Goal: Task Accomplishment & Management: Complete application form

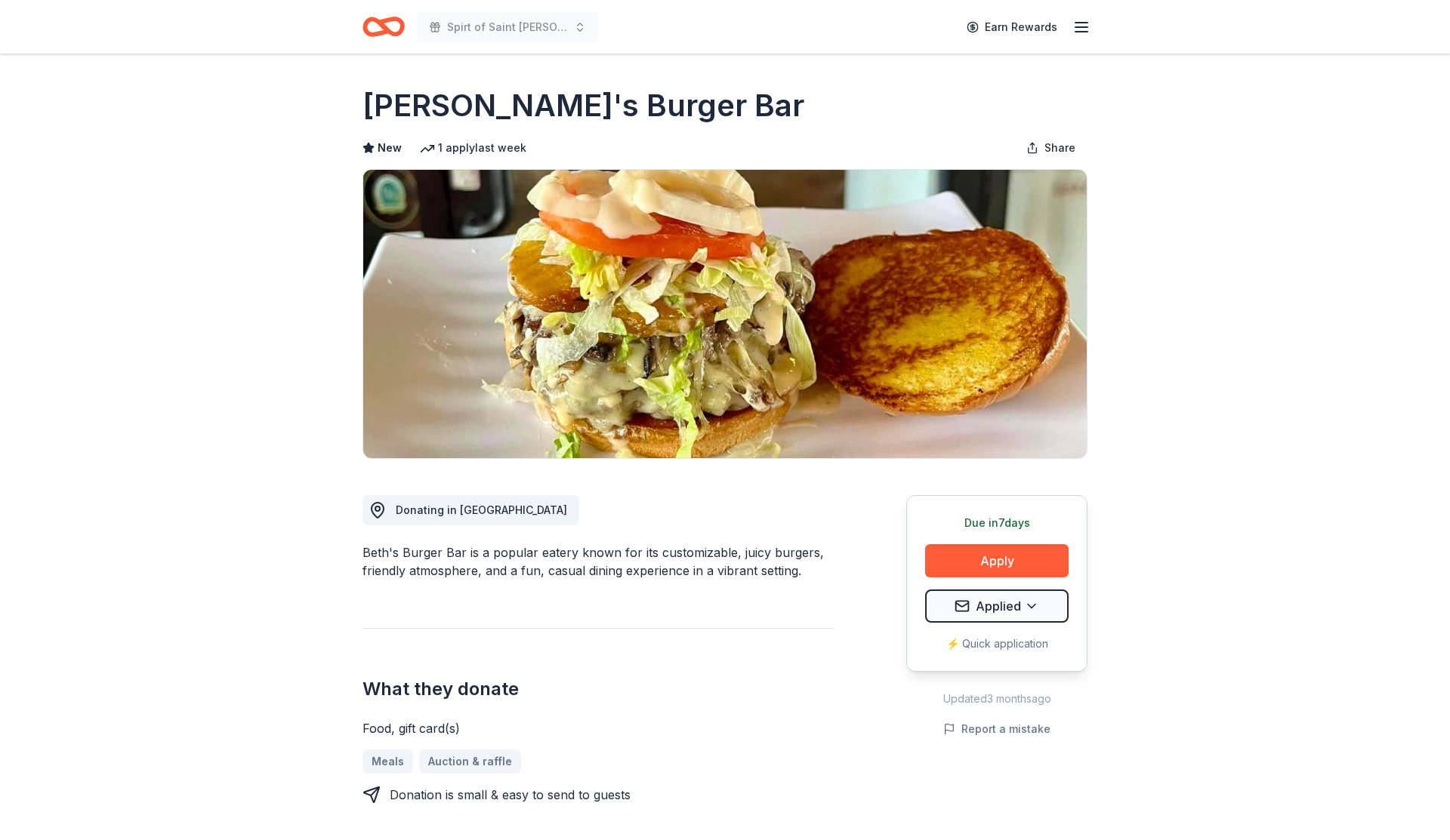
click at [398, 23] on icon "Home" at bounding box center [384, 27] width 42 height 36
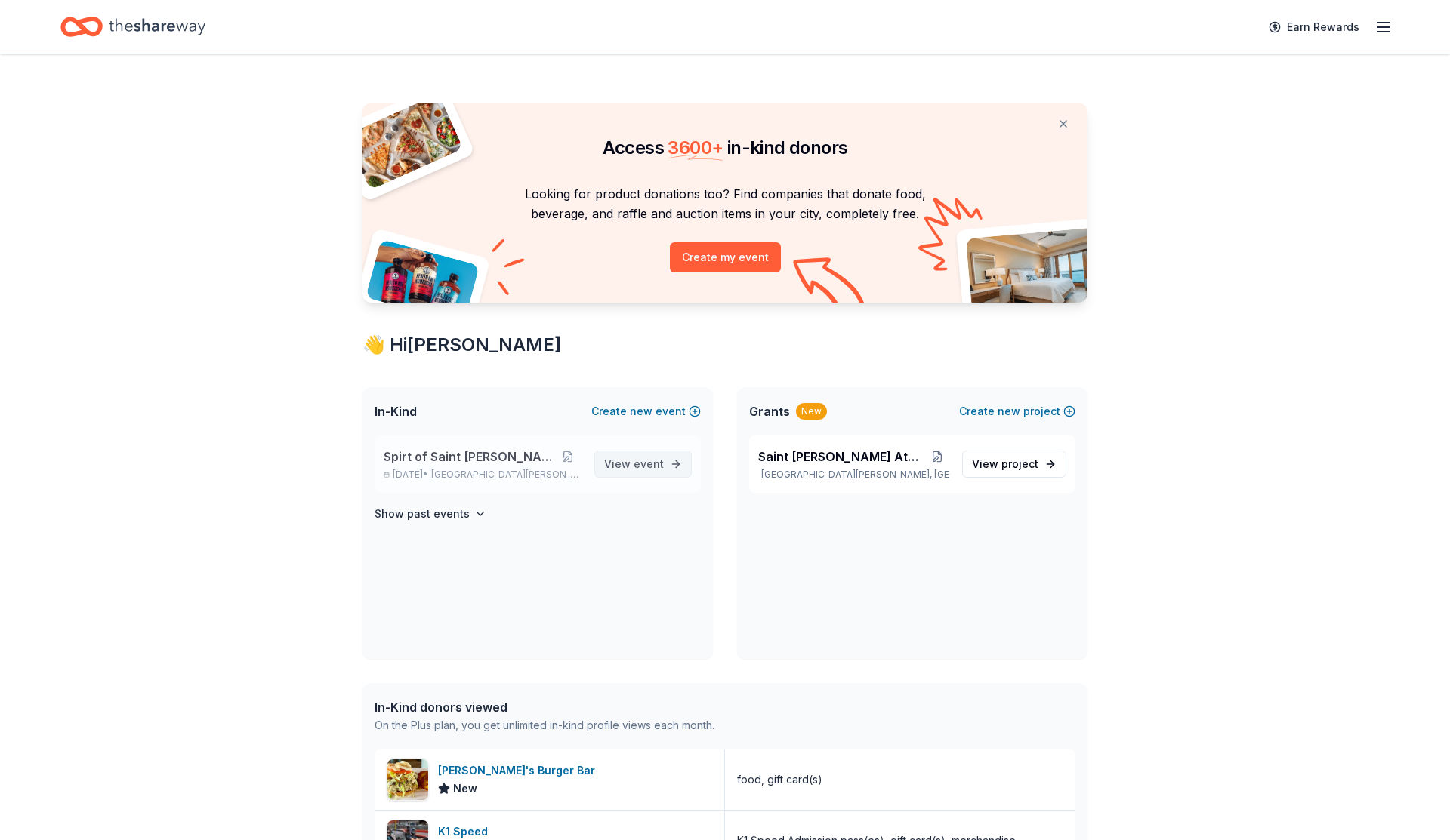
click at [671, 473] on link "View event" at bounding box center [643, 464] width 98 height 27
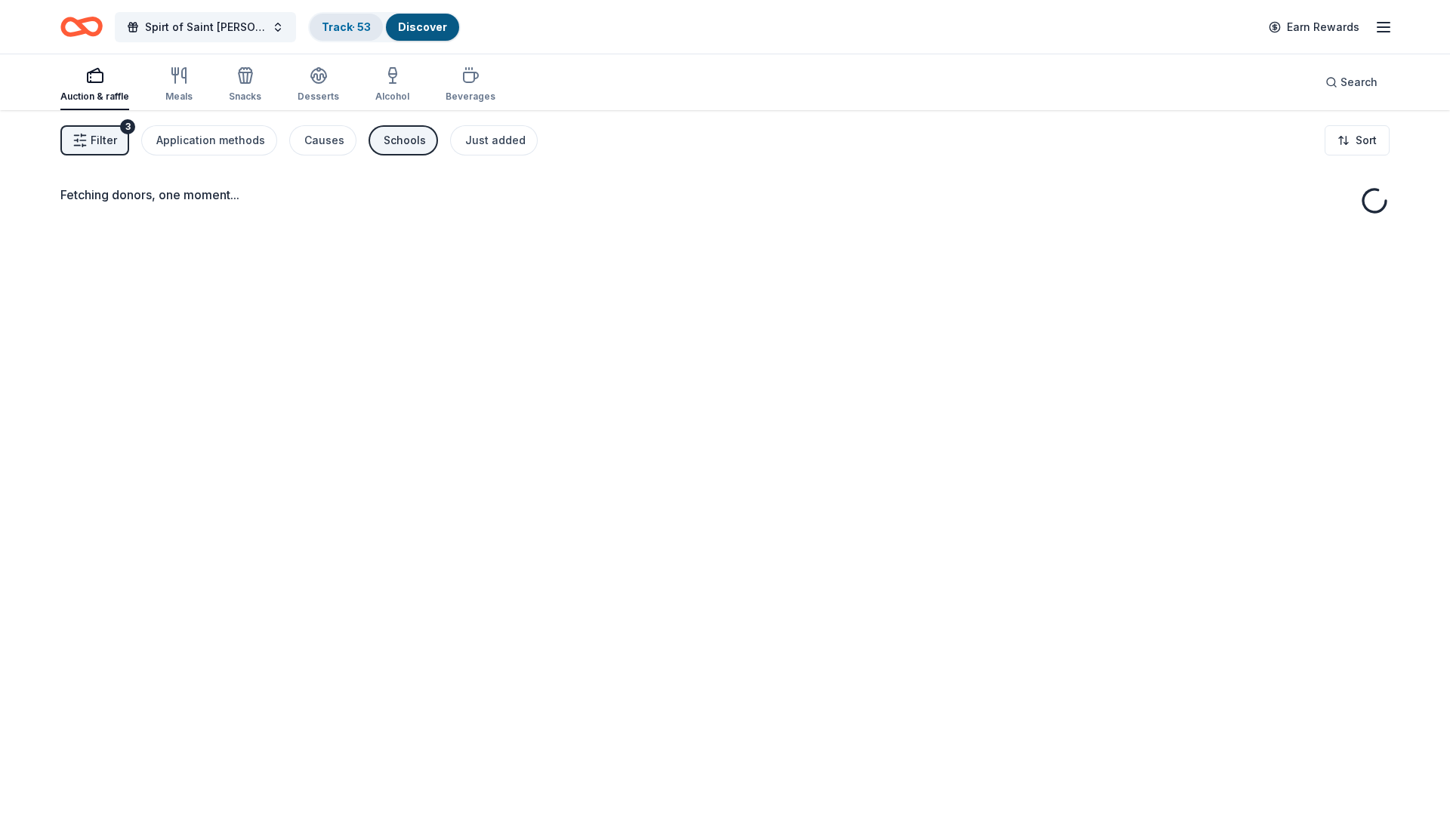
click at [322, 25] on link "Track · 53" at bounding box center [346, 27] width 49 height 13
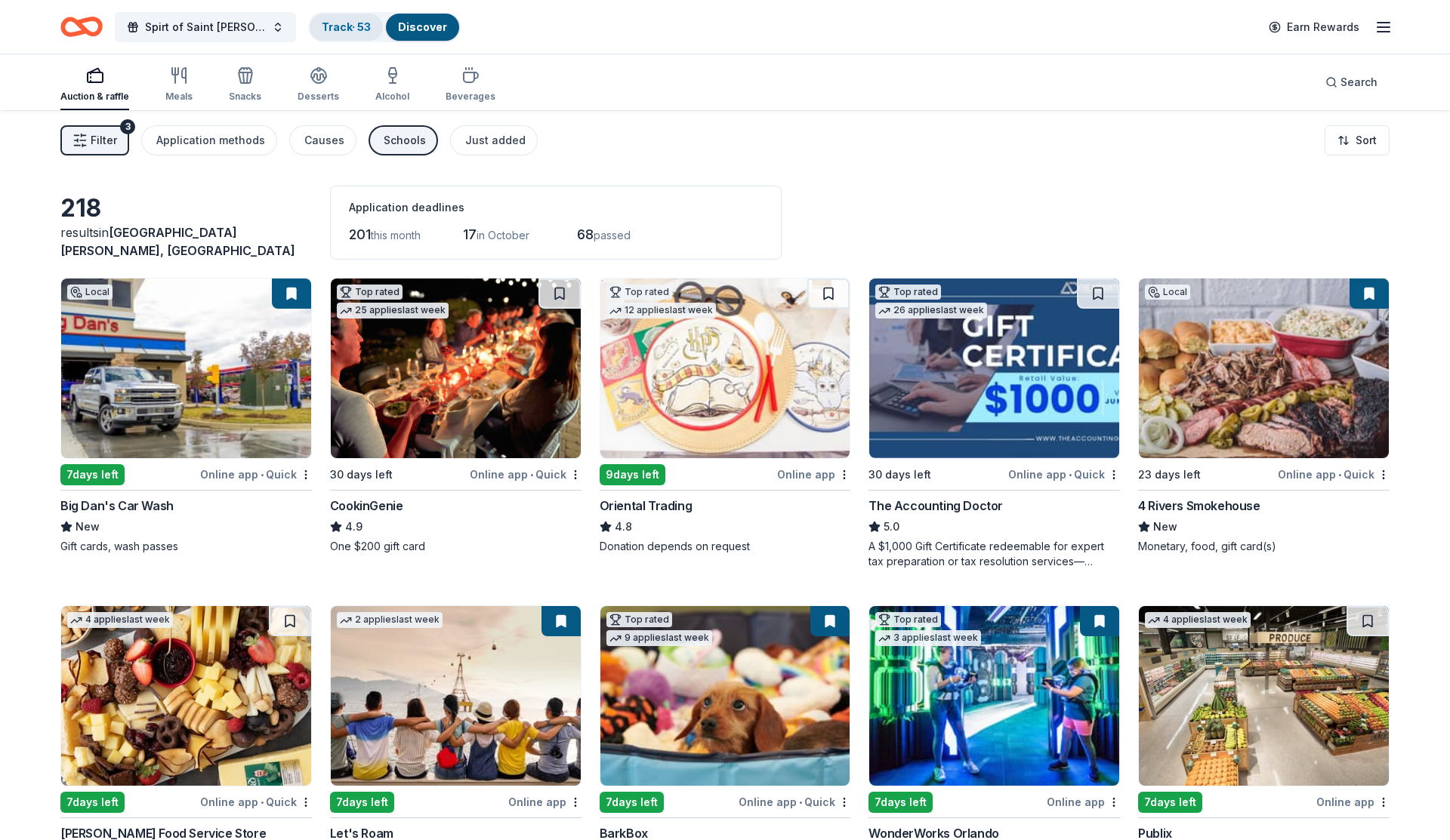
click at [323, 28] on link "Track · 53" at bounding box center [346, 27] width 49 height 13
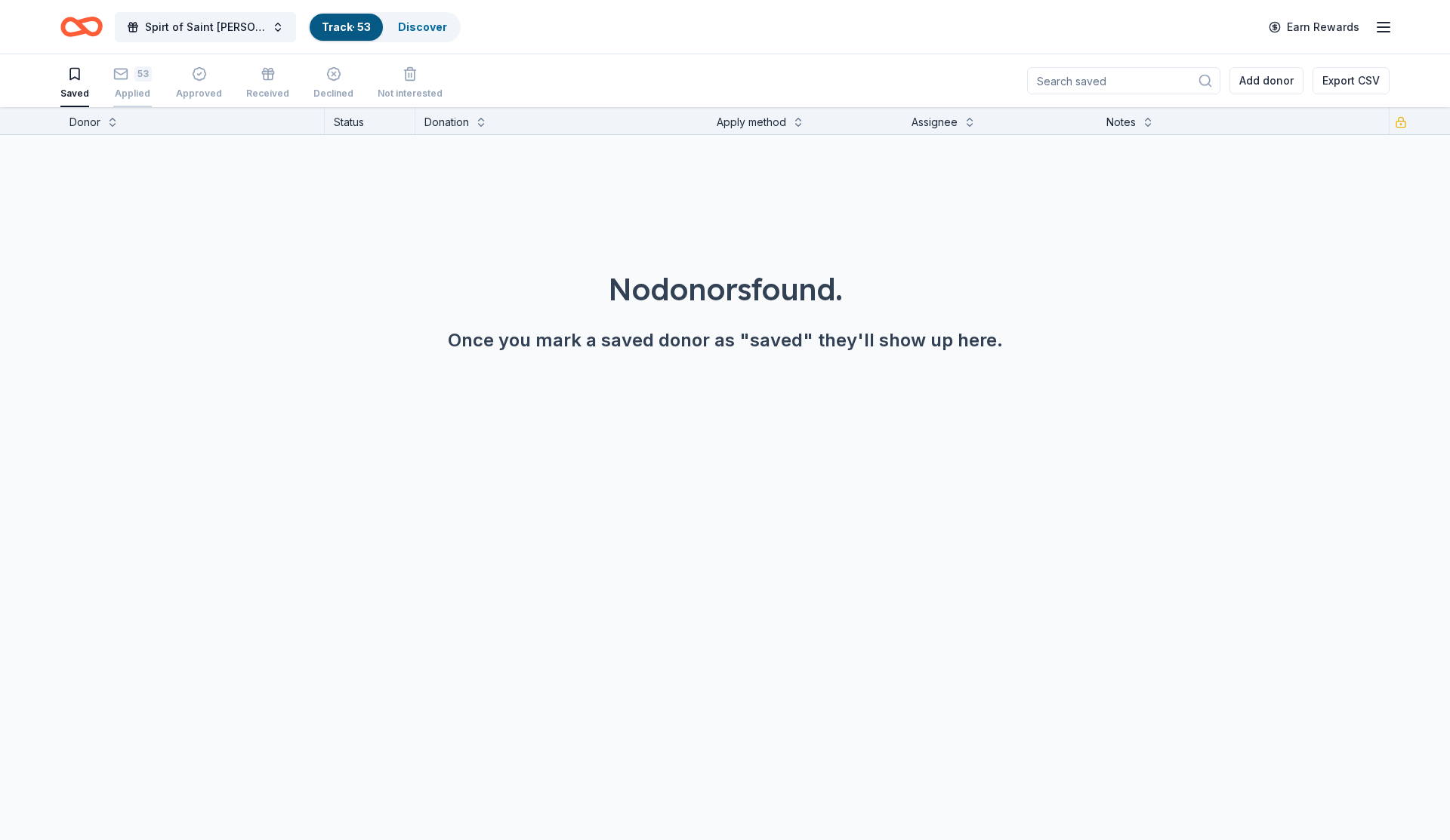
click at [144, 84] on div "53 Applied" at bounding box center [132, 83] width 38 height 33
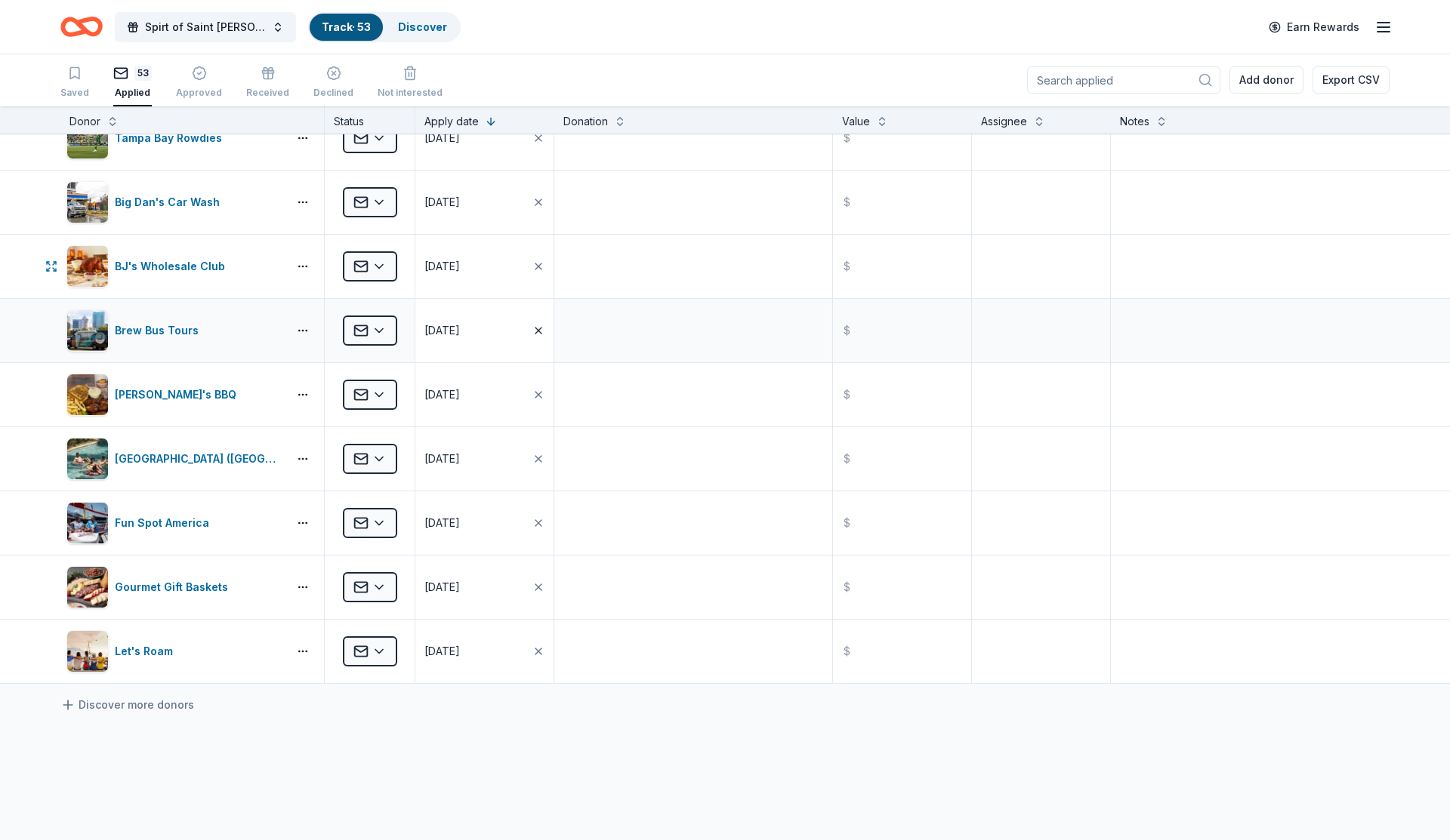
scroll to position [2851, 0]
click at [370, 330] on html "Spirt of Saint [PERSON_NAME] Track · 53 Discover Earn Rewards Saved 53 Applied …" at bounding box center [725, 419] width 1450 height 840
click at [373, 330] on html "Spirt of Saint [PERSON_NAME] Track · 53 Discover Earn Rewards Saved 53 Applied …" at bounding box center [725, 419] width 1450 height 840
click at [380, 329] on html "Spirt of Saint [PERSON_NAME] Track · 53 Discover Earn Rewards Saved 53 Applied …" at bounding box center [725, 419] width 1450 height 840
click at [384, 457] on div "Approved" at bounding box center [410, 455] width 125 height 27
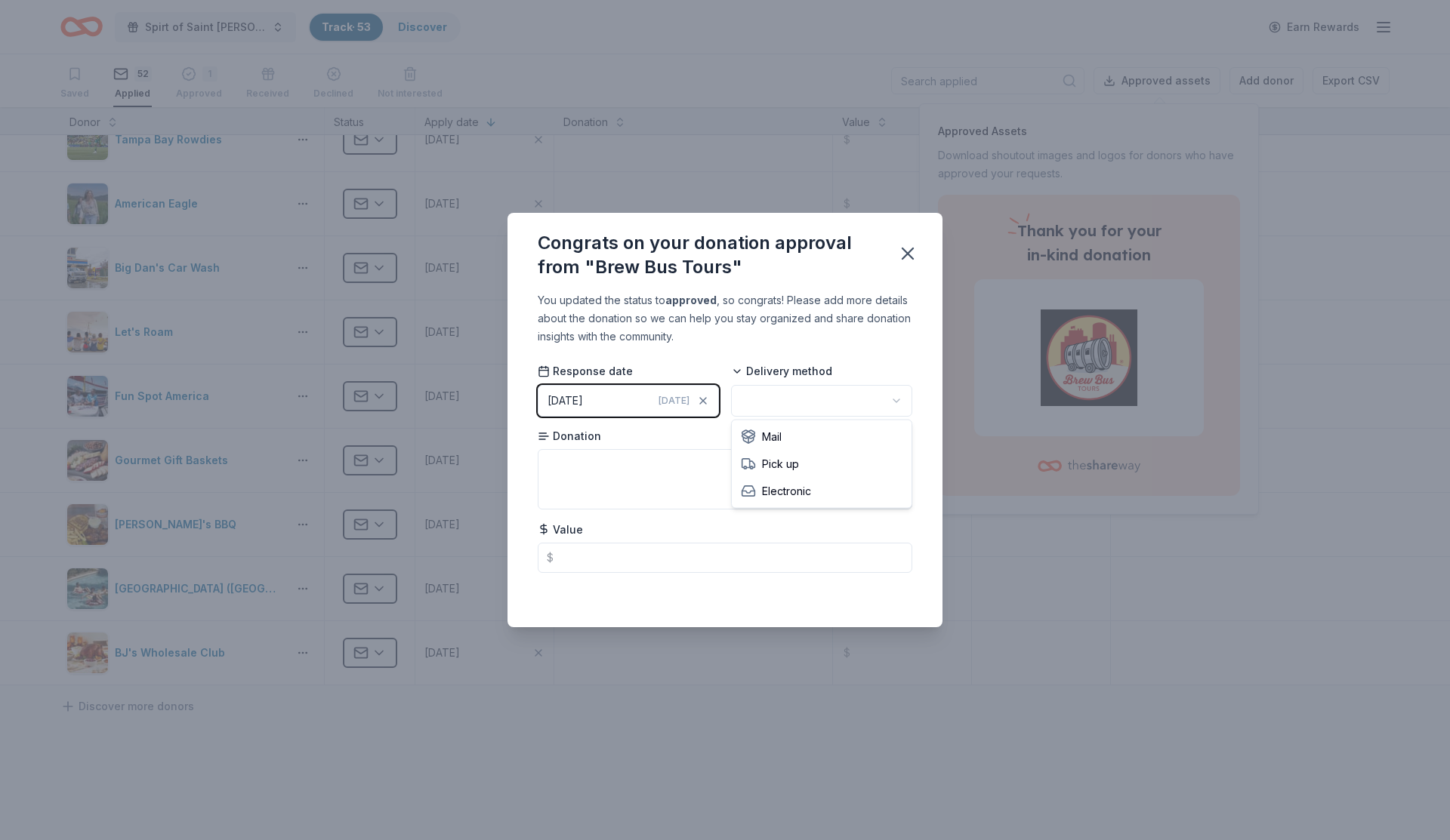
scroll to position [0, 0]
click at [781, 399] on html "Spirt of Saint [PERSON_NAME] Track · 53 Discover Earn Rewards Saved 52 Applied …" at bounding box center [725, 420] width 1450 height 840
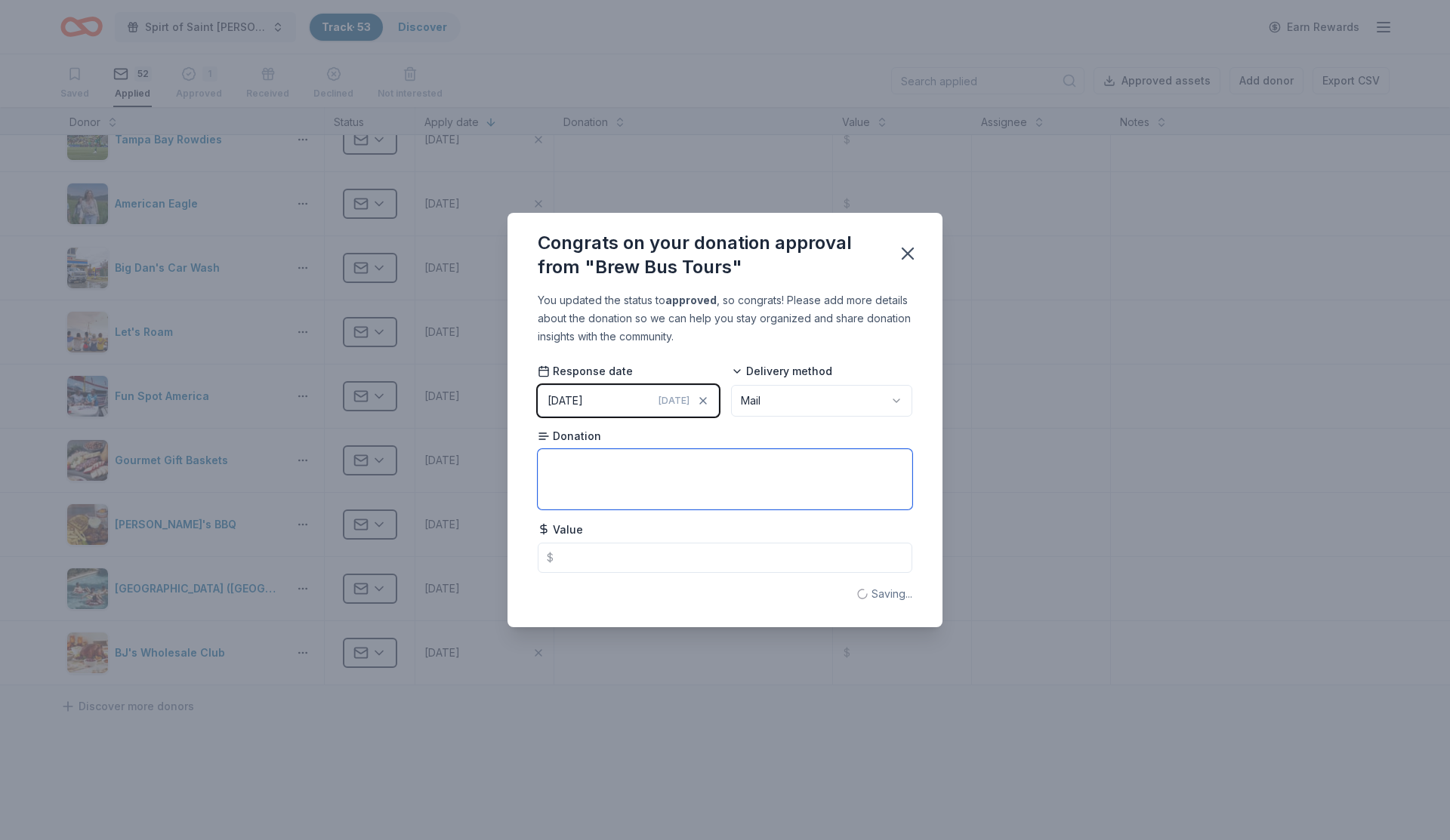
click at [616, 478] on textarea at bounding box center [725, 479] width 375 height 60
type textarea "4 tickets to local loop event"
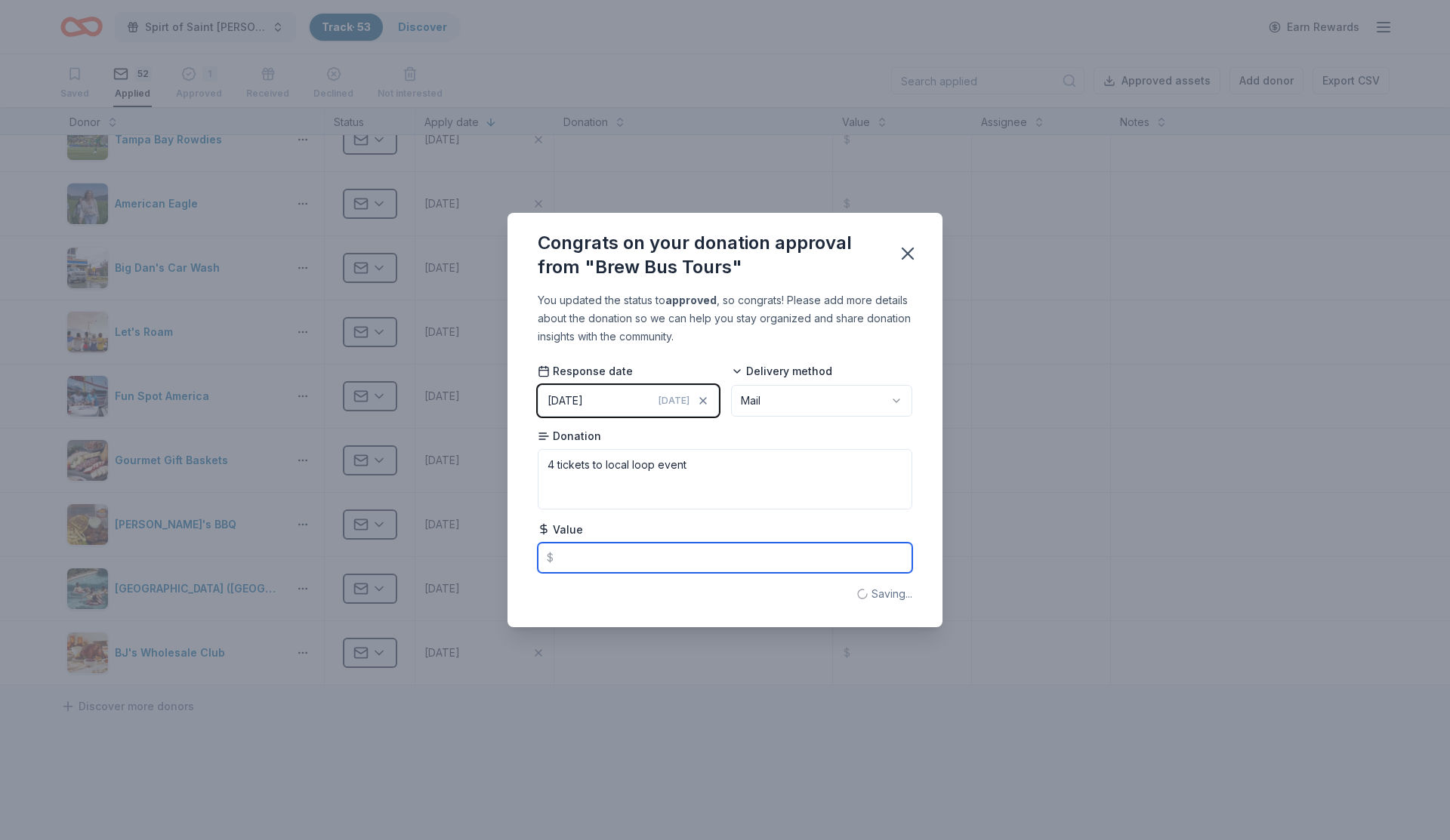
click at [654, 567] on input "text" at bounding box center [725, 557] width 375 height 30
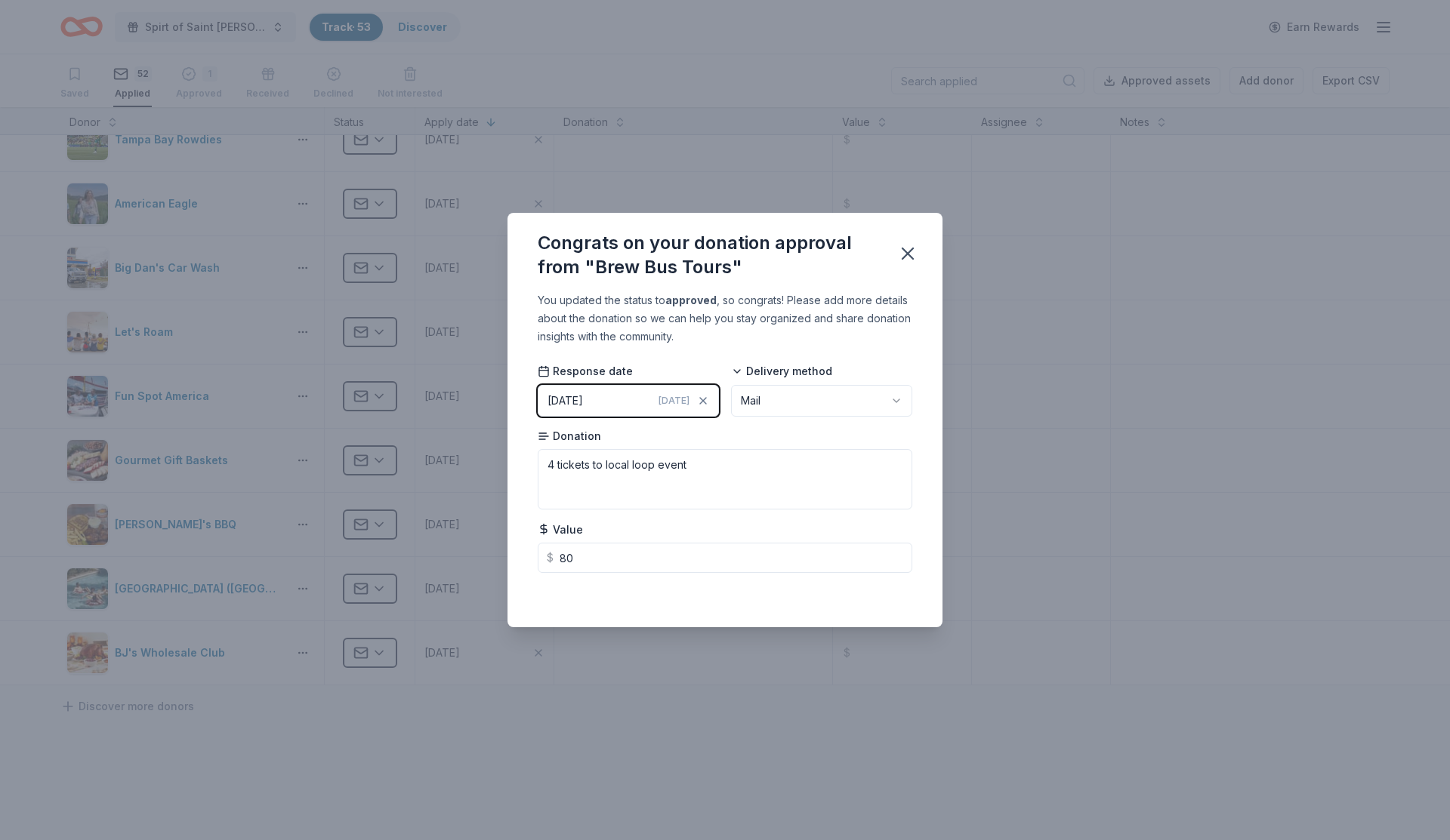
type input "80.00"
click at [867, 596] on div "Saved" at bounding box center [725, 594] width 375 height 18
click at [909, 254] on icon "button" at bounding box center [907, 253] width 11 height 11
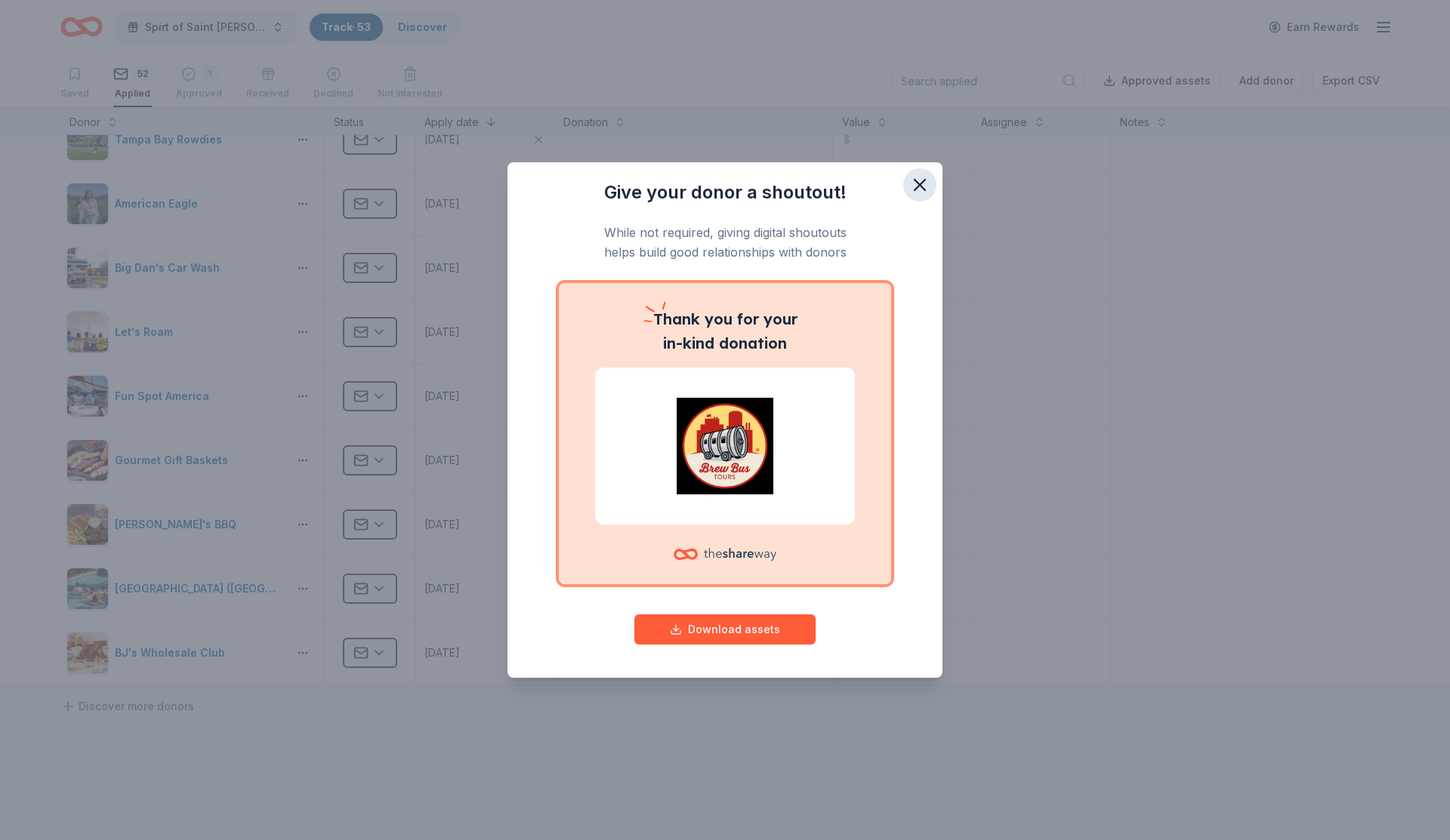
click at [925, 188] on icon "button" at bounding box center [920, 185] width 21 height 21
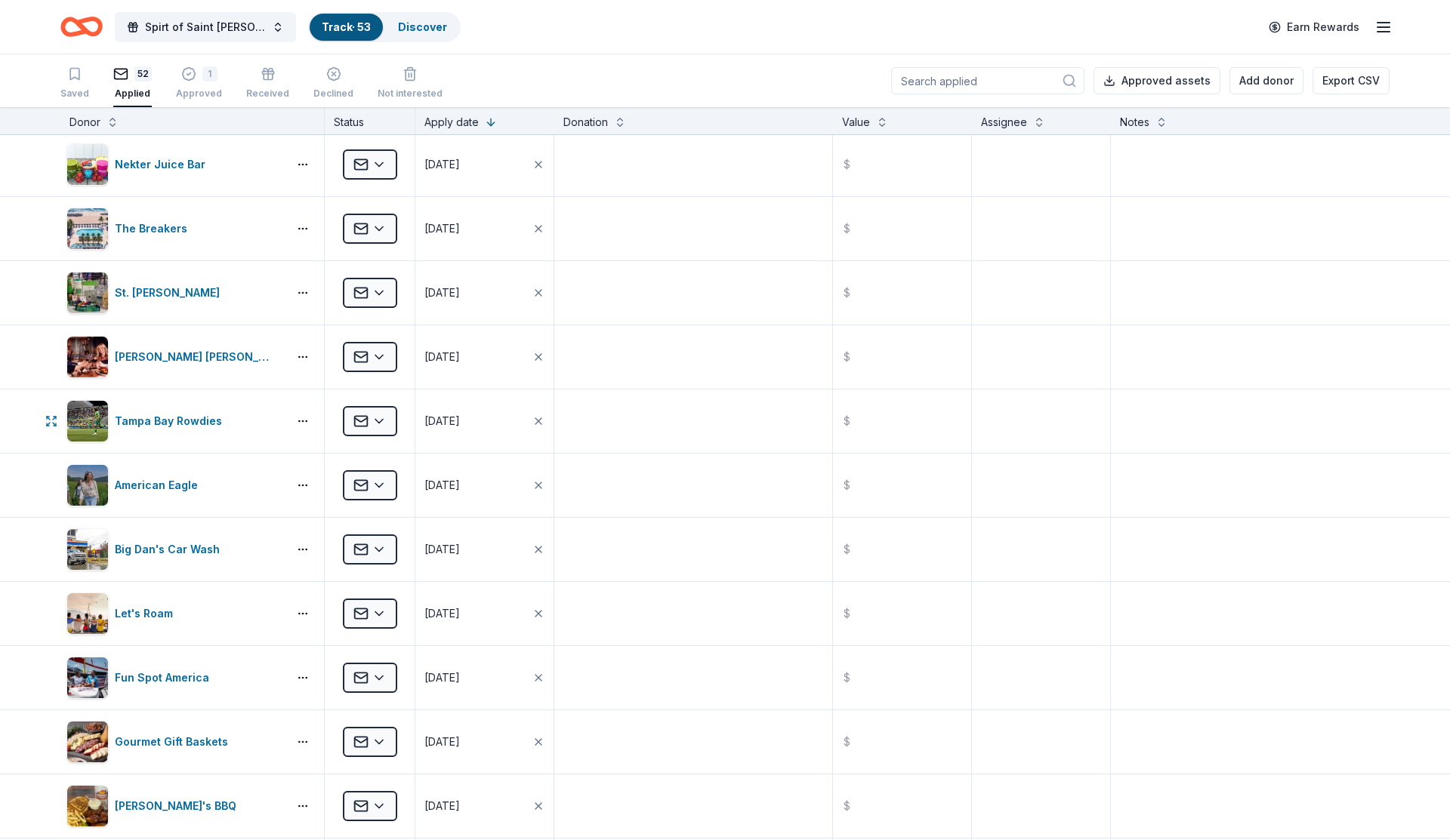
scroll to position [2498, 0]
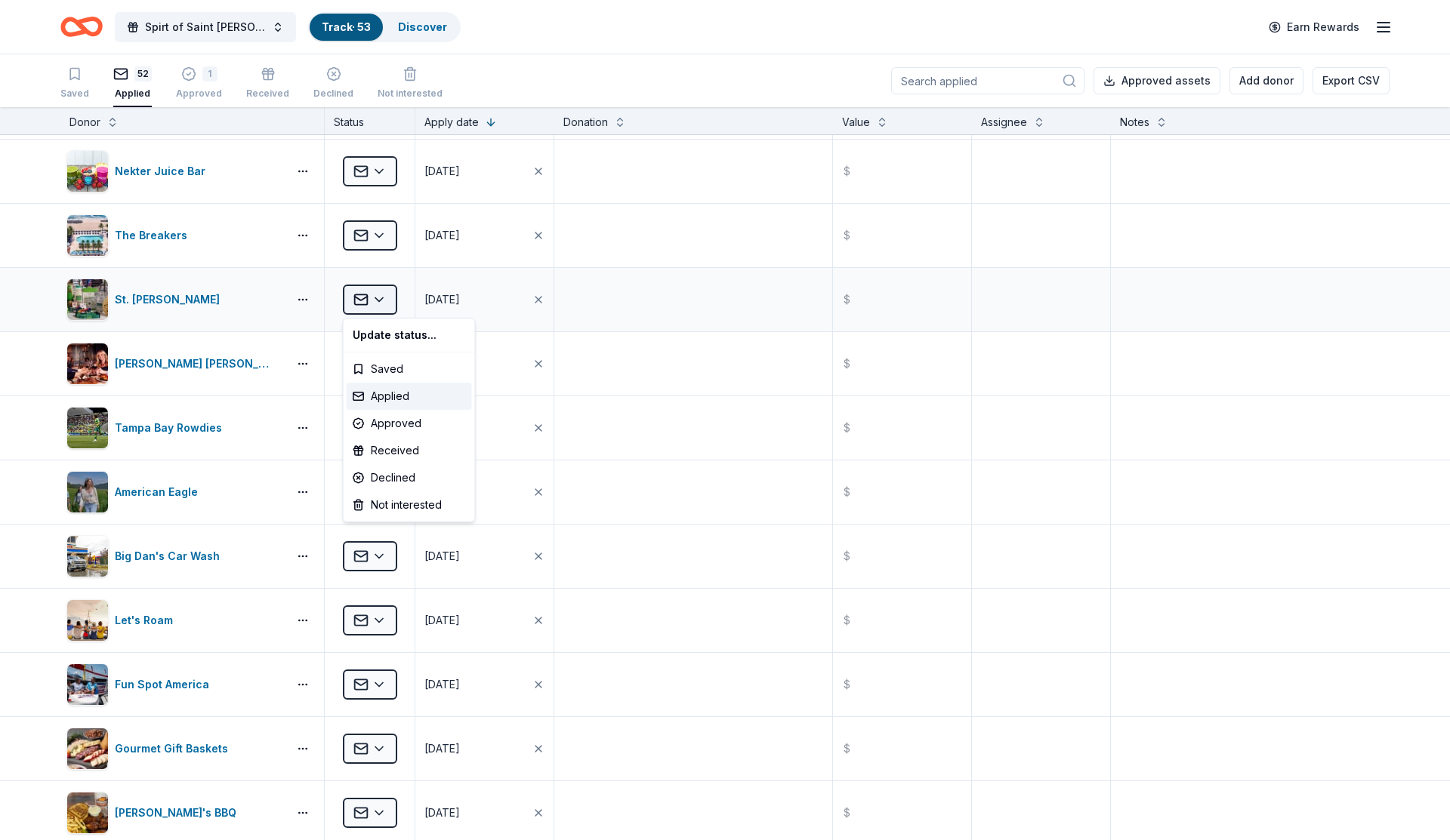
click at [368, 299] on html "Spirt of Saint [PERSON_NAME] Track · 53 Discover Earn Rewards Saved 52 Applied …" at bounding box center [725, 420] width 1450 height 840
click at [389, 478] on div "Declined" at bounding box center [410, 477] width 125 height 27
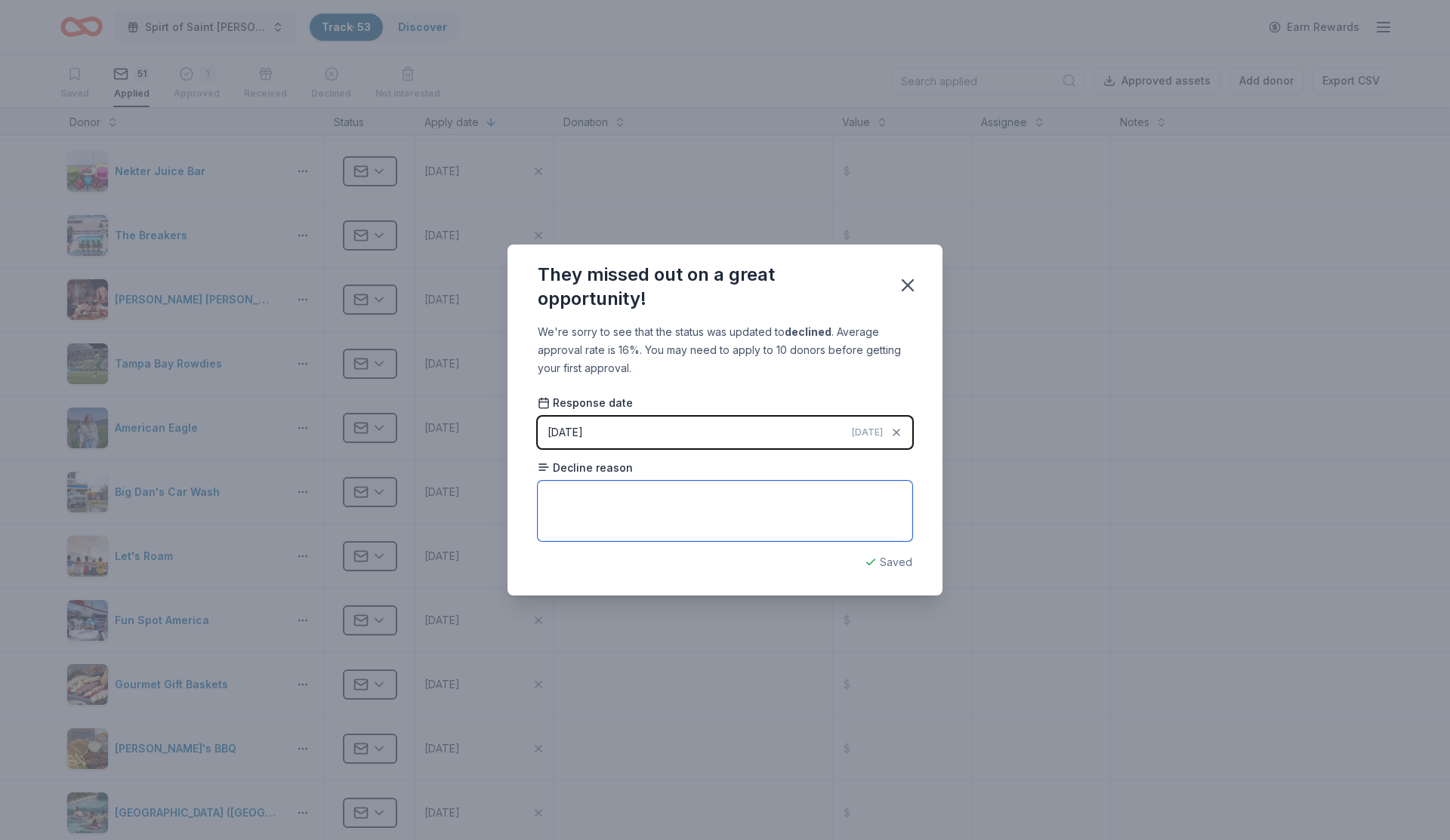
click at [575, 504] on textarea at bounding box center [725, 511] width 375 height 60
type textarea "Wants to work with dog related companies"
click at [948, 609] on div "They missed out on a great opportunity! We're sorry to see that the status was …" at bounding box center [725, 420] width 1450 height 840
click at [911, 283] on icon "button" at bounding box center [908, 285] width 21 height 21
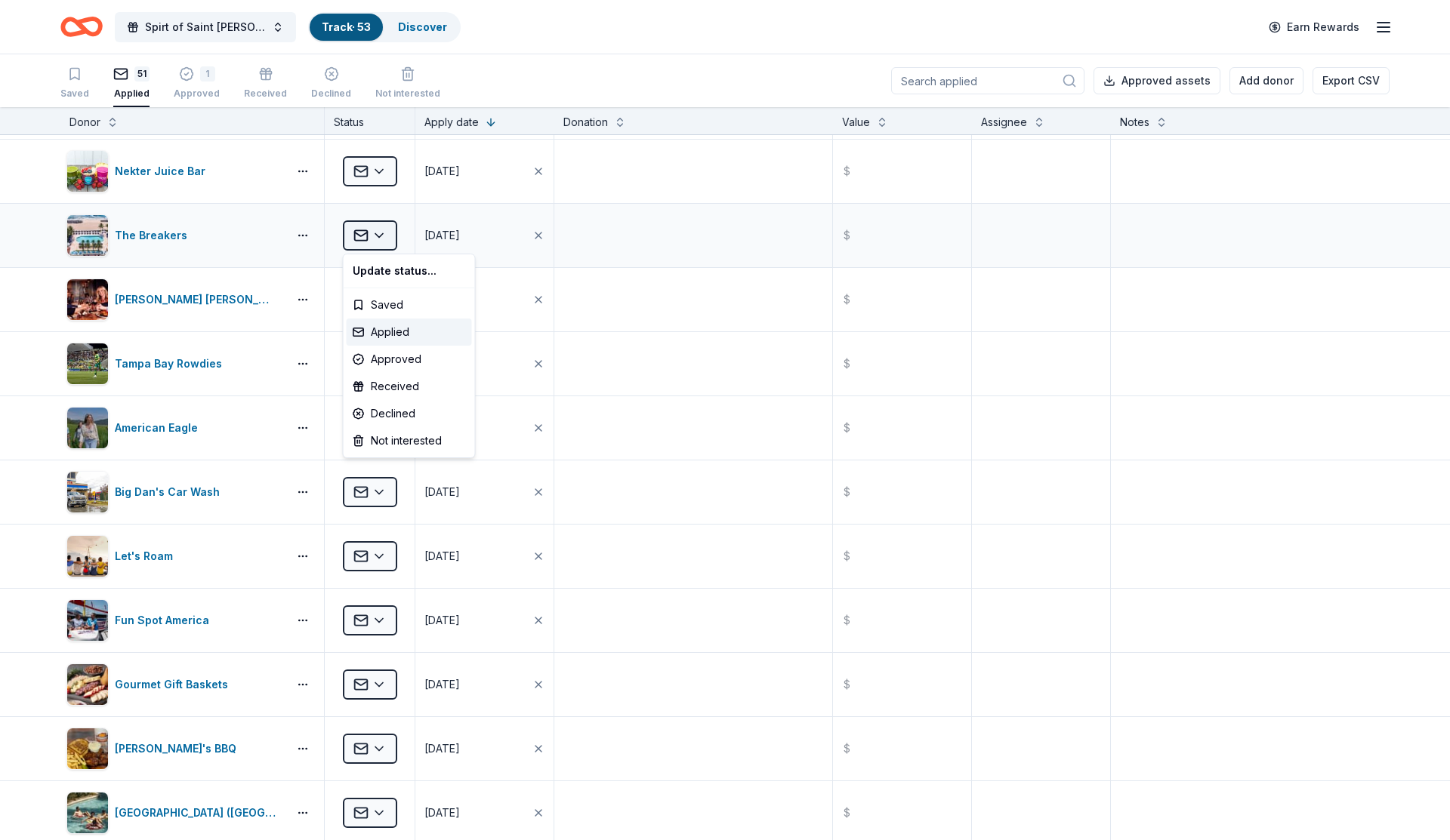
click at [385, 241] on html "Spirt of Saint [PERSON_NAME] Track · 53 Discover Earn Rewards Saved 51 Applied …" at bounding box center [725, 420] width 1450 height 840
click at [402, 408] on div "Declined" at bounding box center [410, 414] width 125 height 27
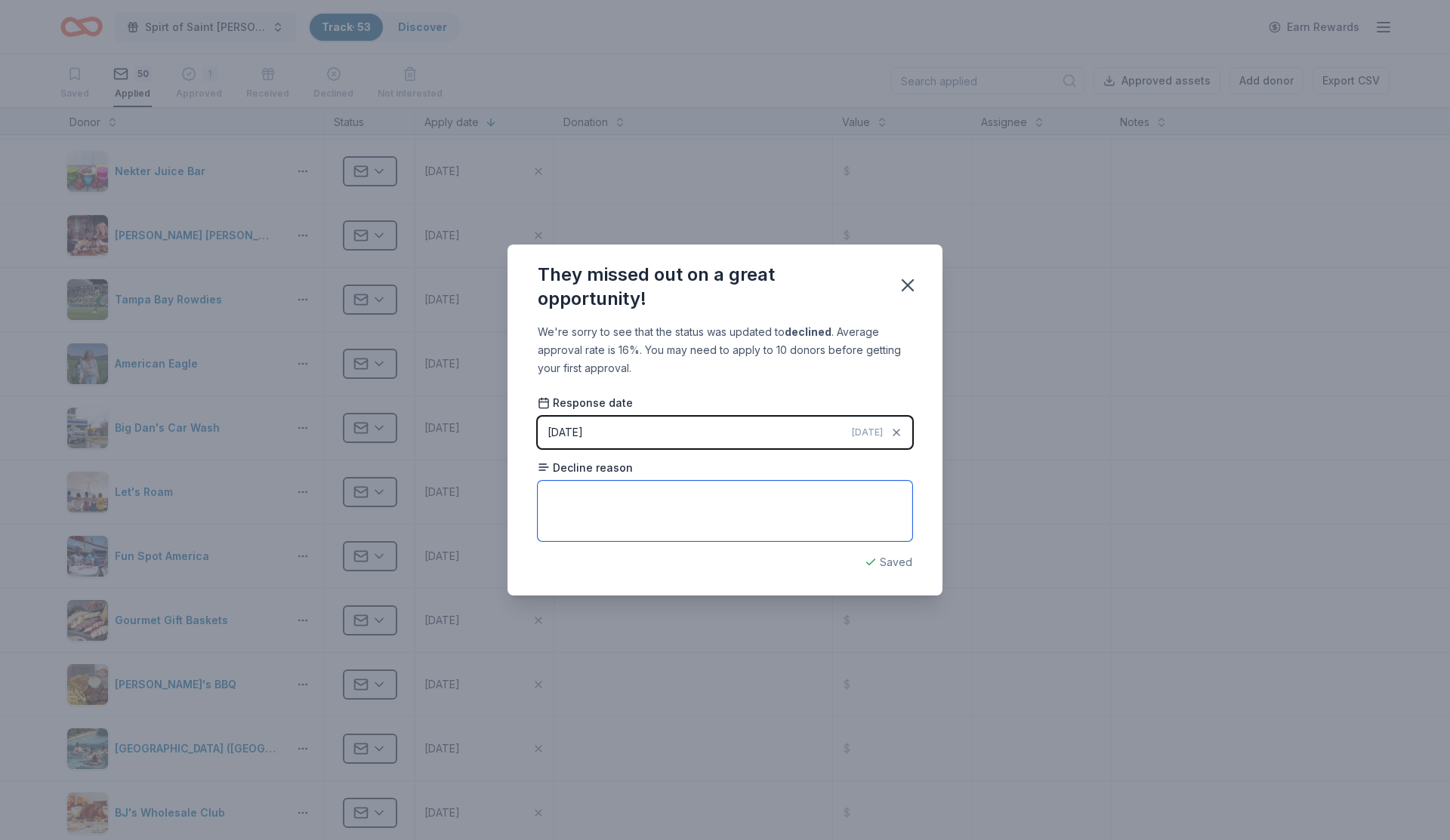
click at [575, 514] on textarea at bounding box center [725, 511] width 375 height 60
type textarea "Lots of other requests"
click at [910, 285] on icon "button" at bounding box center [908, 285] width 21 height 21
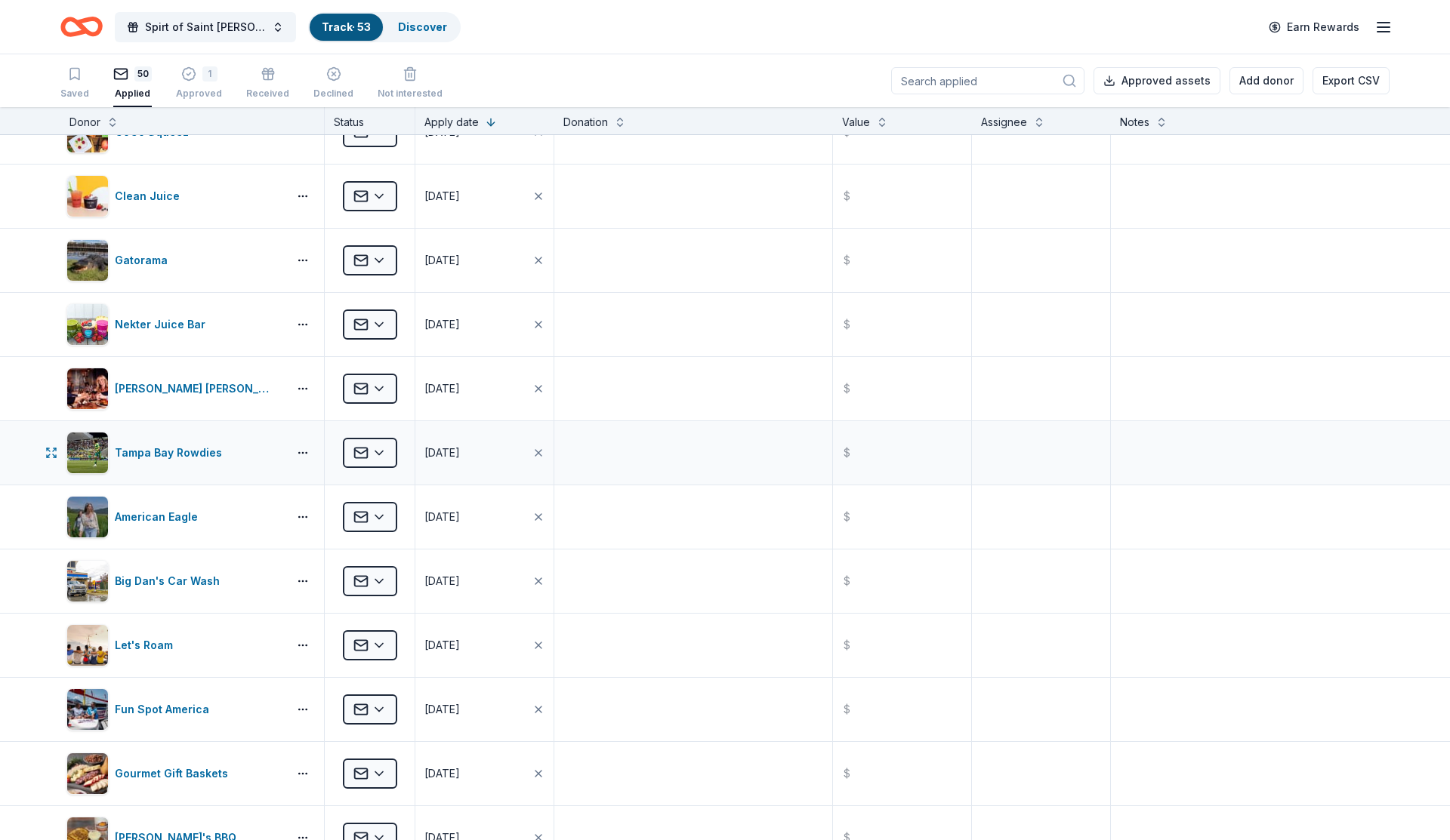
scroll to position [2341, 0]
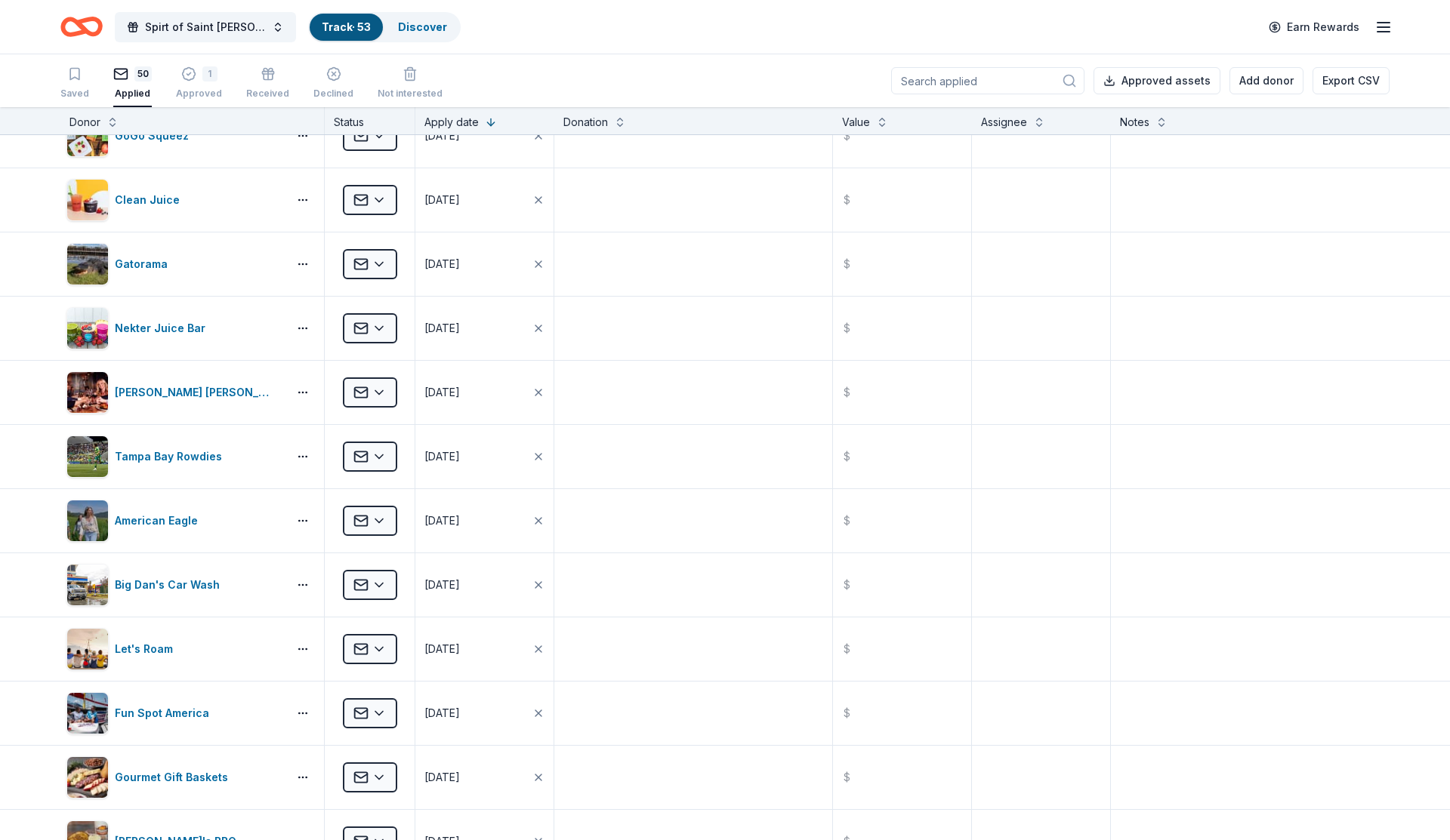
click at [657, 74] on div "Saved 50 Applied 1 Approved Received Declined Not interested Approved assets Ad…" at bounding box center [724, 80] width 1329 height 53
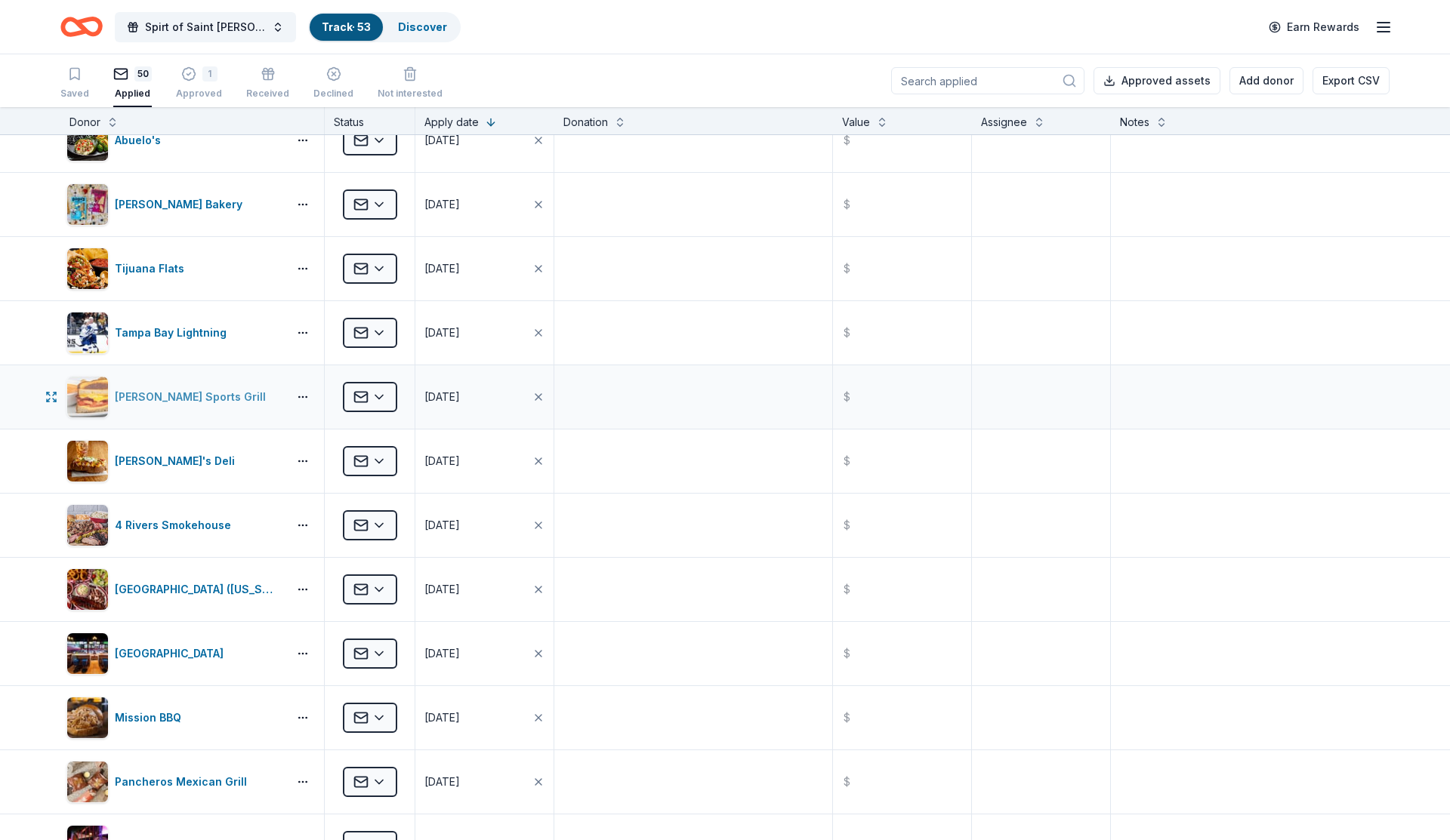
scroll to position [1283, 0]
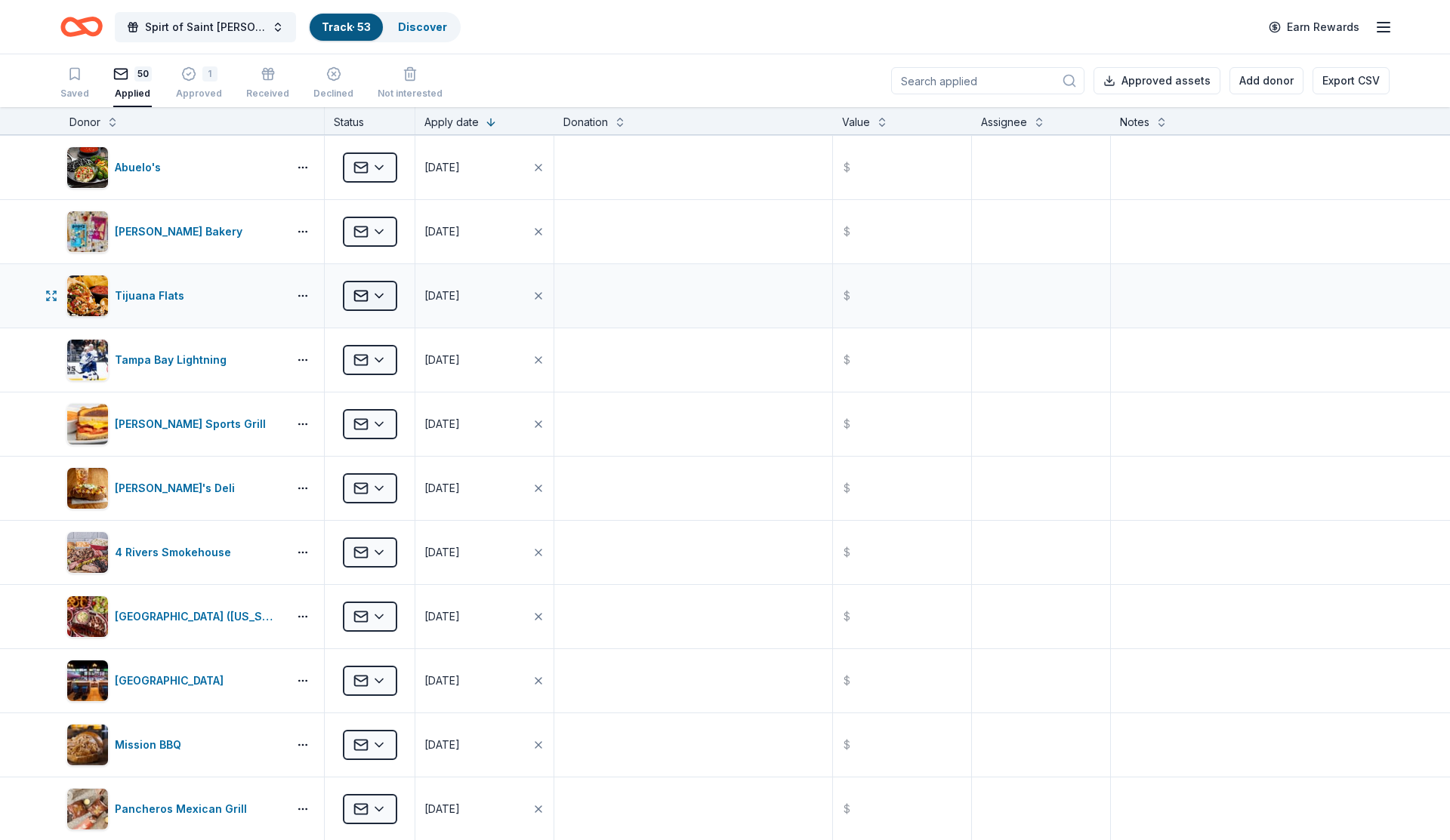
click at [368, 295] on html "Spirt of Saint [PERSON_NAME] Track · 53 Discover Earn Rewards Saved 50 Applied …" at bounding box center [725, 420] width 1450 height 840
click at [390, 470] on div "Declined" at bounding box center [410, 474] width 125 height 27
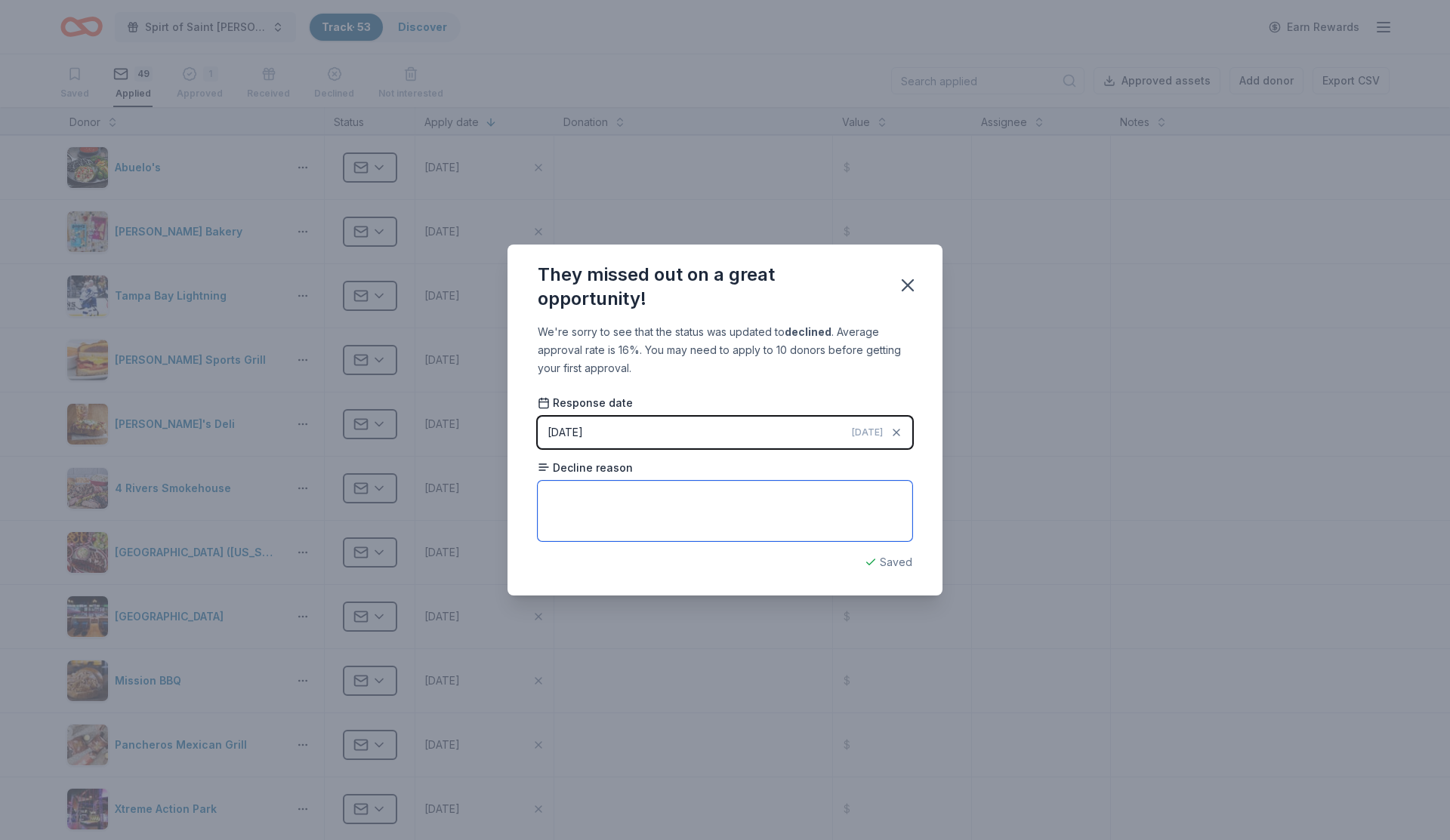
click at [585, 491] on textarea at bounding box center [725, 511] width 375 height 60
type textarea "They would rather us hold the event there"
click at [907, 284] on icon "button" at bounding box center [907, 285] width 11 height 11
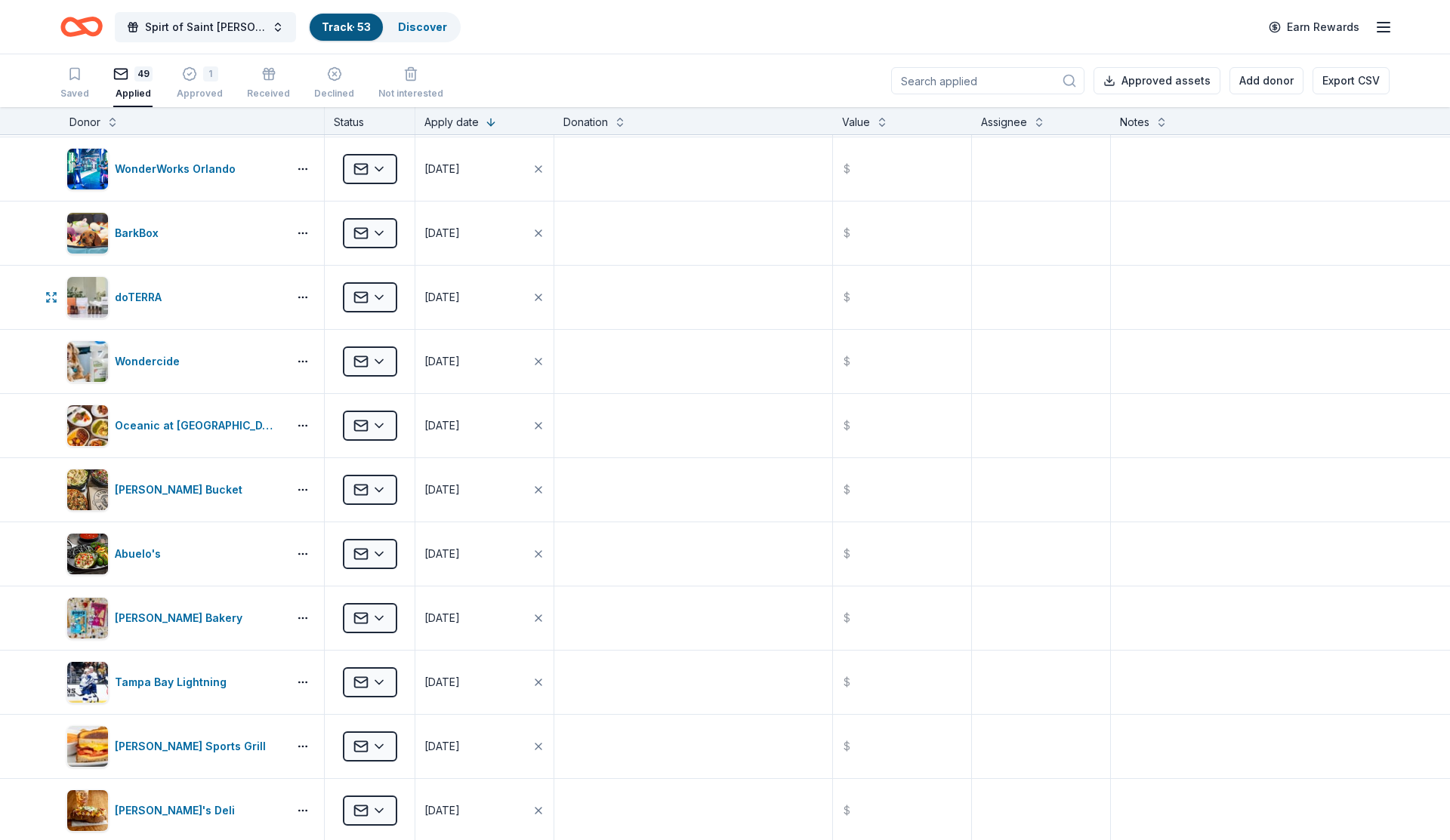
scroll to position [893, 0]
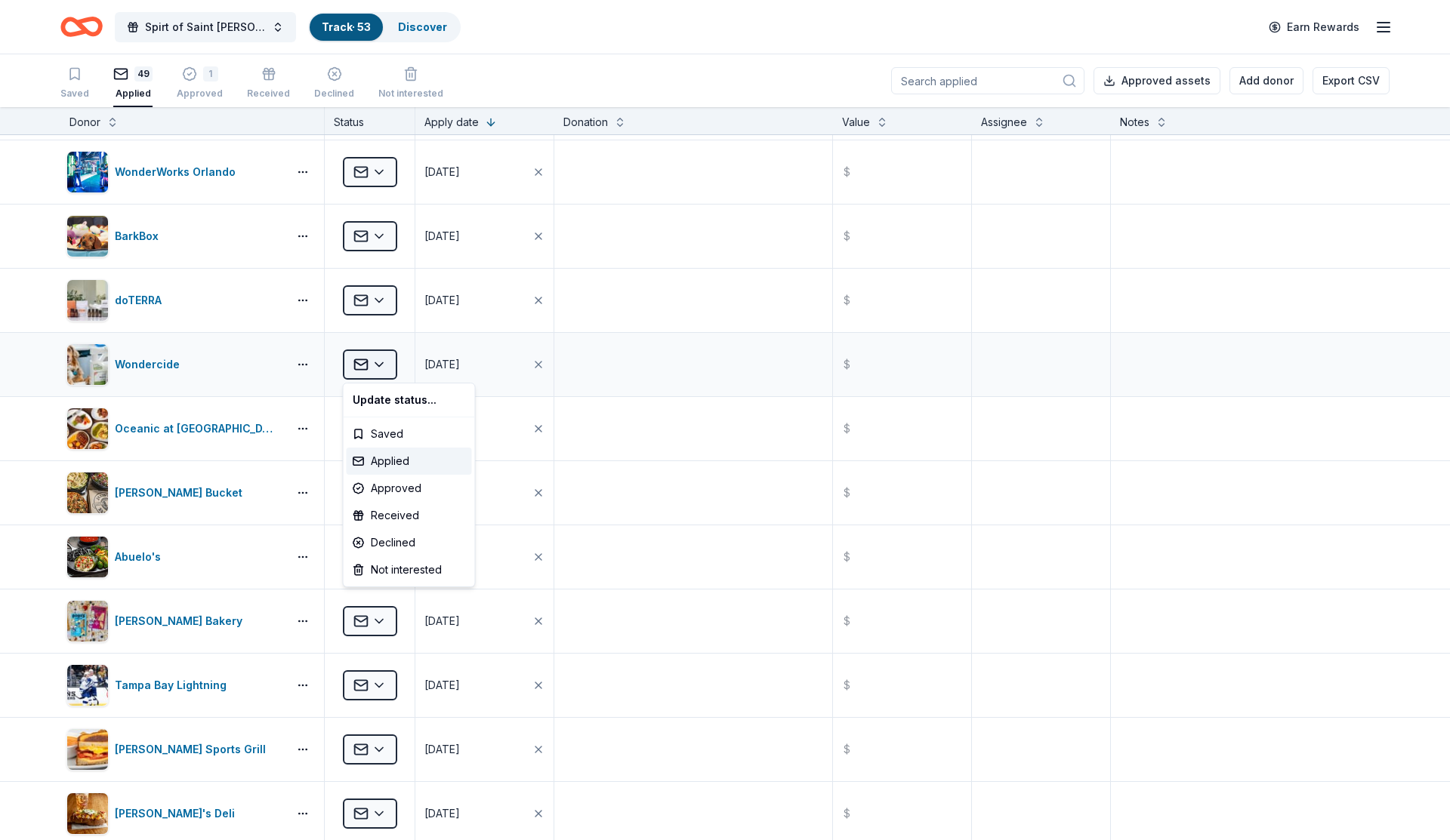
click at [359, 367] on html "Spirt of Saint [PERSON_NAME] Track · 53 Discover Earn Rewards Saved 49 Applied …" at bounding box center [725, 420] width 1450 height 840
click at [384, 541] on div "Declined" at bounding box center [410, 542] width 125 height 27
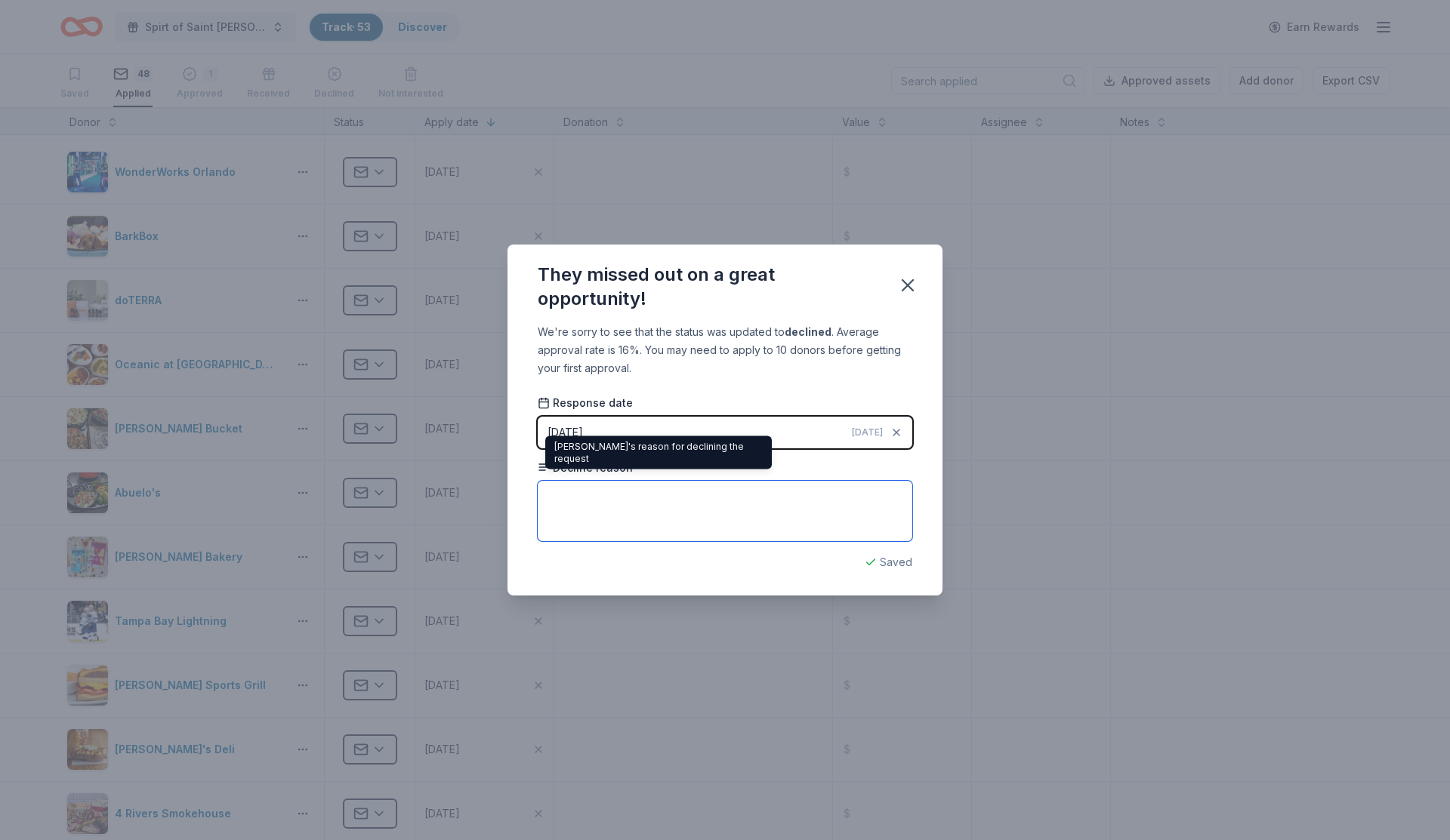
click at [587, 493] on textarea at bounding box center [725, 511] width 375 height 60
type textarea "Unable"
click at [907, 294] on icon "button" at bounding box center [908, 285] width 21 height 21
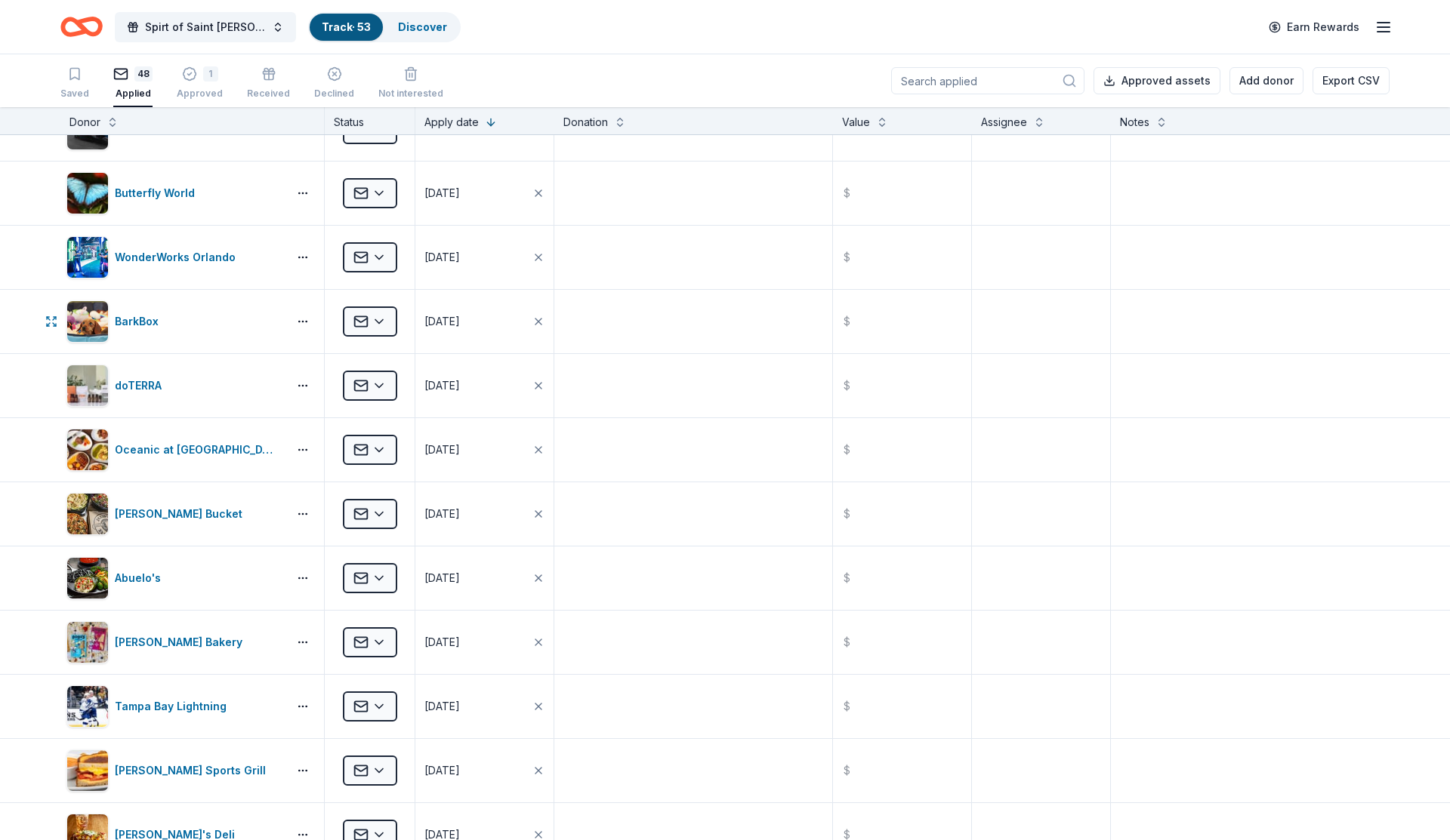
scroll to position [779, 0]
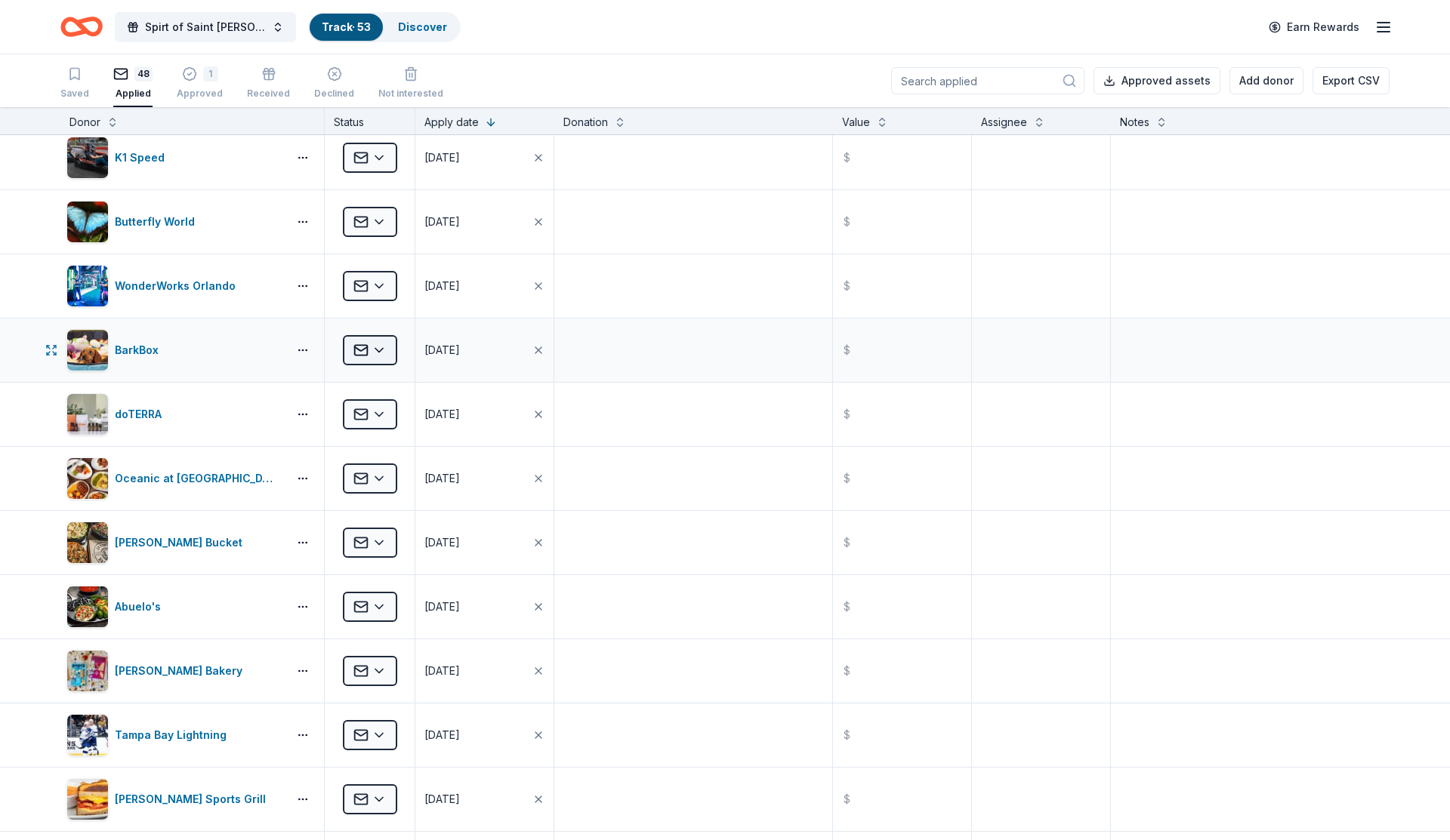
click at [376, 343] on html "Spirt of Saint [PERSON_NAME] Track · 53 Discover Earn Rewards Saved 48 Applied …" at bounding box center [725, 420] width 1450 height 840
click at [400, 526] on div "Declined" at bounding box center [410, 528] width 125 height 27
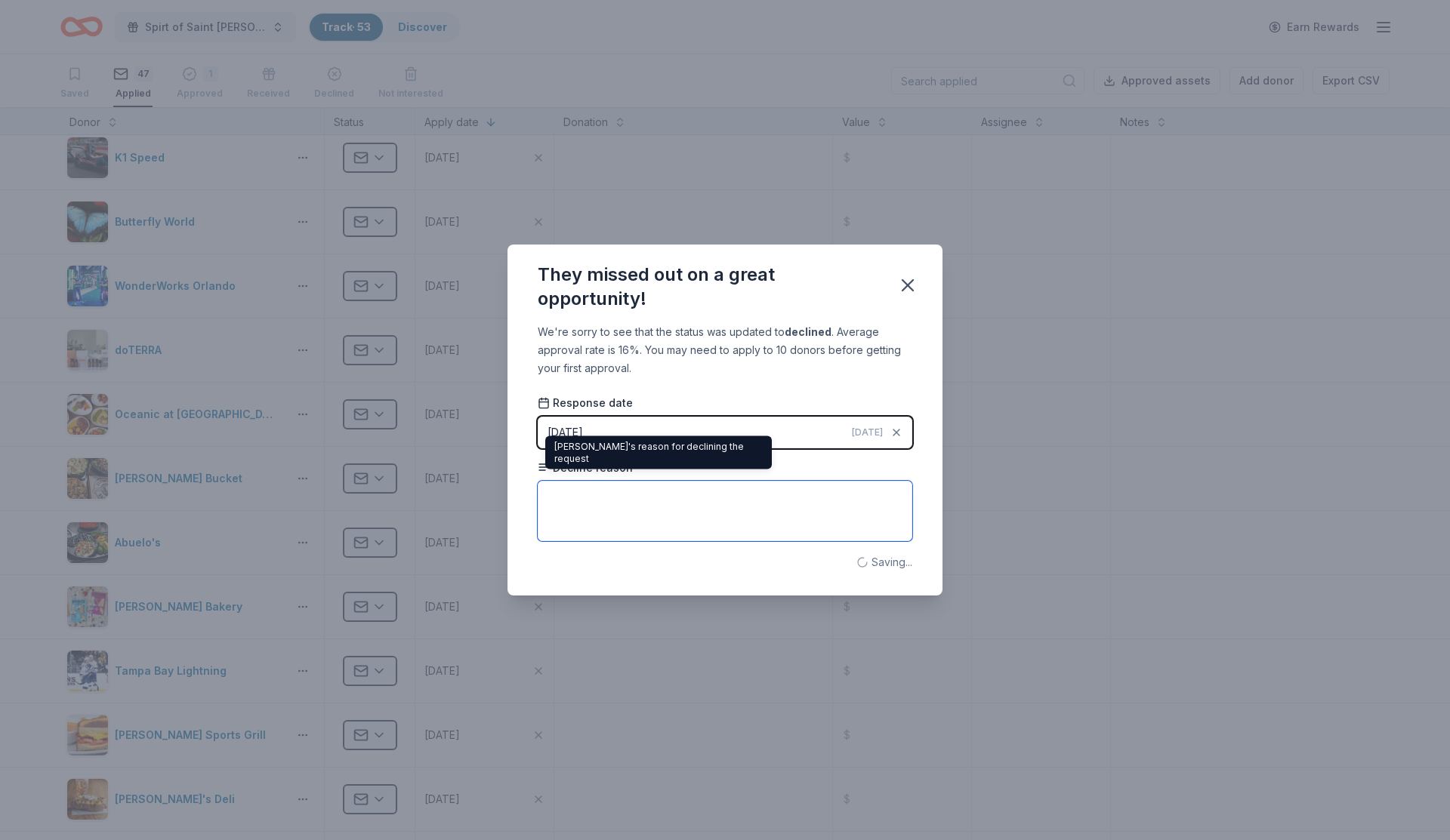
click at [572, 481] on textarea at bounding box center [725, 511] width 375 height 60
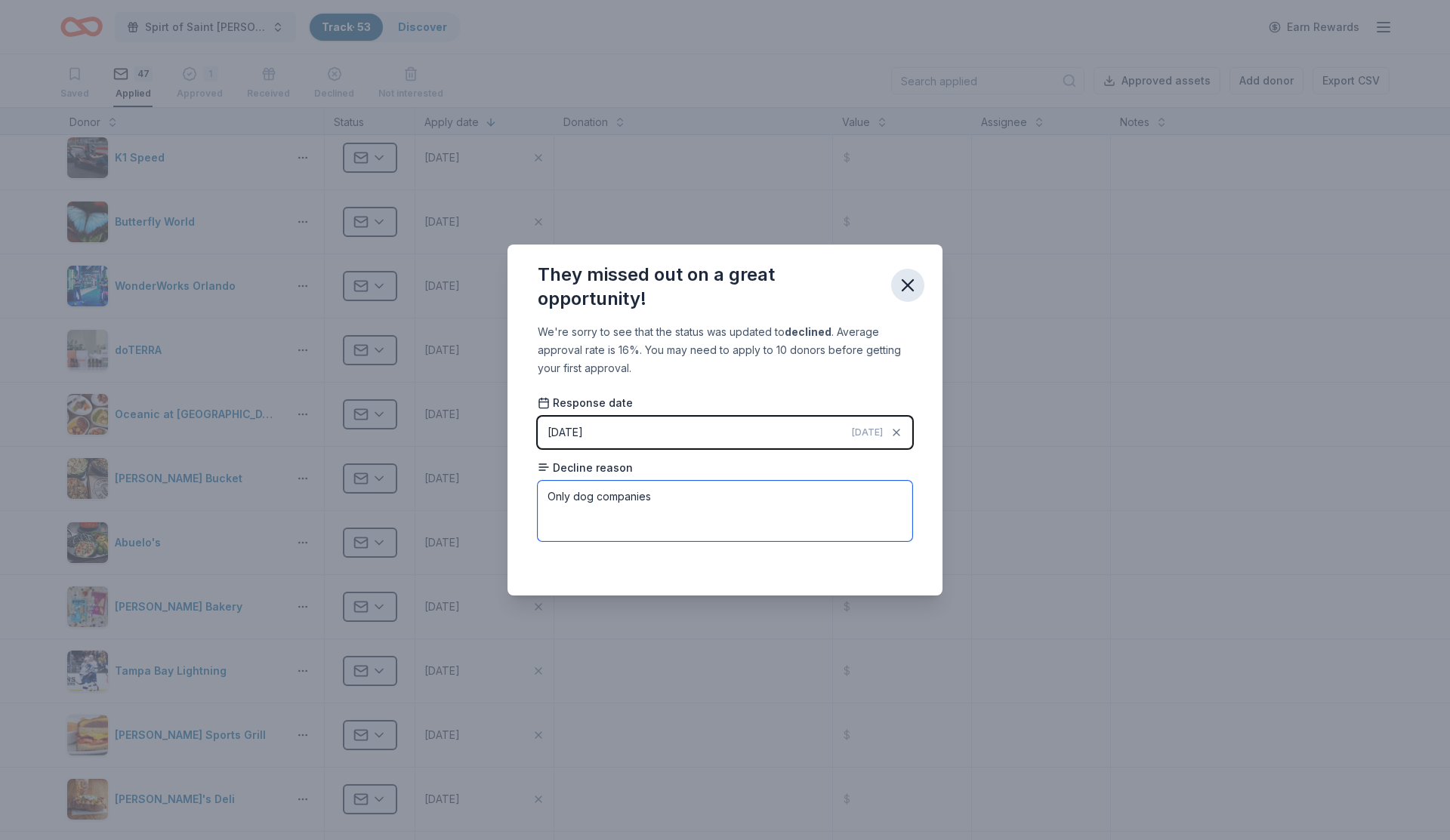
type textarea "Only dog companies"
click at [913, 283] on icon "button" at bounding box center [908, 285] width 21 height 21
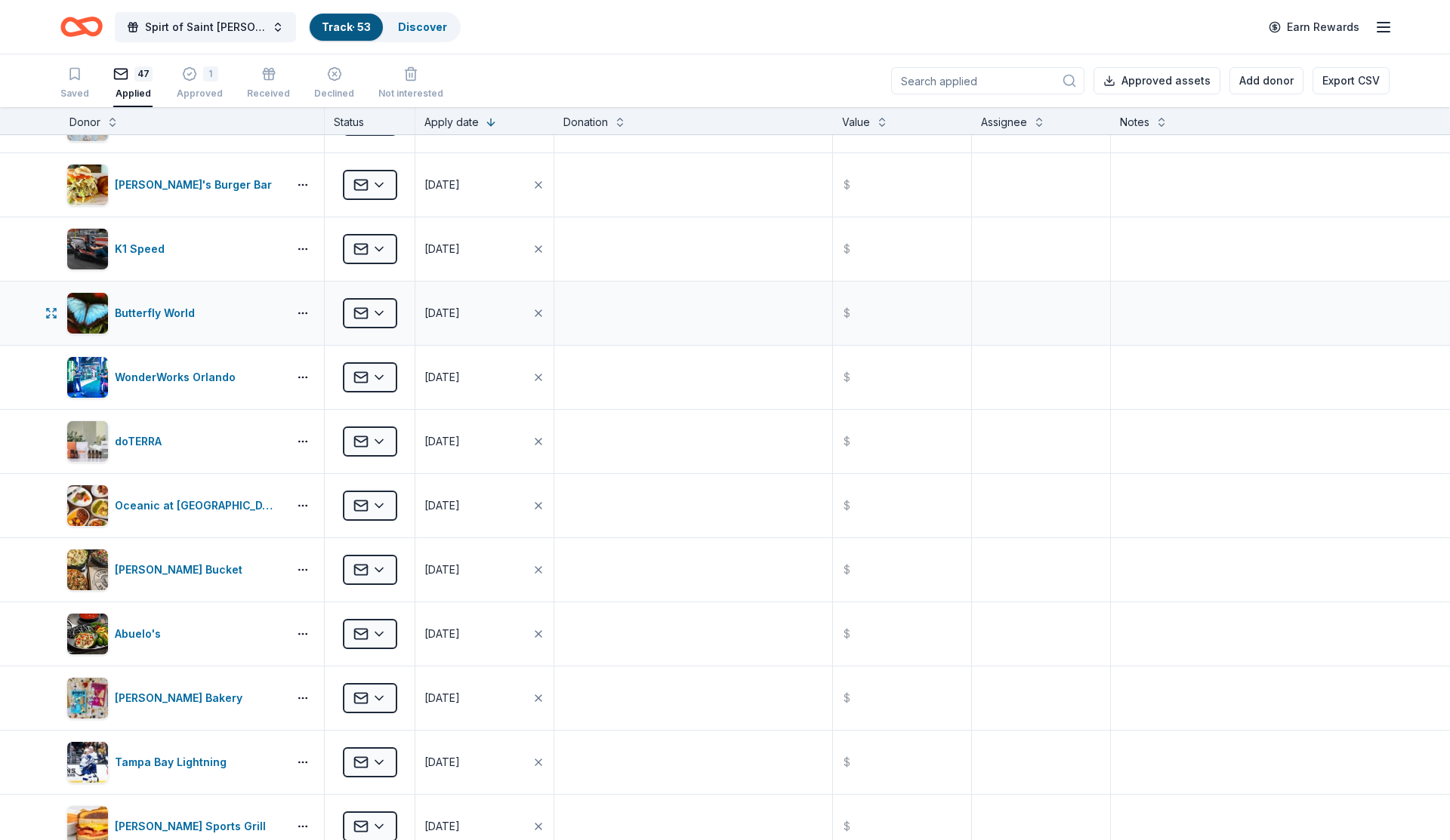
scroll to position [678, 0]
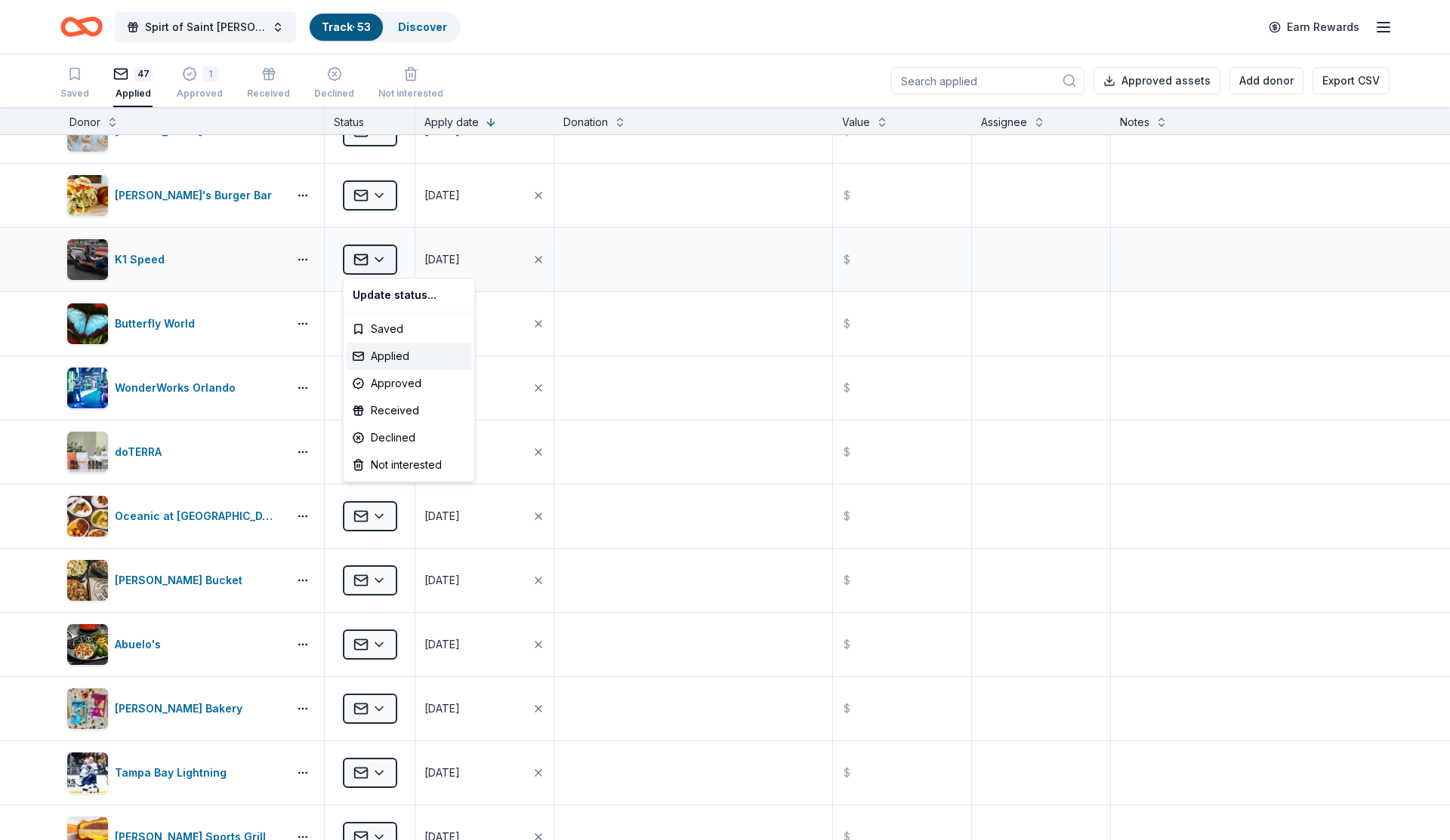
click at [360, 262] on html "Spirt of Saint [PERSON_NAME] Track · 53 Discover Earn Rewards Saved 47 Applied …" at bounding box center [725, 420] width 1450 height 840
click at [368, 432] on div "Declined" at bounding box center [410, 437] width 125 height 27
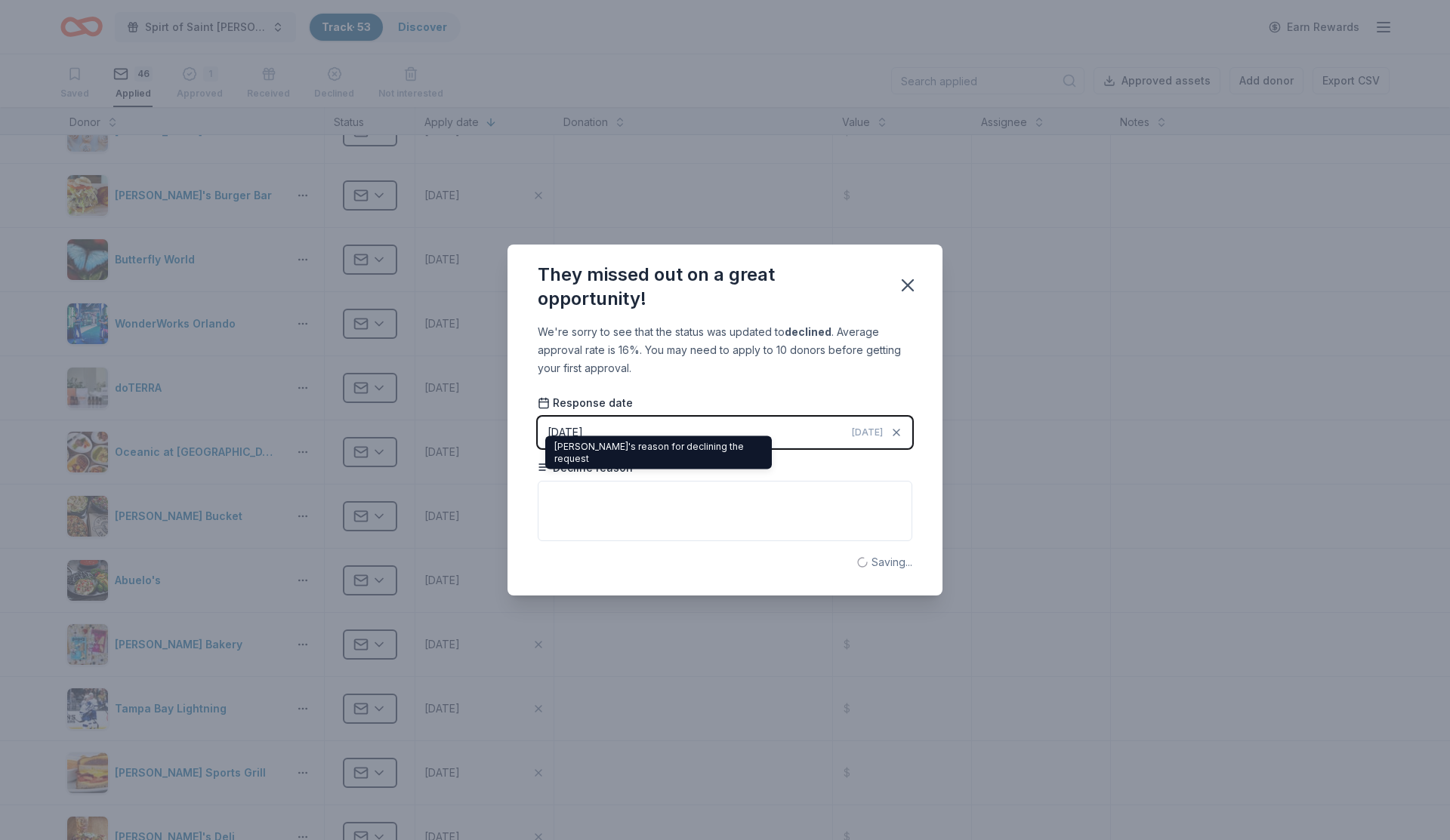
click at [564, 480] on div "Decline reason" at bounding box center [725, 501] width 375 height 81
click at [564, 486] on textarea at bounding box center [725, 511] width 375 height 60
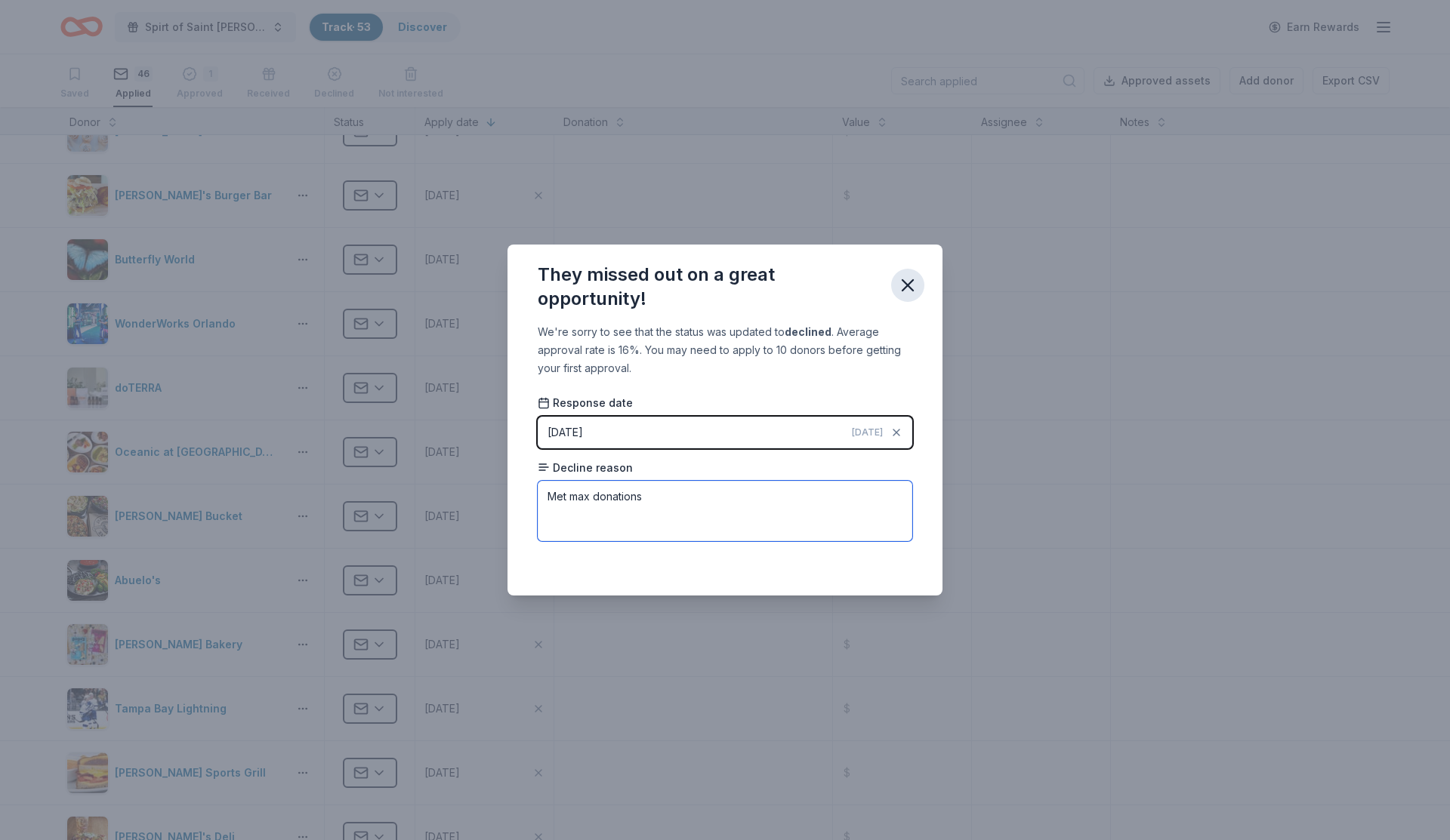
type textarea "Met max donations"
click at [903, 290] on icon "button" at bounding box center [907, 285] width 11 height 11
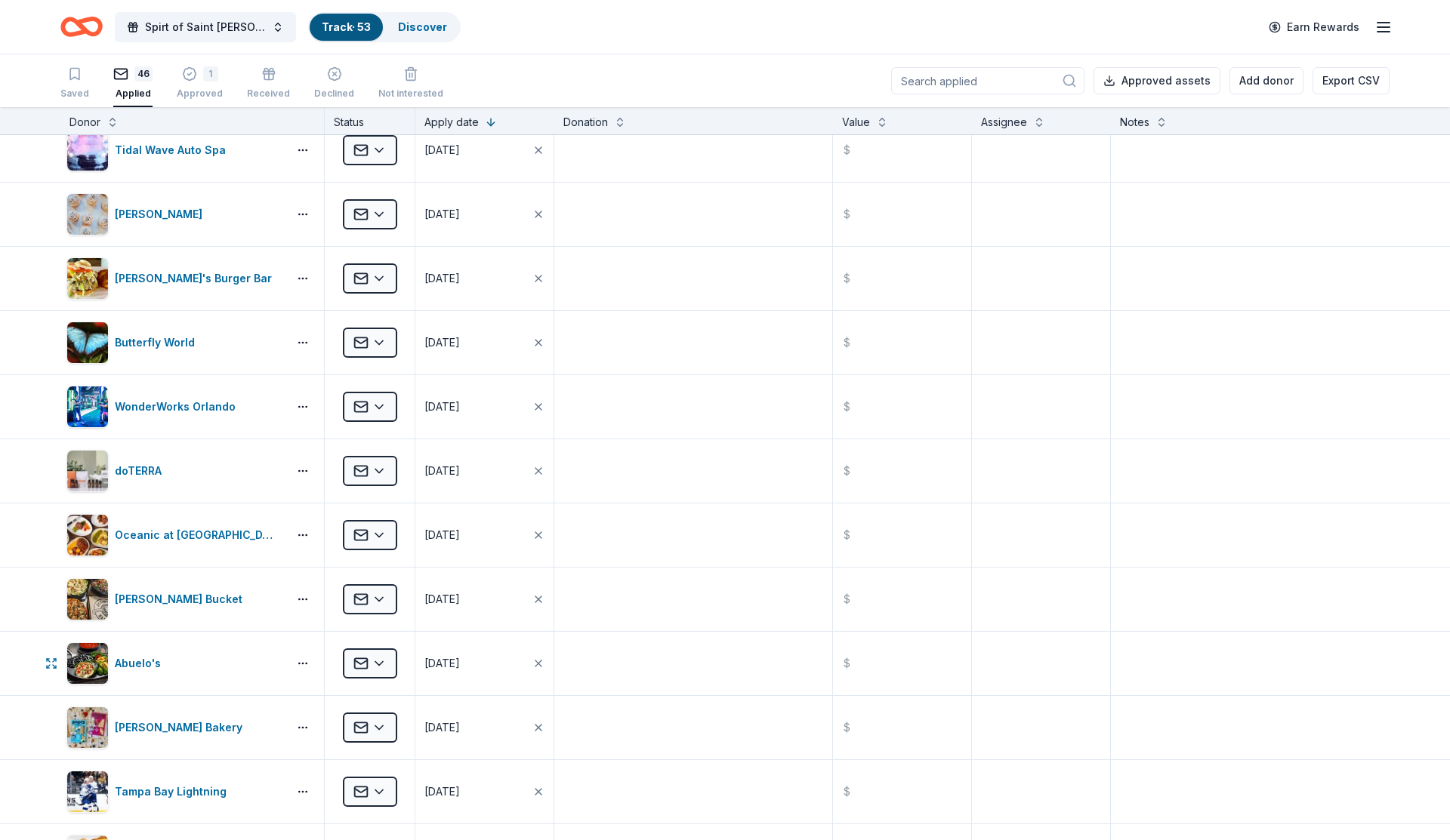
scroll to position [589, 0]
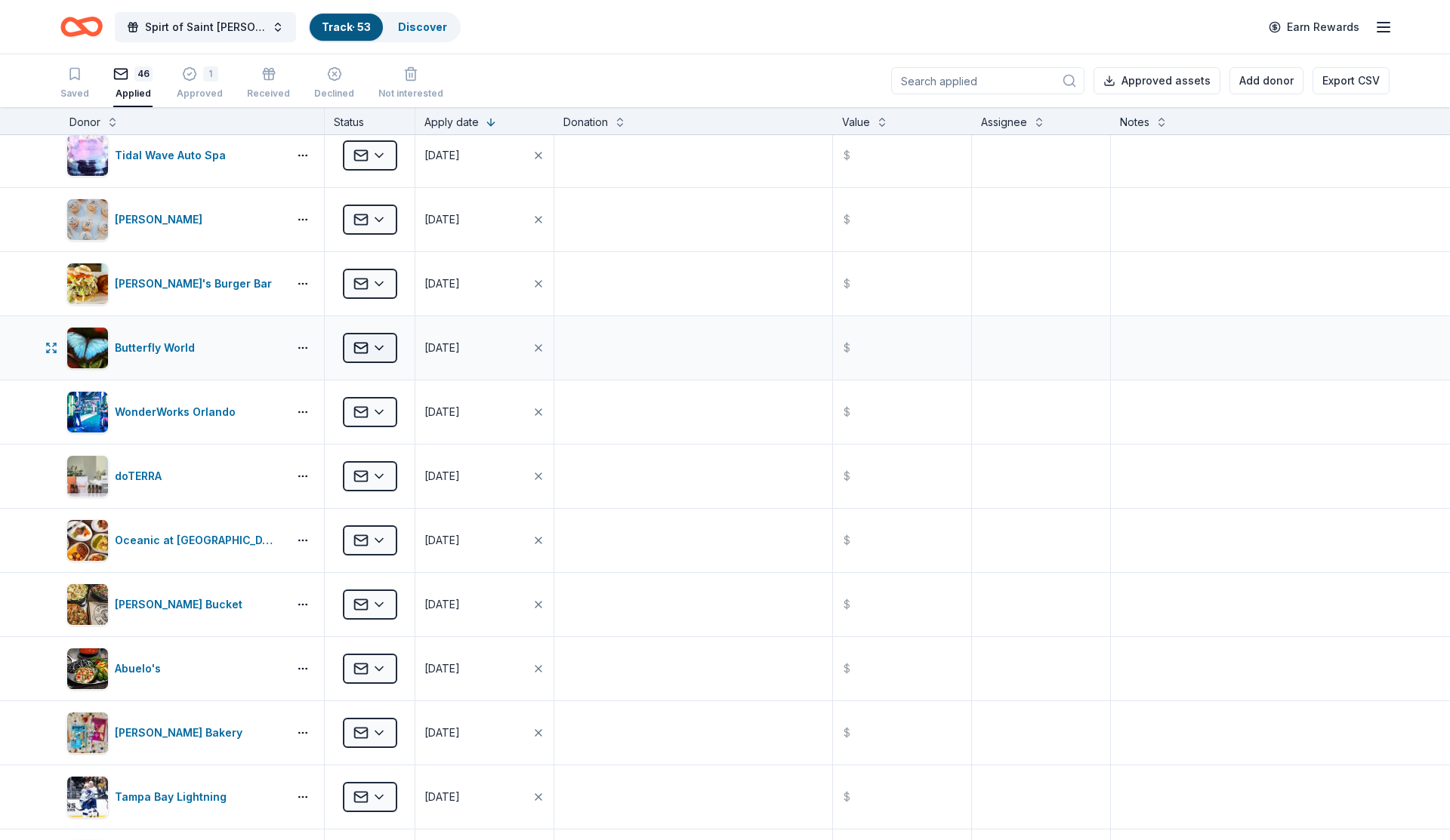
click at [378, 339] on html "Spirt of Saint [PERSON_NAME] Track · 53 Discover Earn Rewards Saved 46 Applied …" at bounding box center [725, 420] width 1450 height 840
click at [381, 496] on div "Received" at bounding box center [410, 499] width 125 height 27
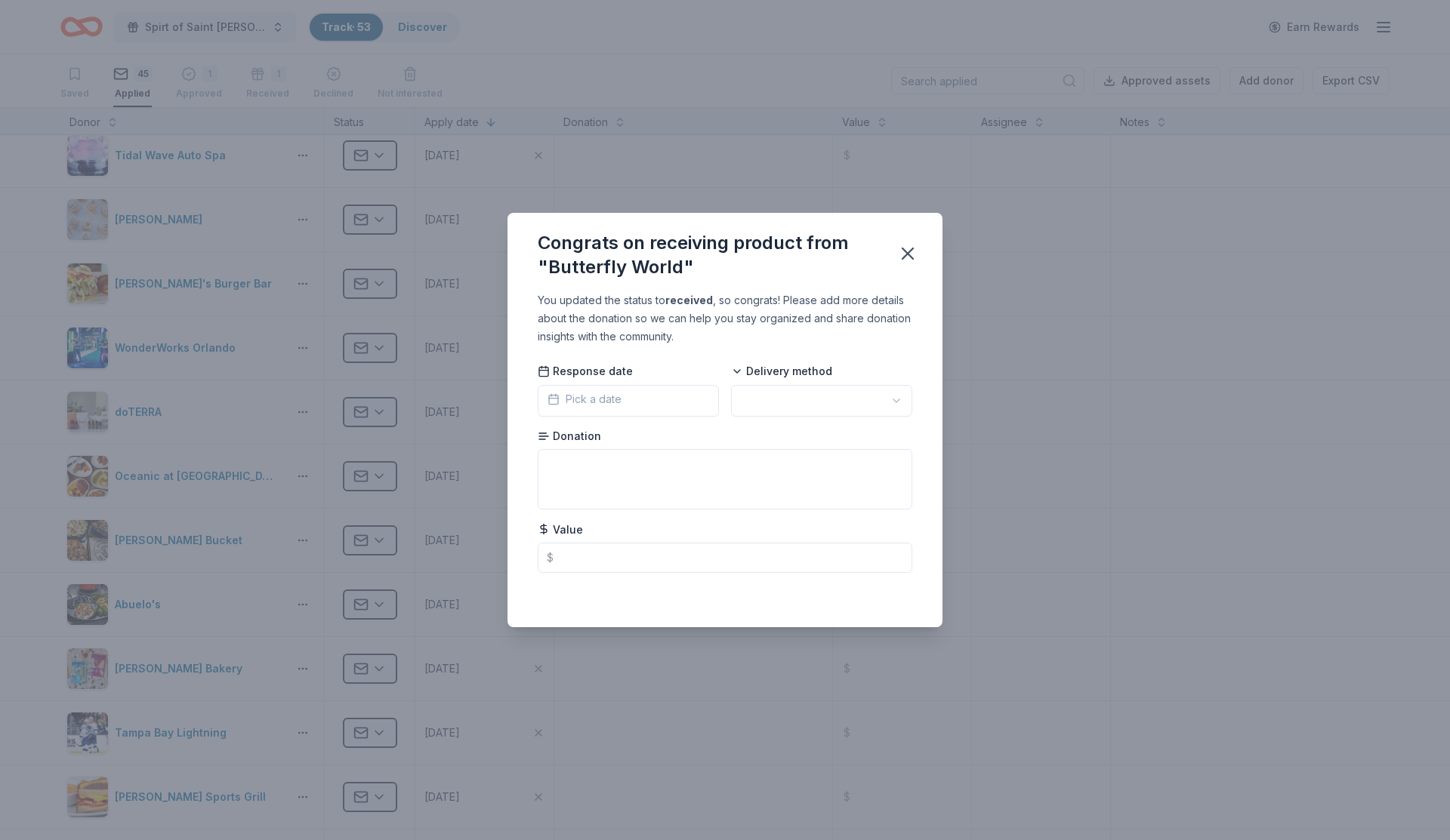
click at [631, 395] on button "Pick a date" at bounding box center [628, 401] width 181 height 32
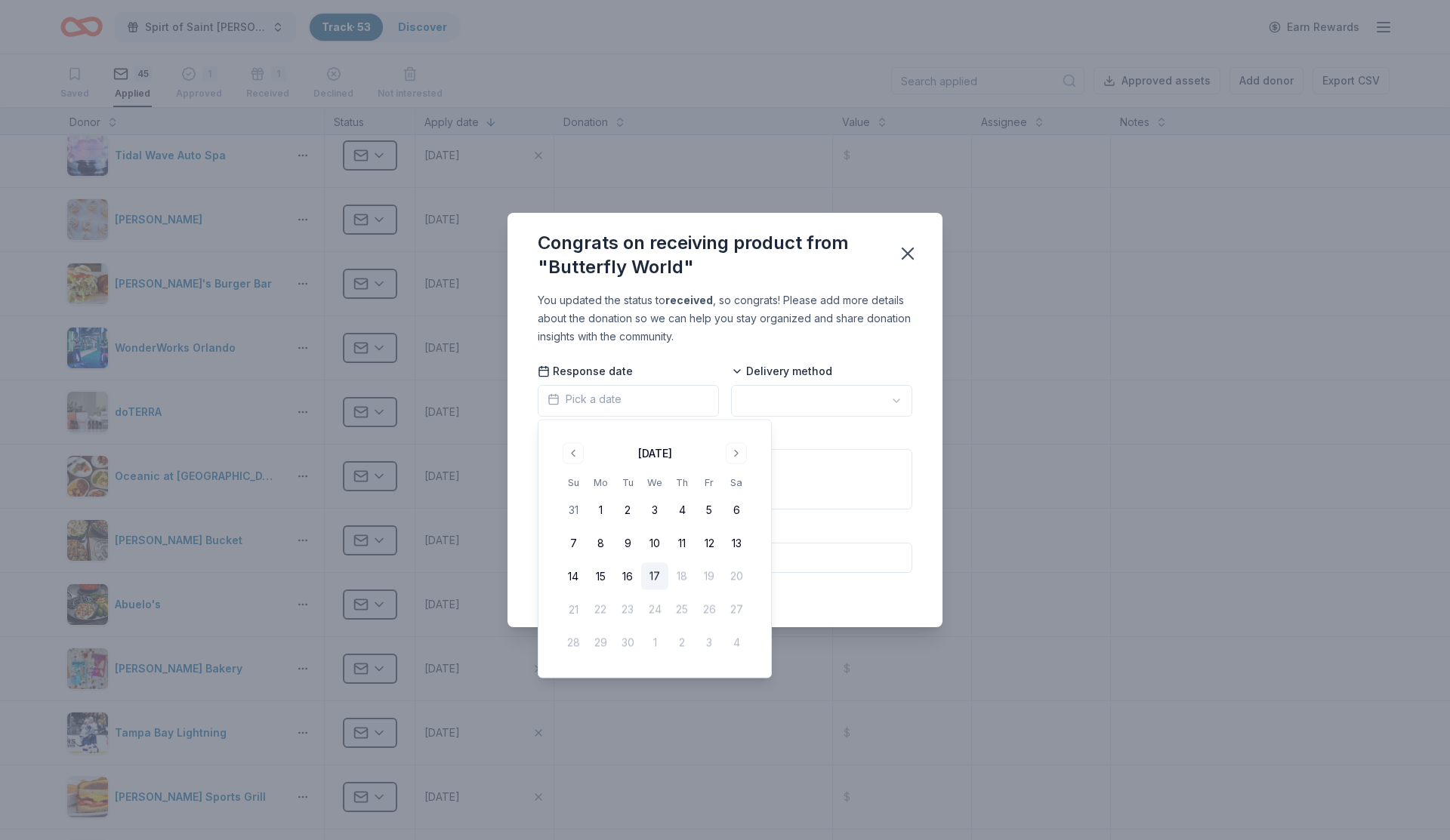
click at [668, 368] on div "Response date Pick a date" at bounding box center [628, 390] width 181 height 53
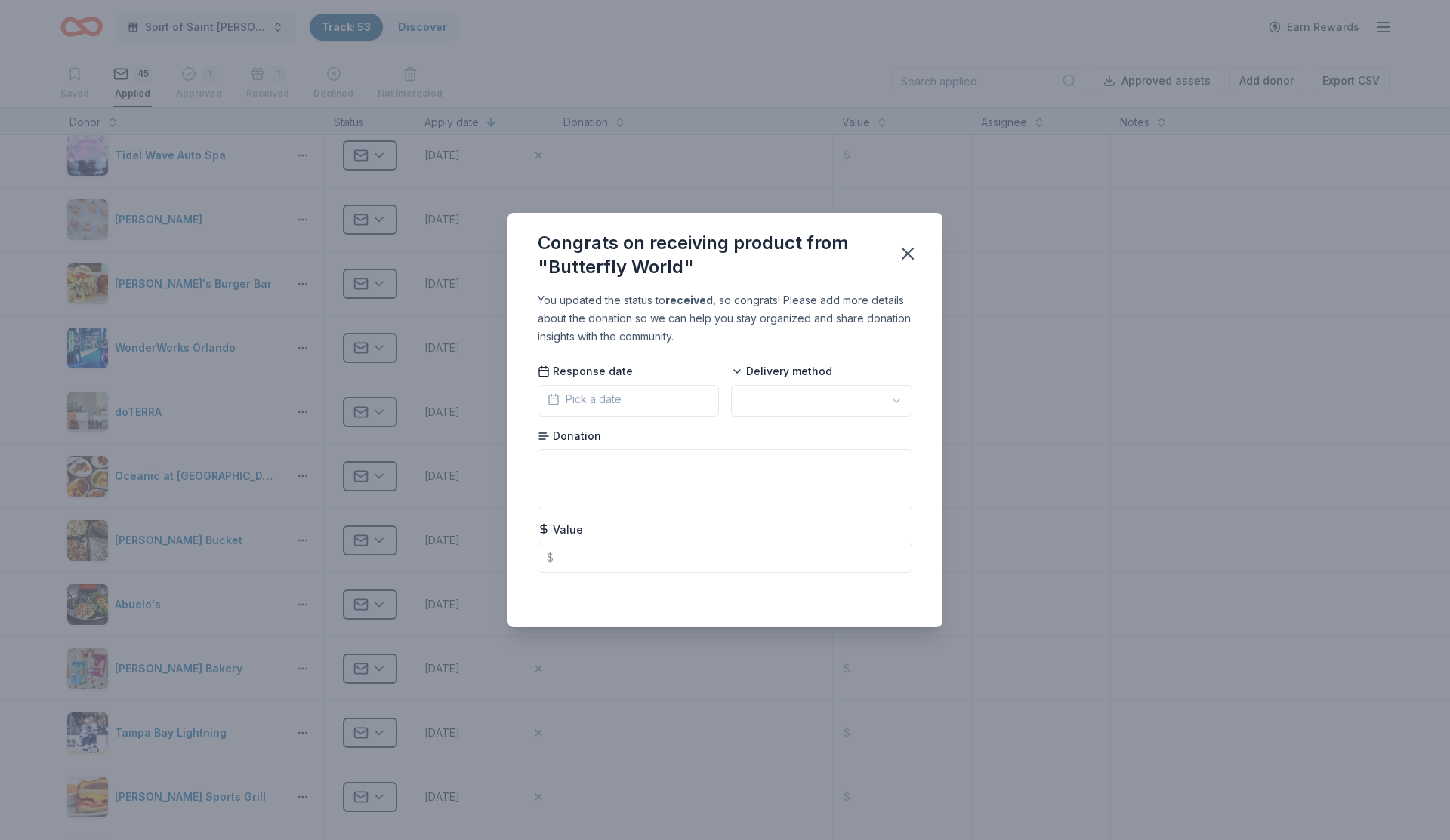
click at [667, 393] on button "Pick a date" at bounding box center [628, 401] width 181 height 32
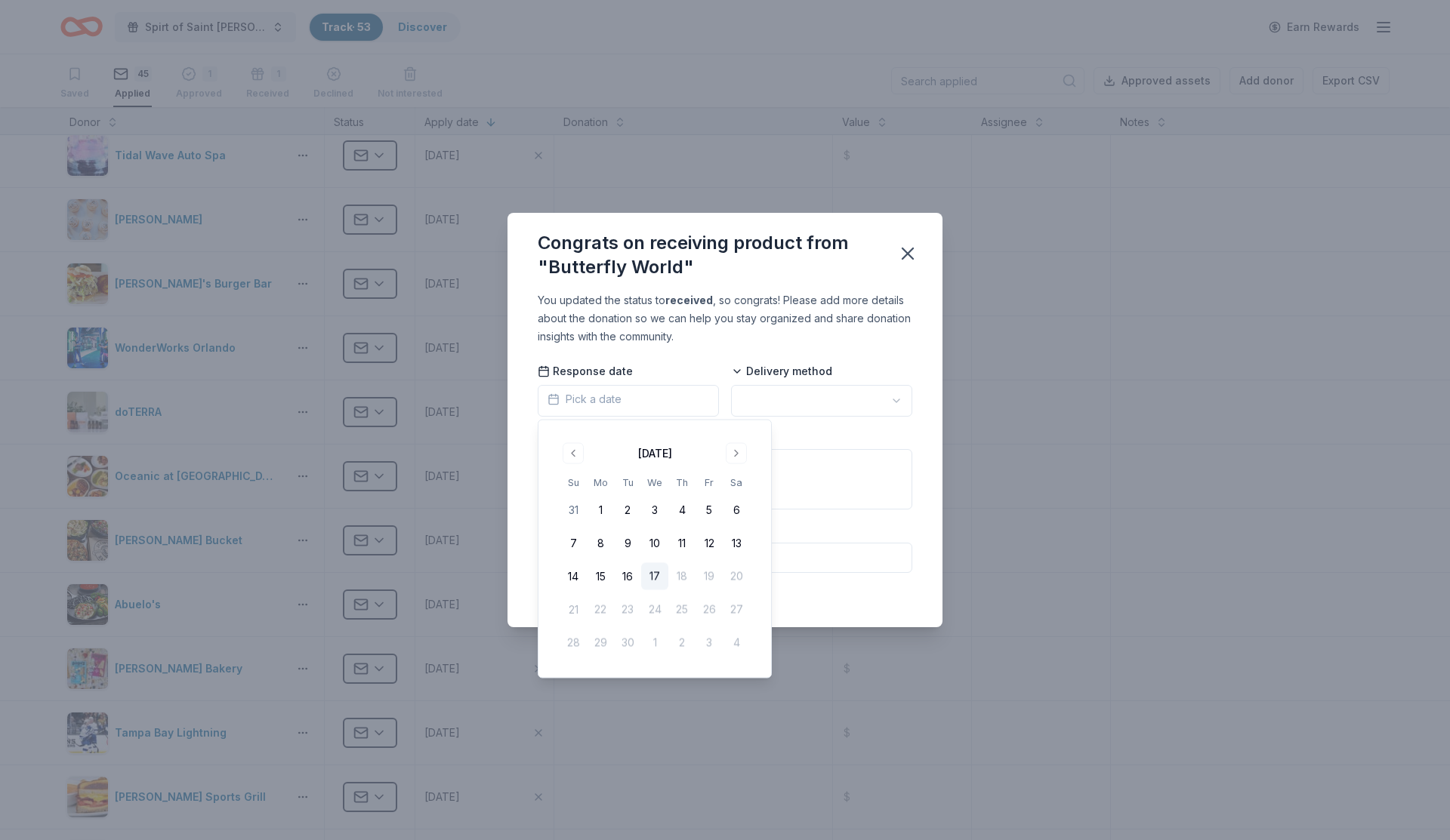
click at [653, 577] on button "17" at bounding box center [654, 576] width 27 height 27
click at [797, 403] on html "Spirt of Saint [PERSON_NAME] Track · 53 Discover Earn Rewards Saved 45 Applied …" at bounding box center [725, 420] width 1450 height 840
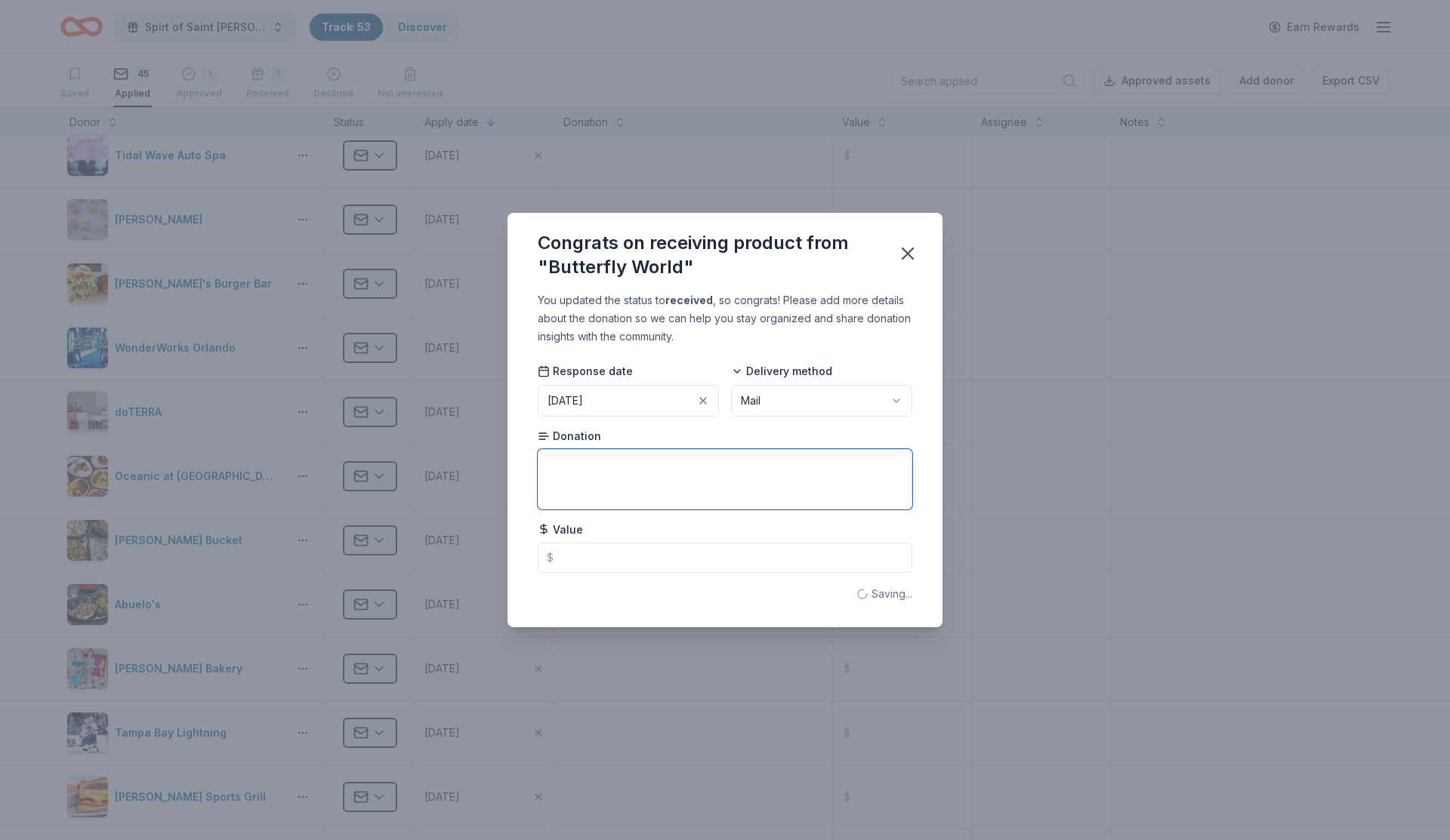
click at [657, 477] on textarea at bounding box center [725, 479] width 375 height 60
type textarea "2 tickets"
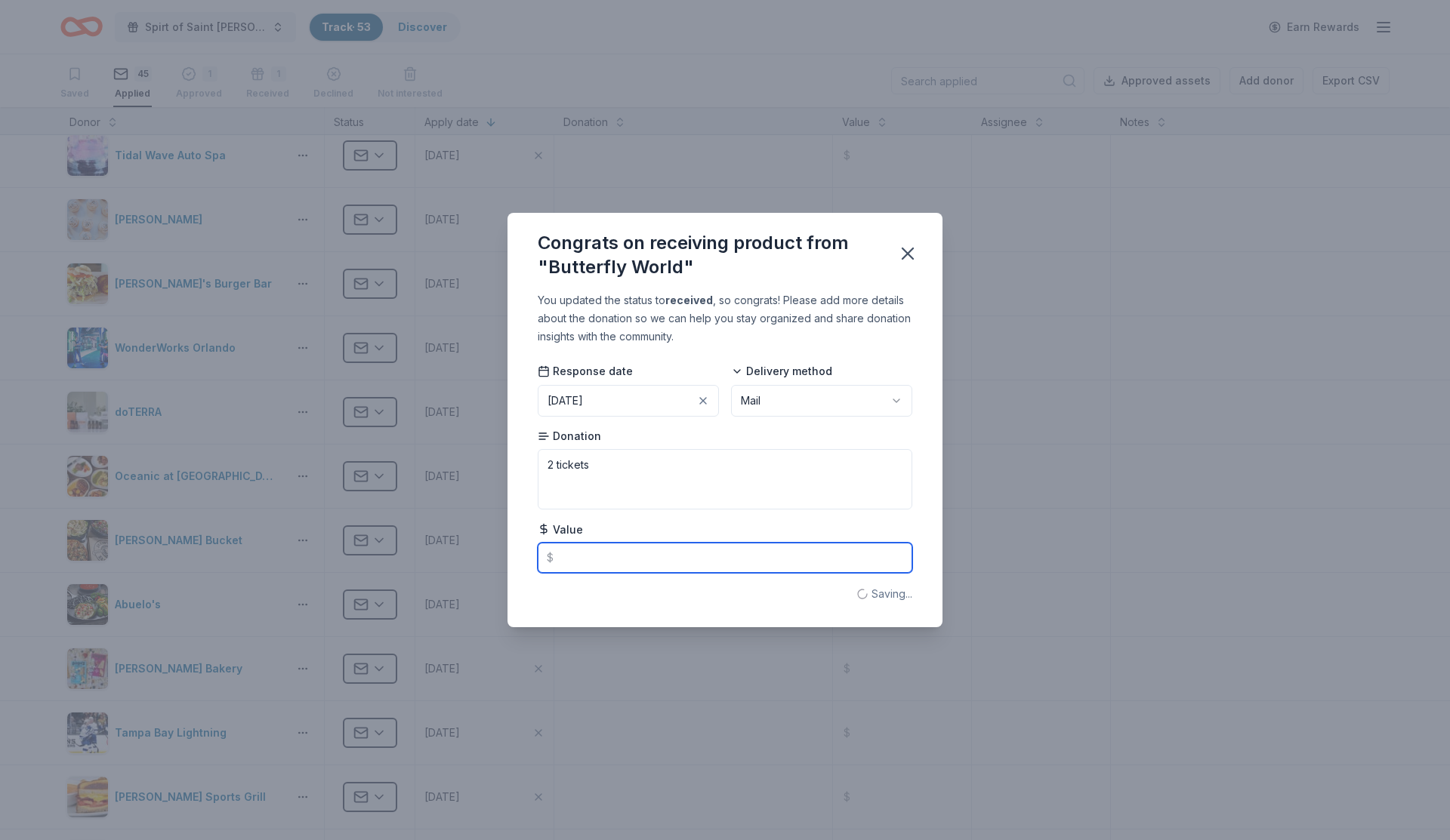
click at [643, 561] on input "text" at bounding box center [725, 557] width 375 height 30
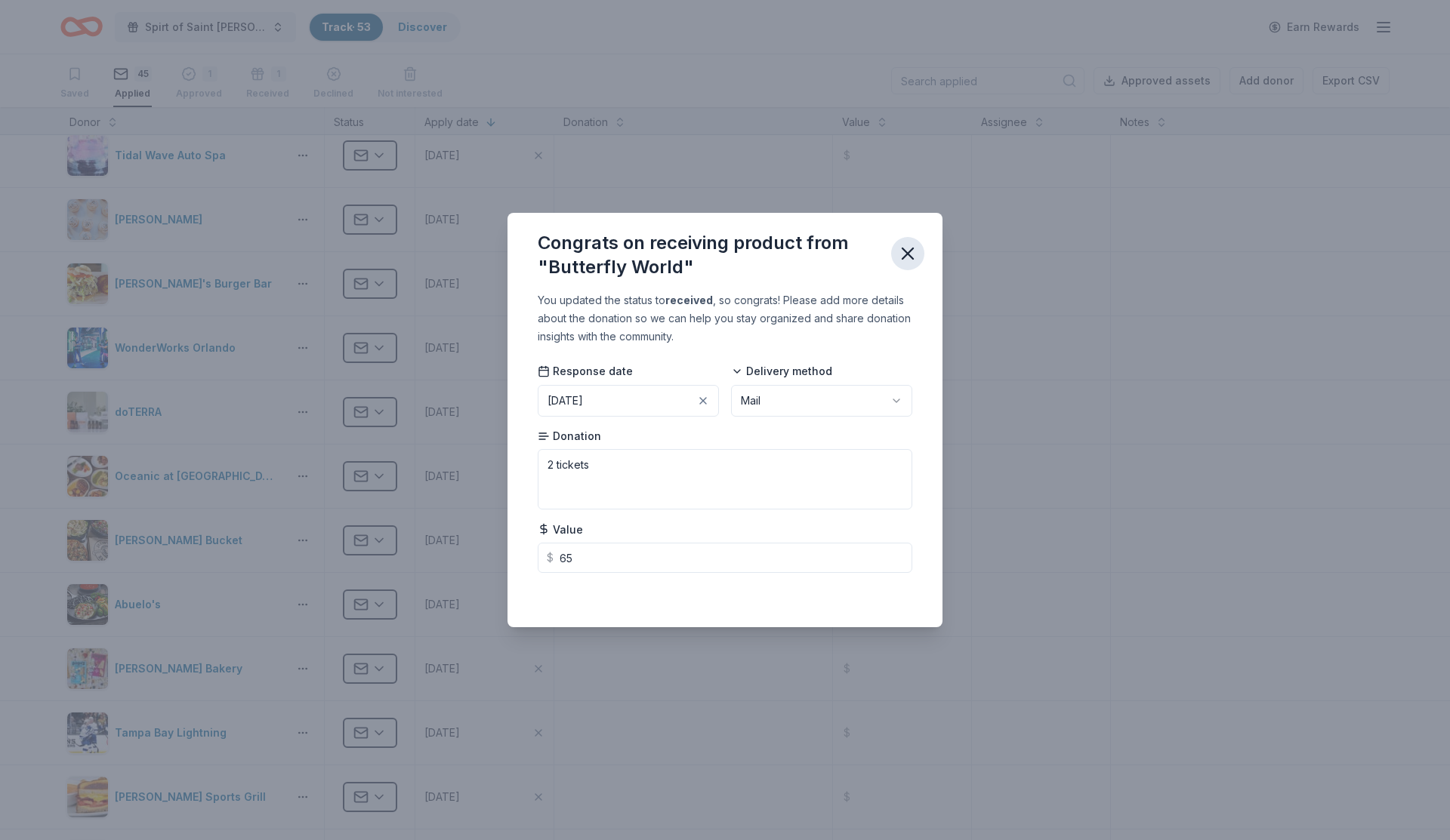
type input "65.00"
click at [909, 255] on icon "button" at bounding box center [907, 253] width 11 height 11
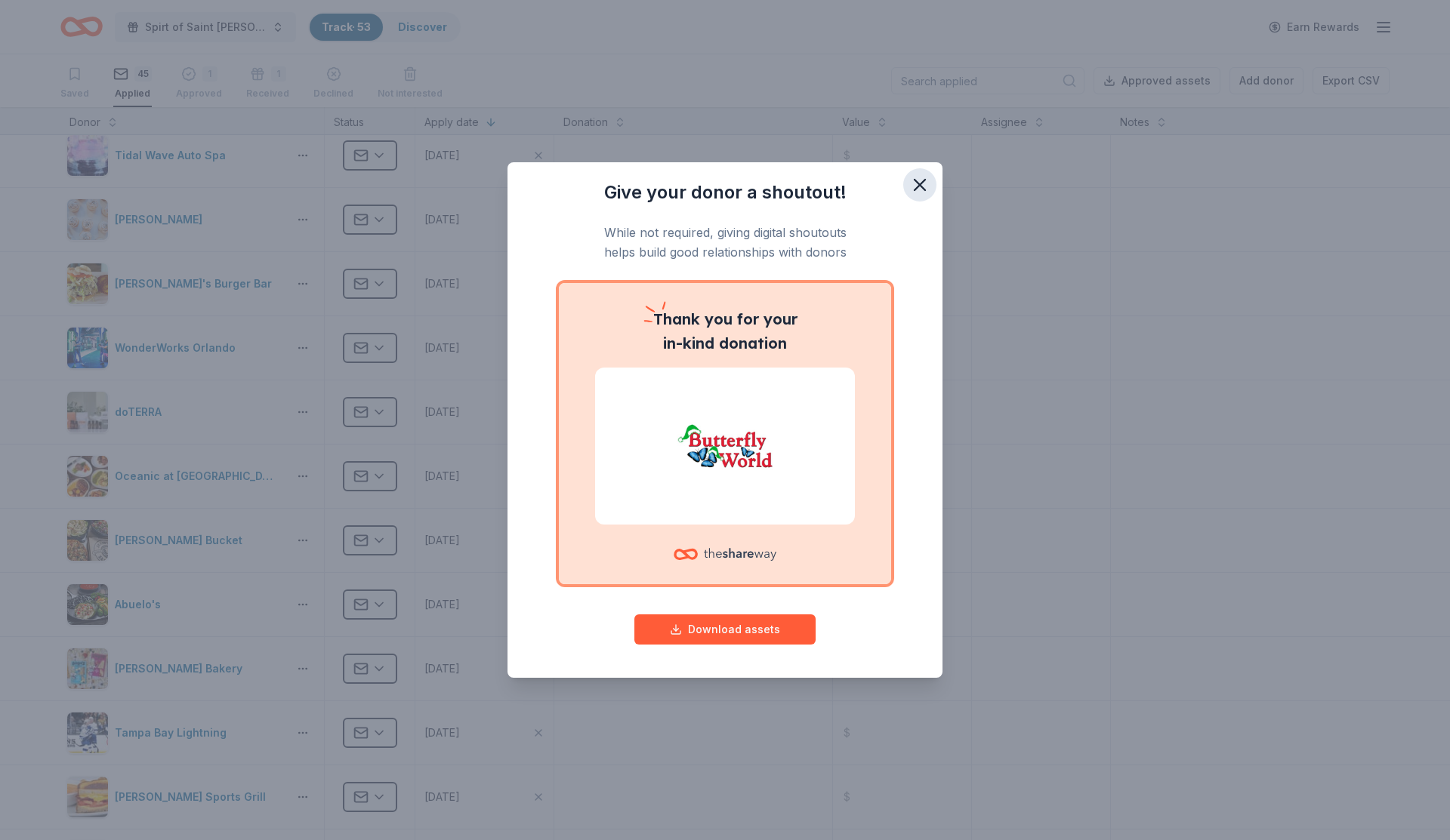
click at [923, 192] on icon "button" at bounding box center [920, 185] width 21 height 21
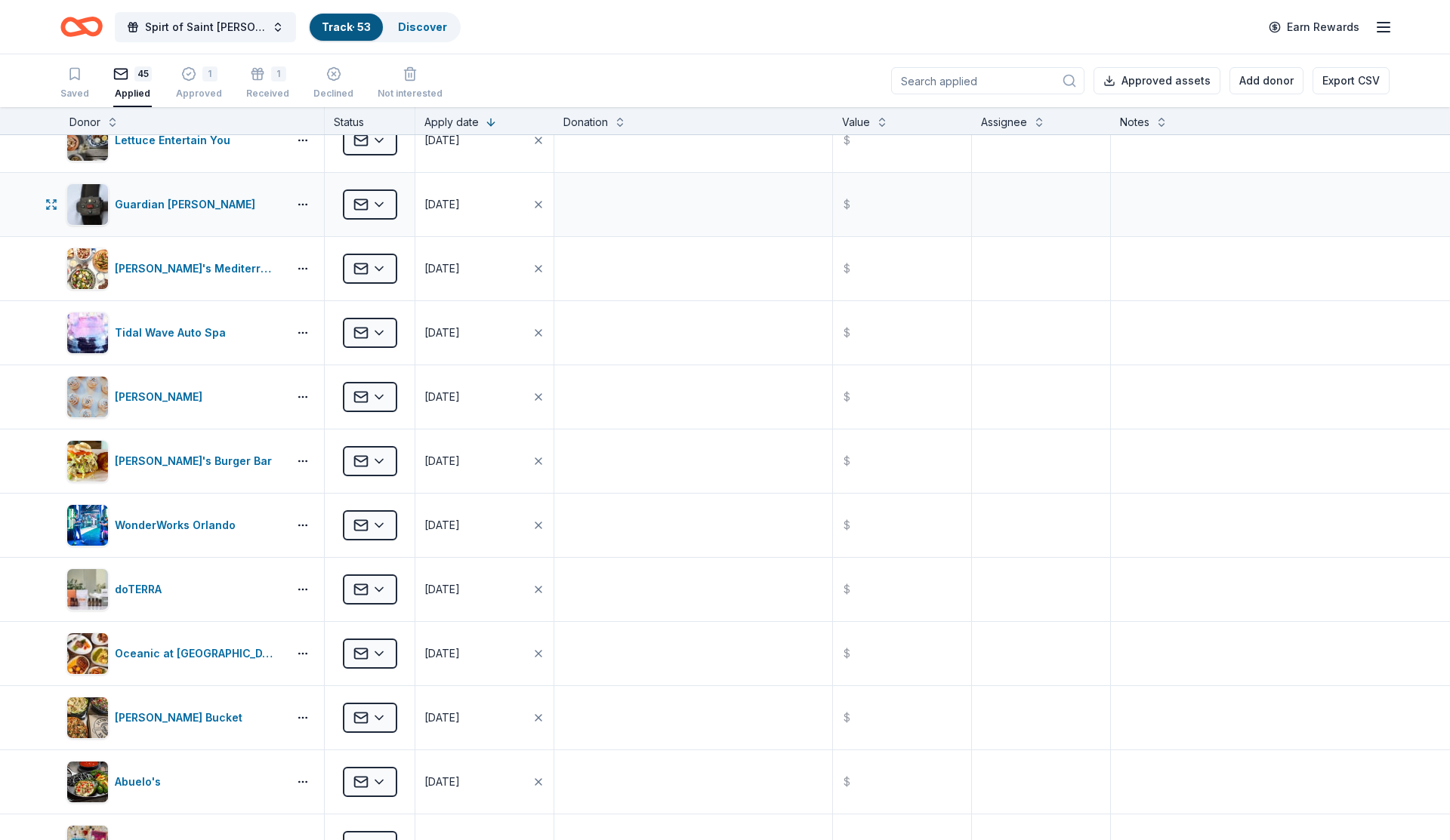
scroll to position [397, 0]
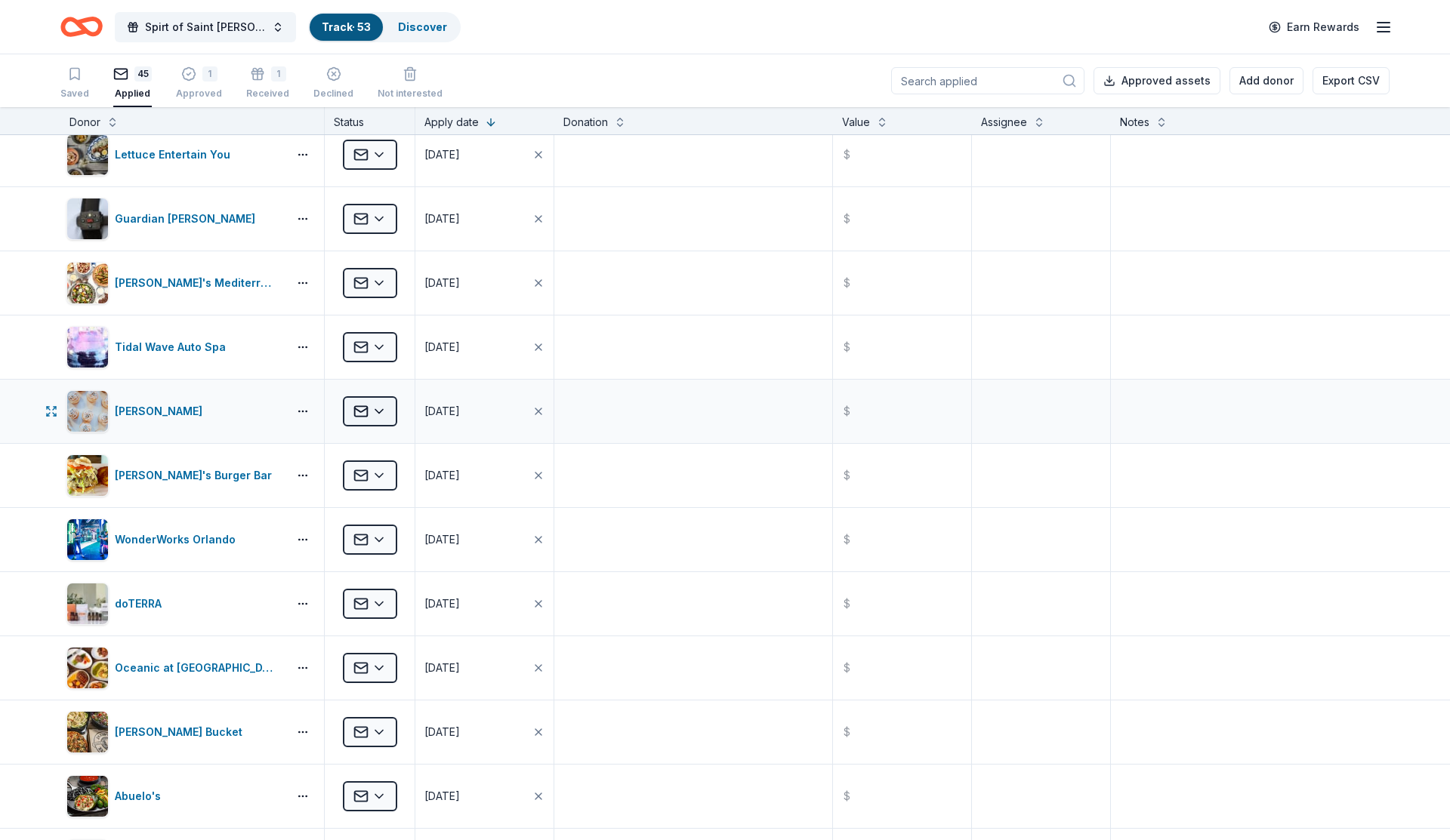
click at [371, 414] on html "Spirt of Saint [PERSON_NAME] Track · 53 Discover Earn Rewards Saved 45 Applied …" at bounding box center [725, 420] width 1450 height 840
click at [382, 595] on div "Declined" at bounding box center [410, 589] width 125 height 27
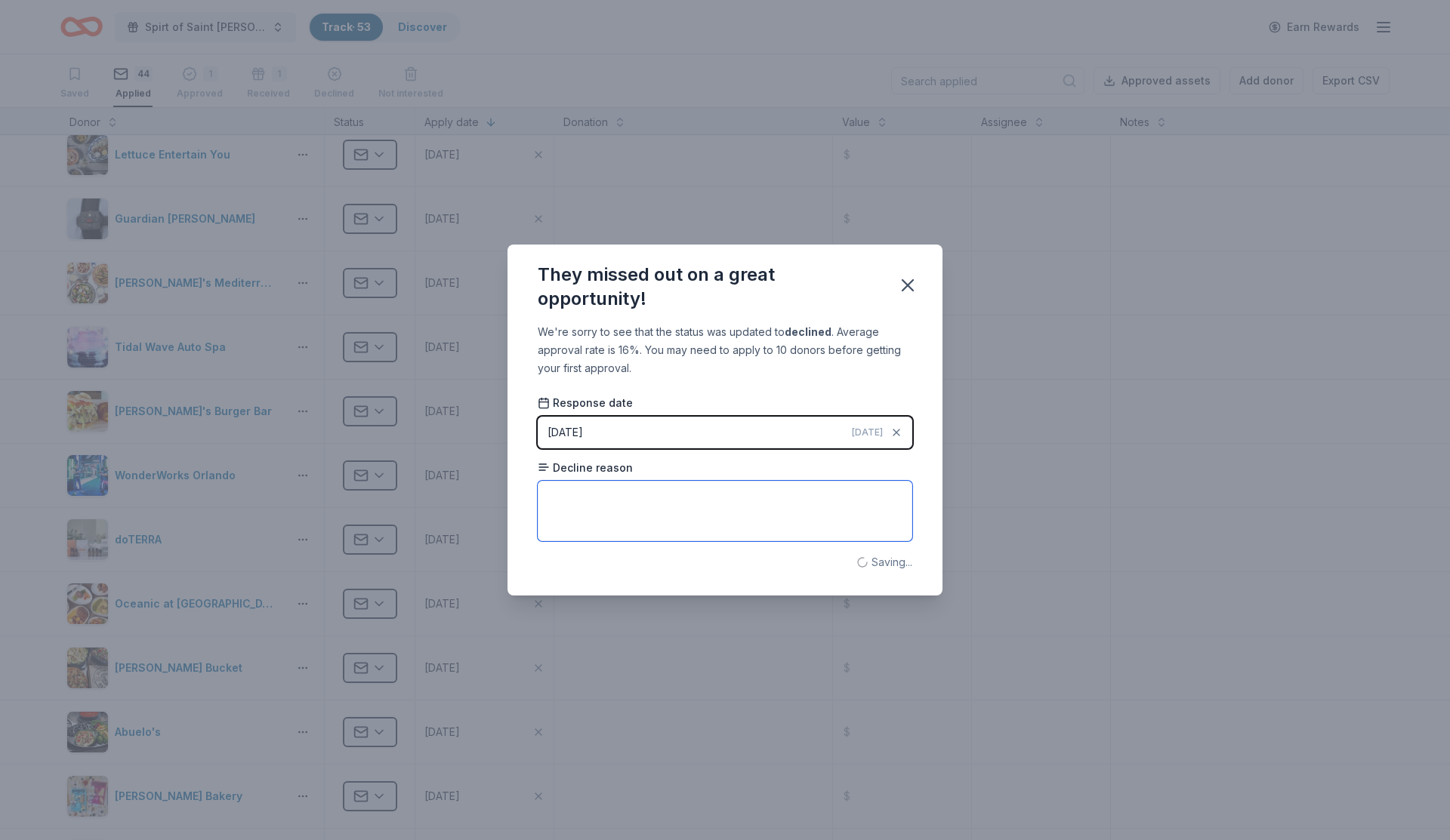
click at [676, 492] on textarea at bounding box center [725, 511] width 375 height 60
type textarea "Unable to make donations at this time"
click at [911, 287] on icon "button" at bounding box center [908, 285] width 21 height 21
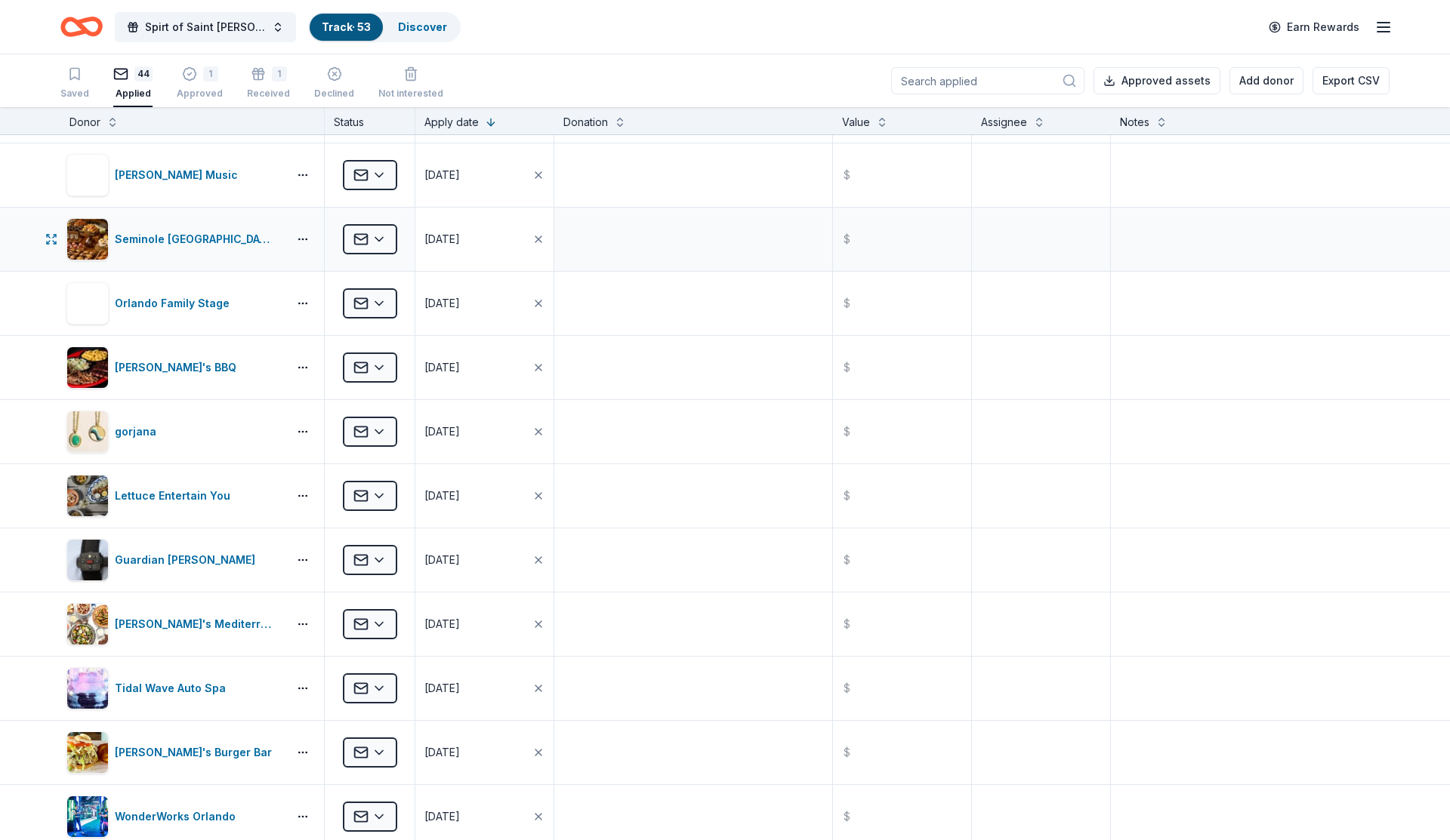
scroll to position [45, 0]
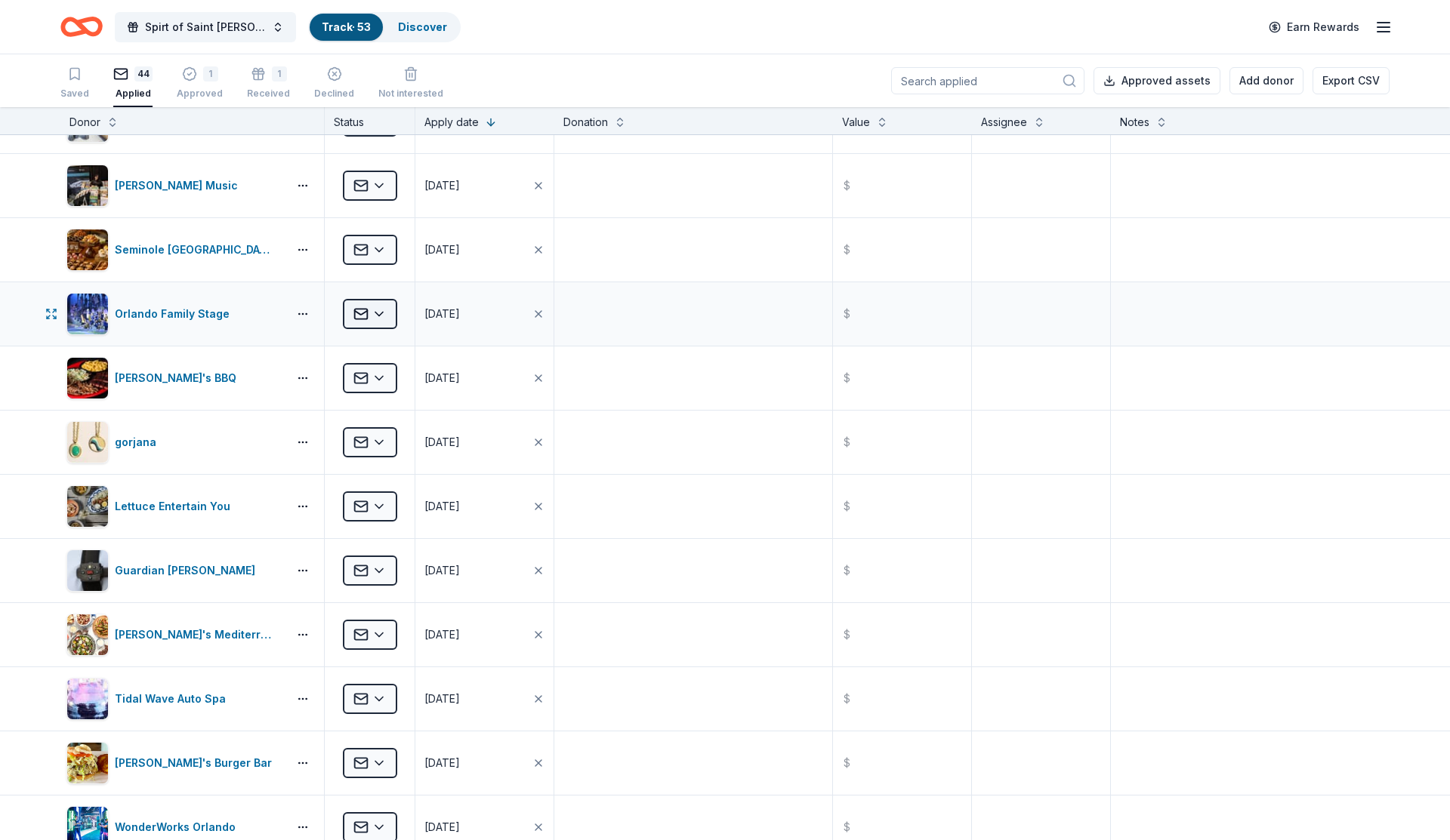
click at [355, 319] on html "Spirt of Saint [PERSON_NAME] Track · 53 Discover Earn Rewards Saved 44 Applied …" at bounding box center [725, 420] width 1450 height 840
click at [382, 487] on div "Declined" at bounding box center [410, 491] width 125 height 27
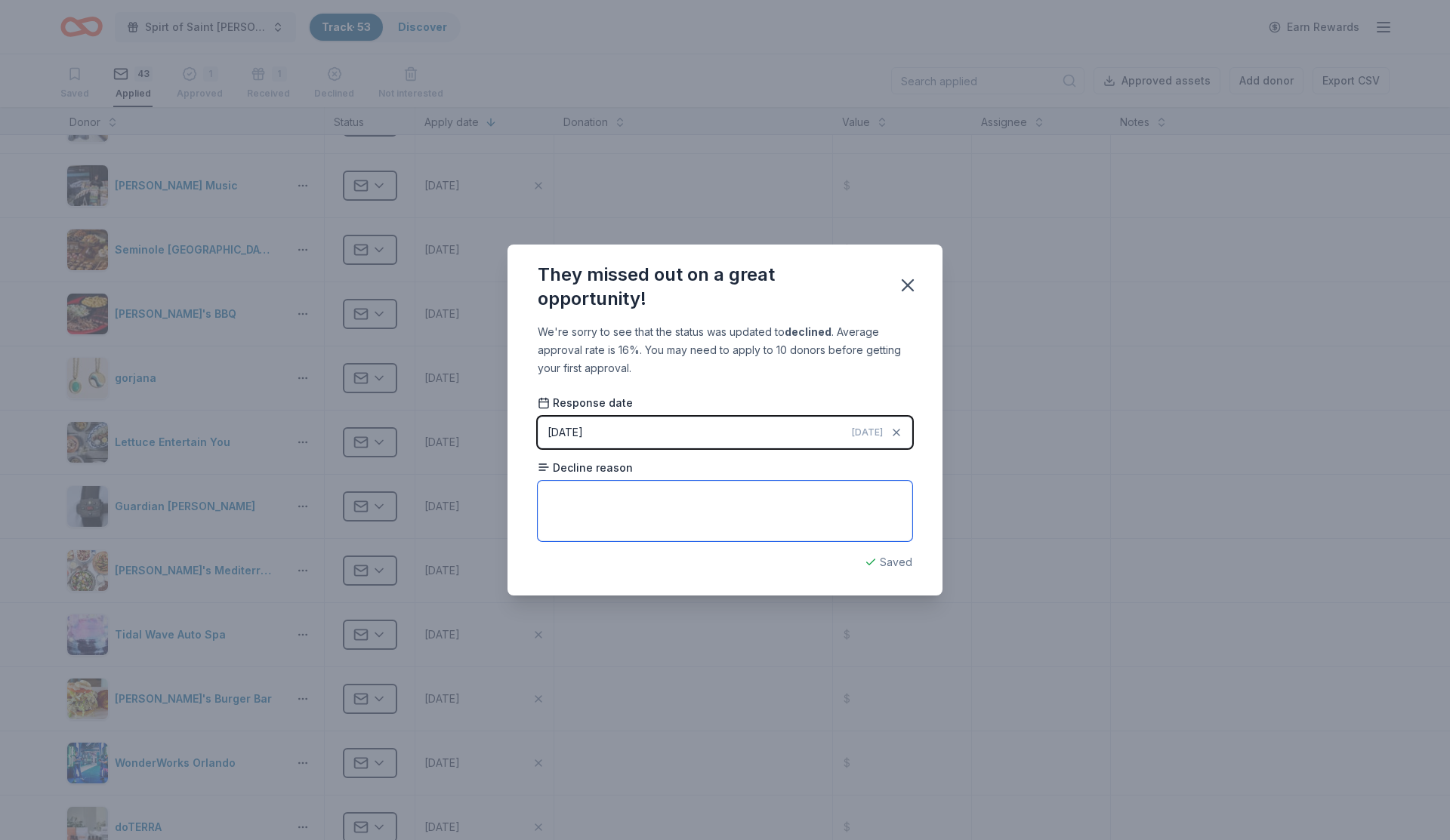
click at [654, 507] on textarea at bounding box center [725, 511] width 375 height 60
type textarea "Have to request every 365 days"
click at [910, 278] on icon "button" at bounding box center [908, 285] width 21 height 21
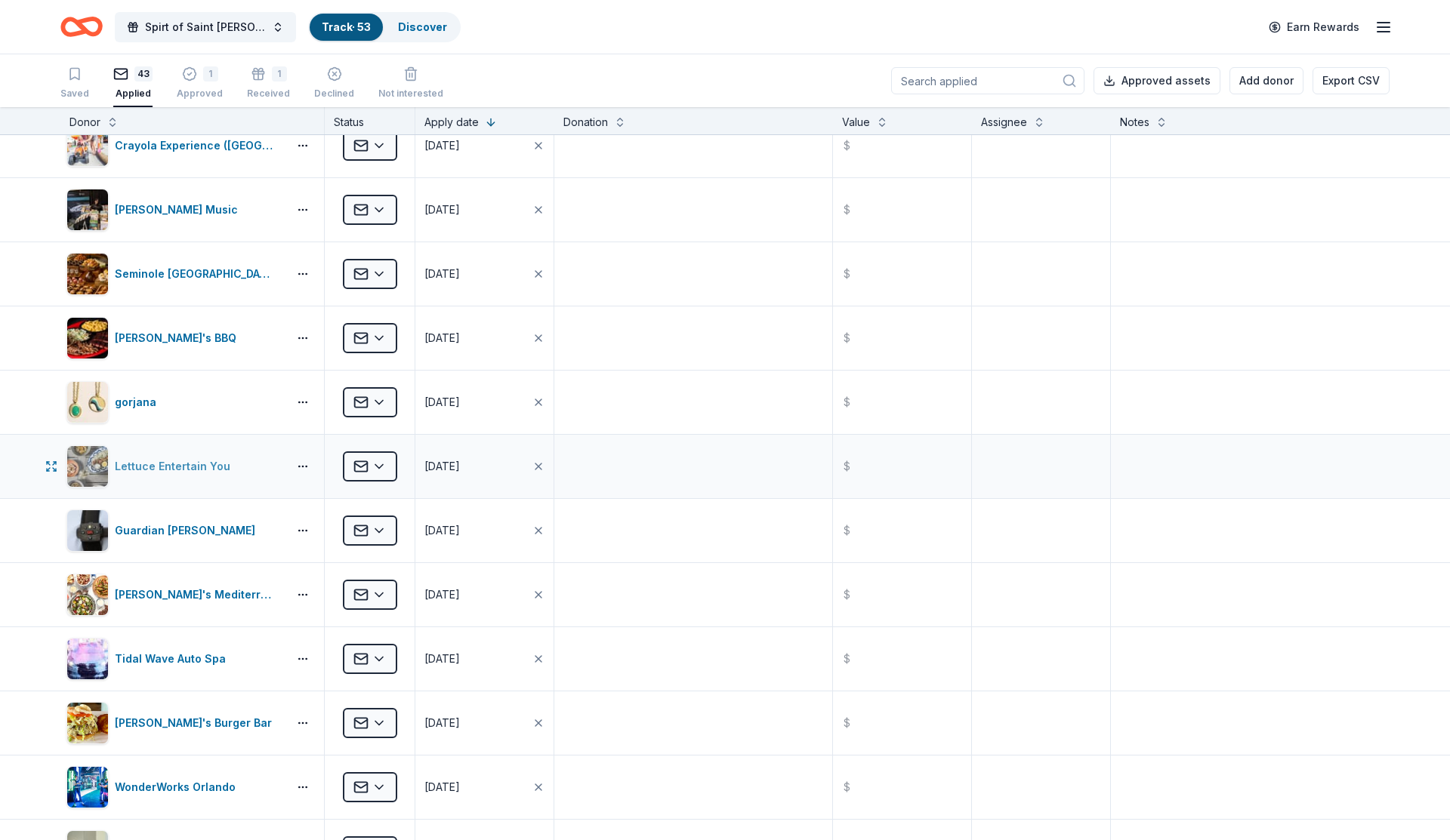
scroll to position [0, 0]
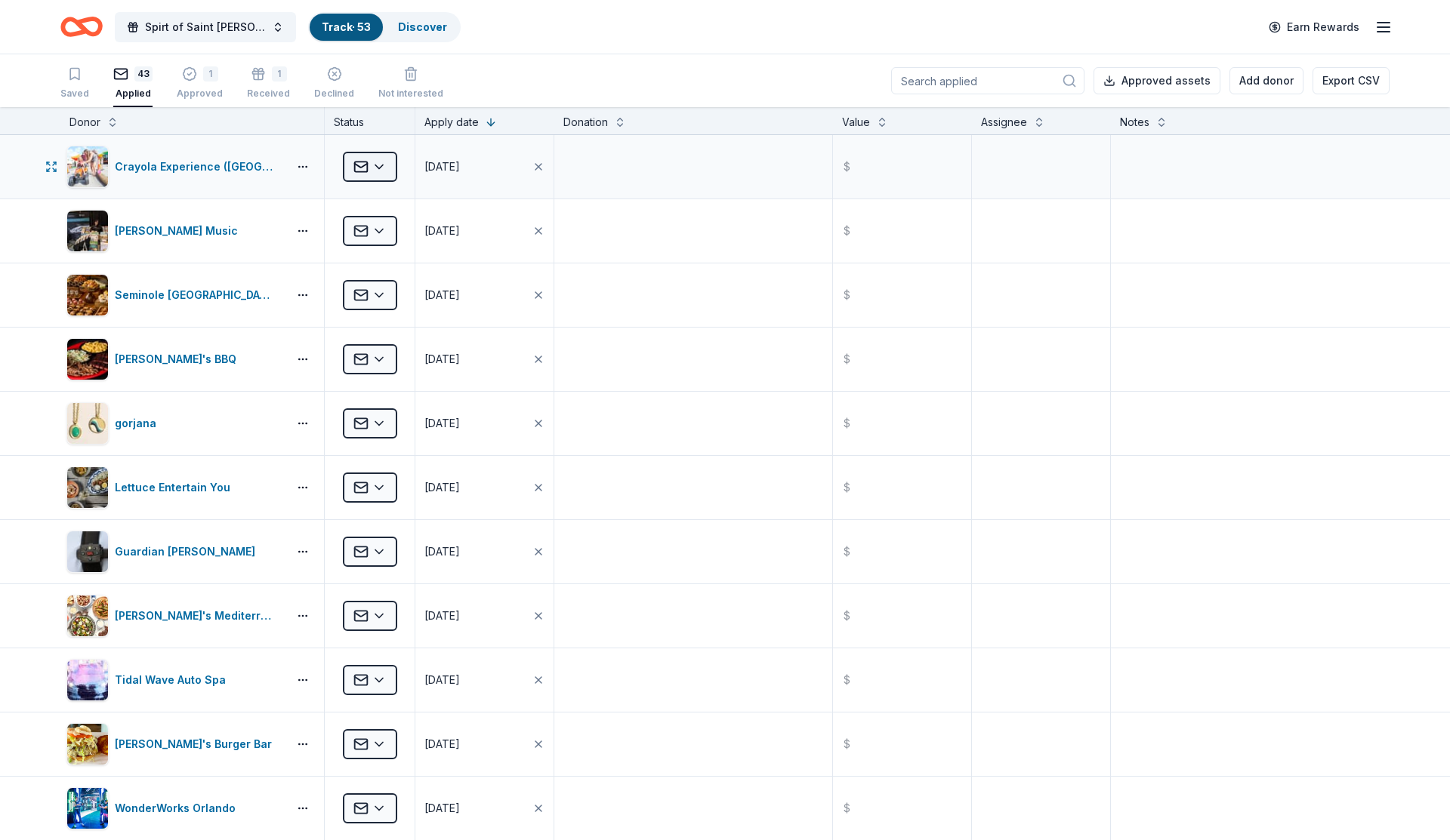
click at [383, 179] on html "Spirt of Saint [PERSON_NAME] Track · 53 Discover Earn Rewards Saved 43 Applied …" at bounding box center [725, 420] width 1450 height 840
click at [395, 291] on div "Approved" at bounding box center [410, 290] width 125 height 27
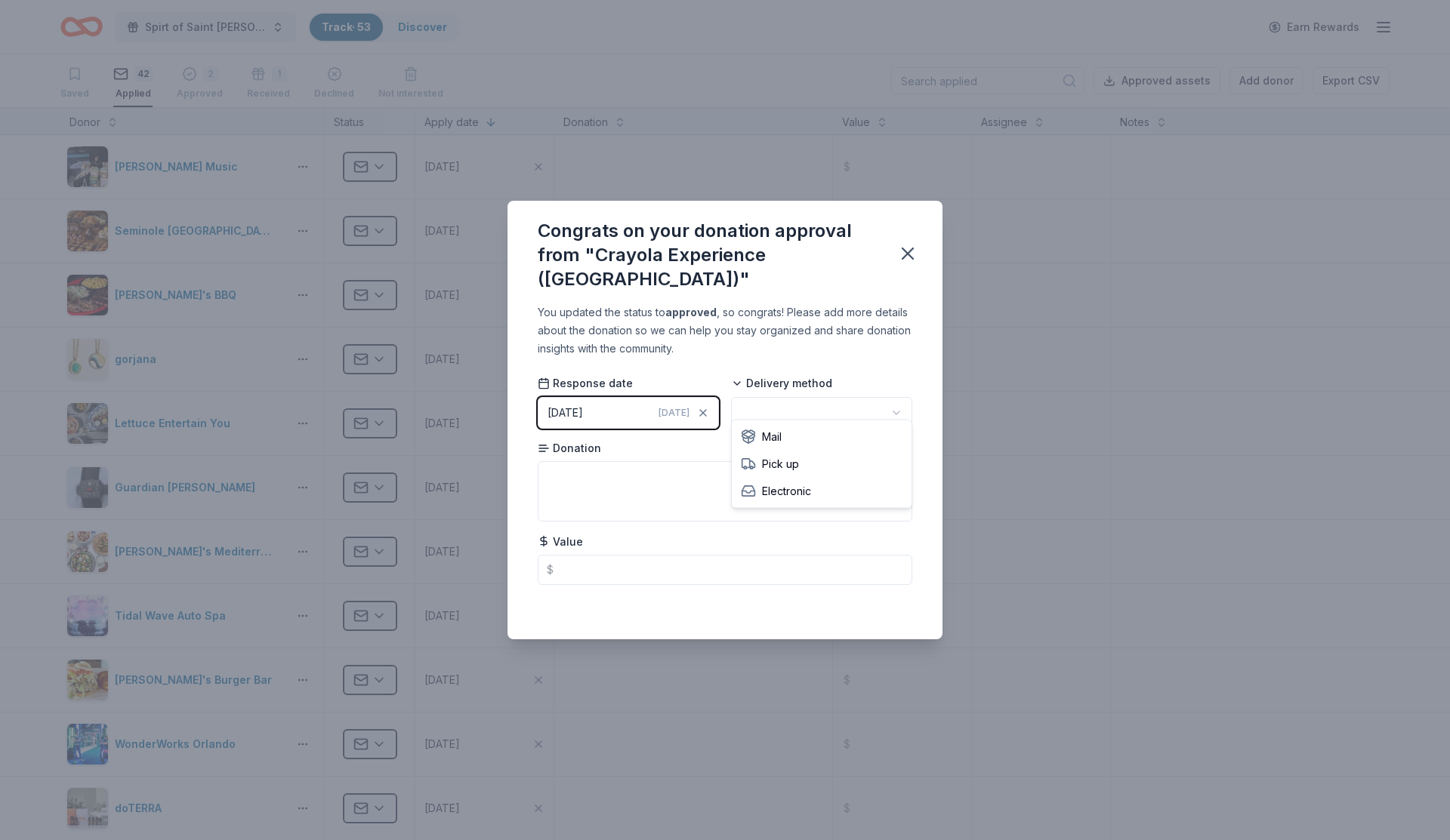
click at [820, 393] on html "Spirt of Saint [PERSON_NAME] Track · 53 Discover Earn Rewards Saved 42 Applied …" at bounding box center [725, 420] width 1450 height 840
click at [646, 470] on textarea at bounding box center [725, 491] width 375 height 60
type textarea "3 tickets"
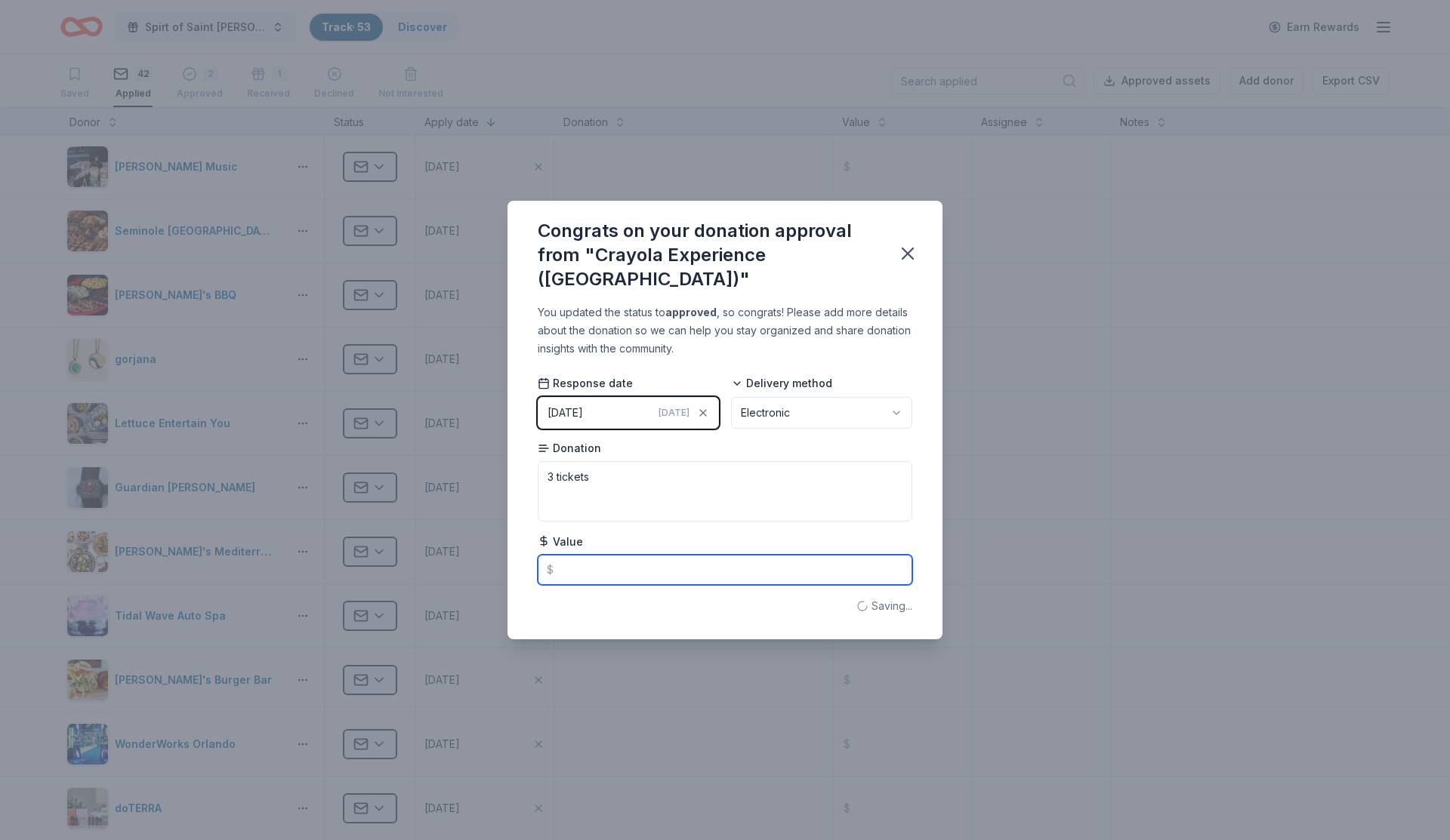
click at [626, 568] on input "text" at bounding box center [725, 569] width 375 height 30
type input "90.00"
click at [910, 247] on icon "button" at bounding box center [908, 253] width 21 height 21
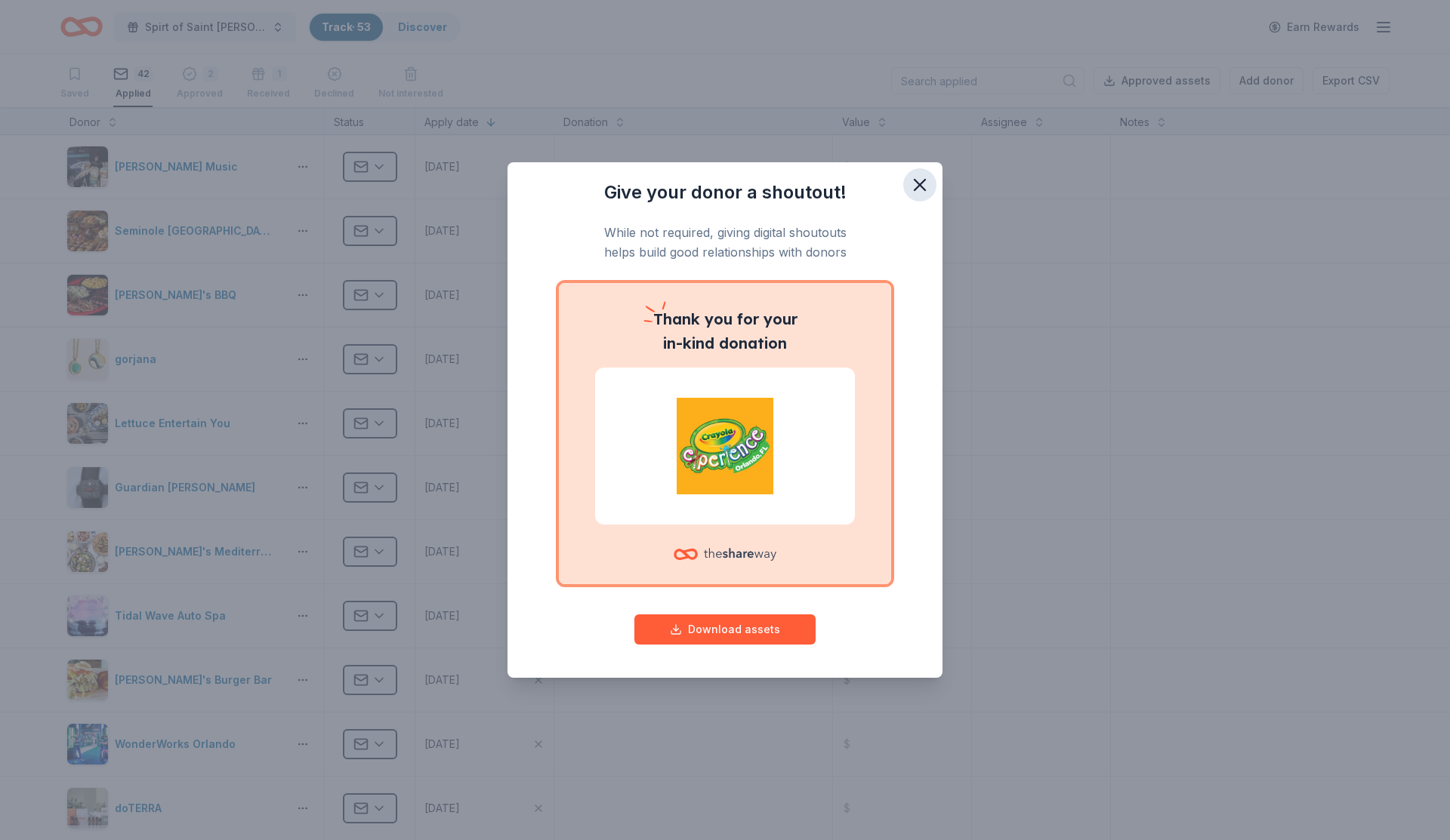
click at [927, 191] on icon "button" at bounding box center [920, 185] width 21 height 21
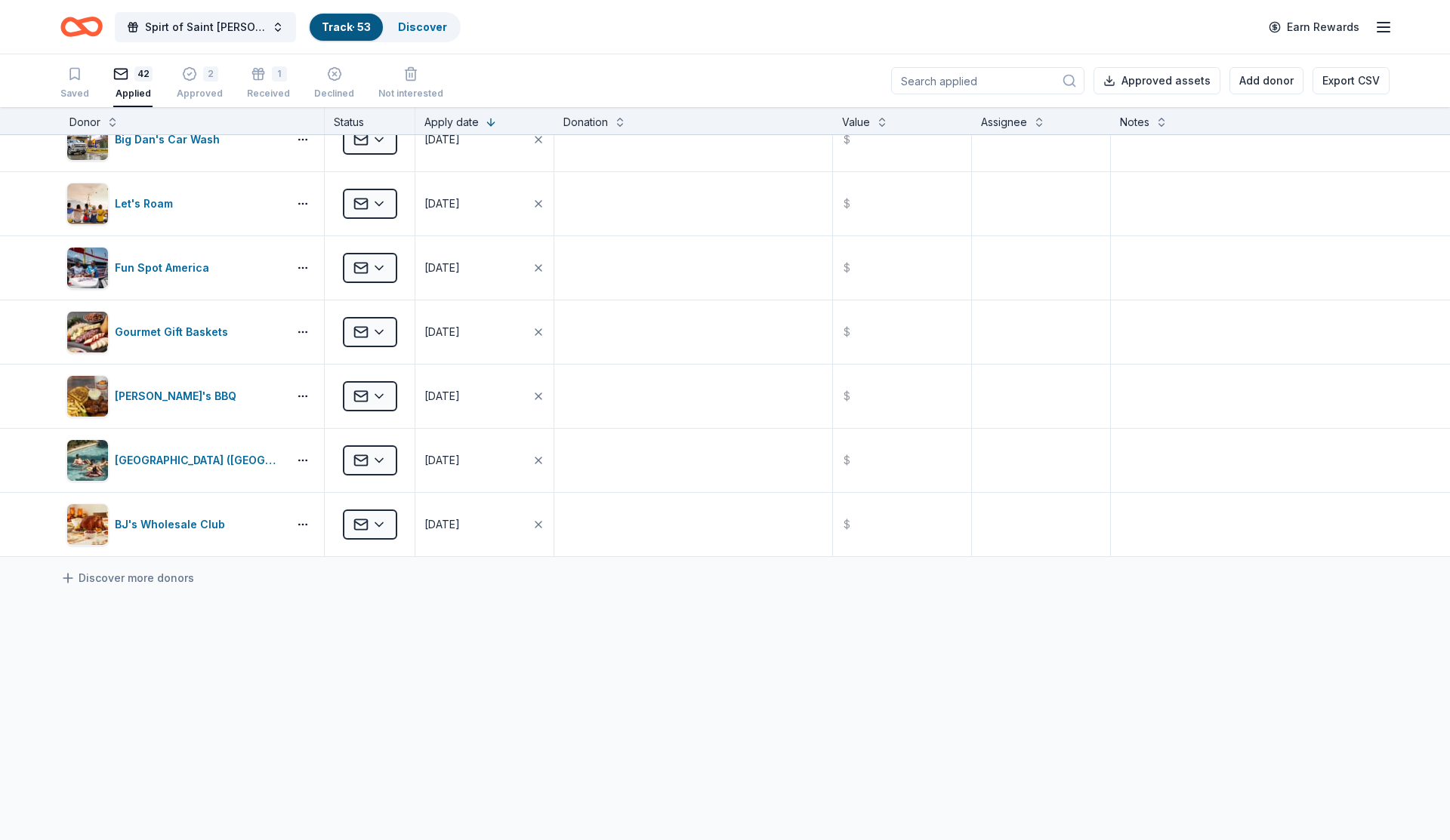
scroll to position [1, 0]
click at [385, 321] on html "Spirt of Saint [PERSON_NAME] Track · 53 Discover Earn Rewards Saved 42 Applied …" at bounding box center [725, 419] width 1450 height 840
click at [383, 508] on div "Declined" at bounding box center [410, 509] width 125 height 27
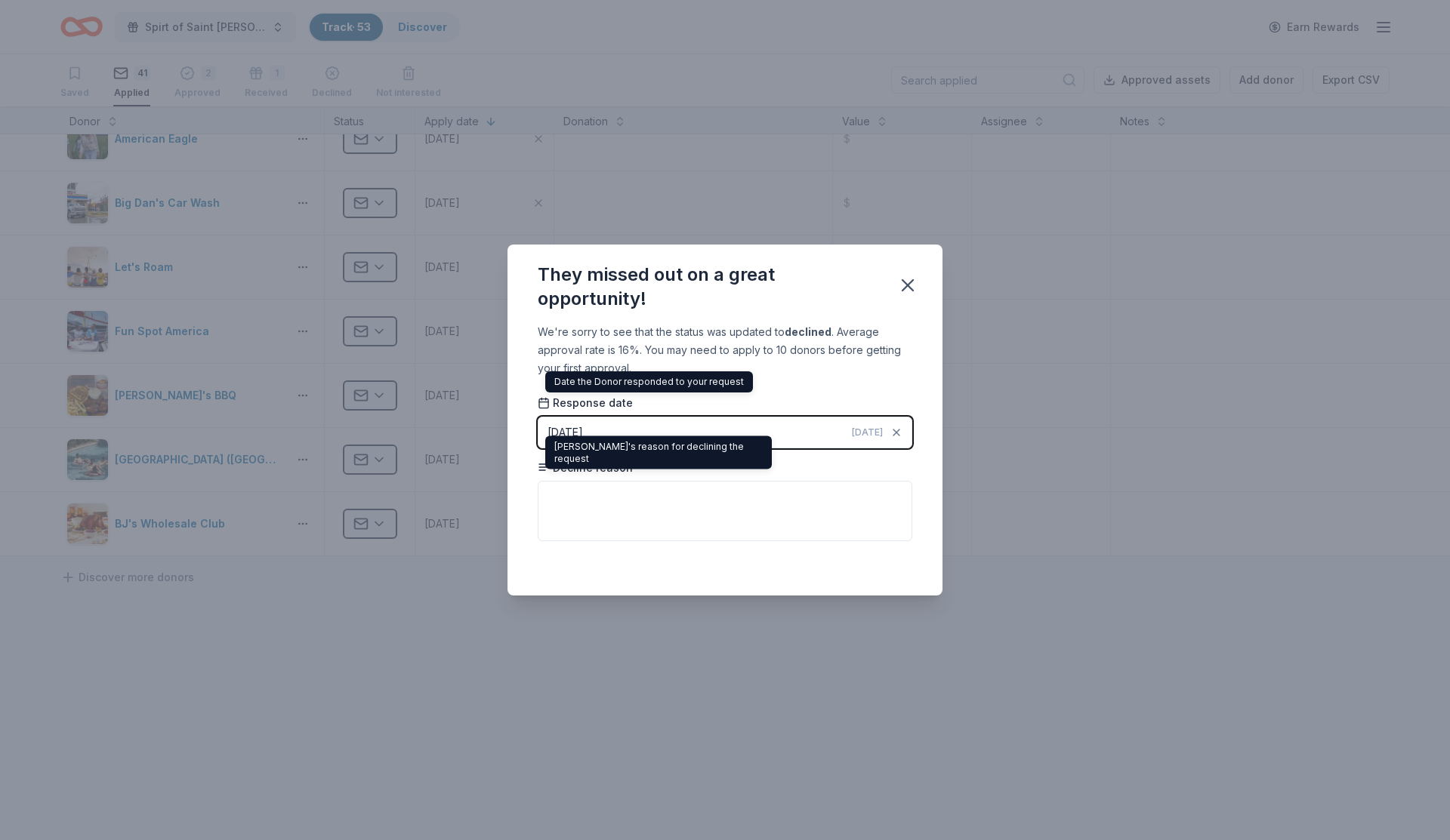
click at [575, 561] on div "Saved" at bounding box center [725, 562] width 375 height 18
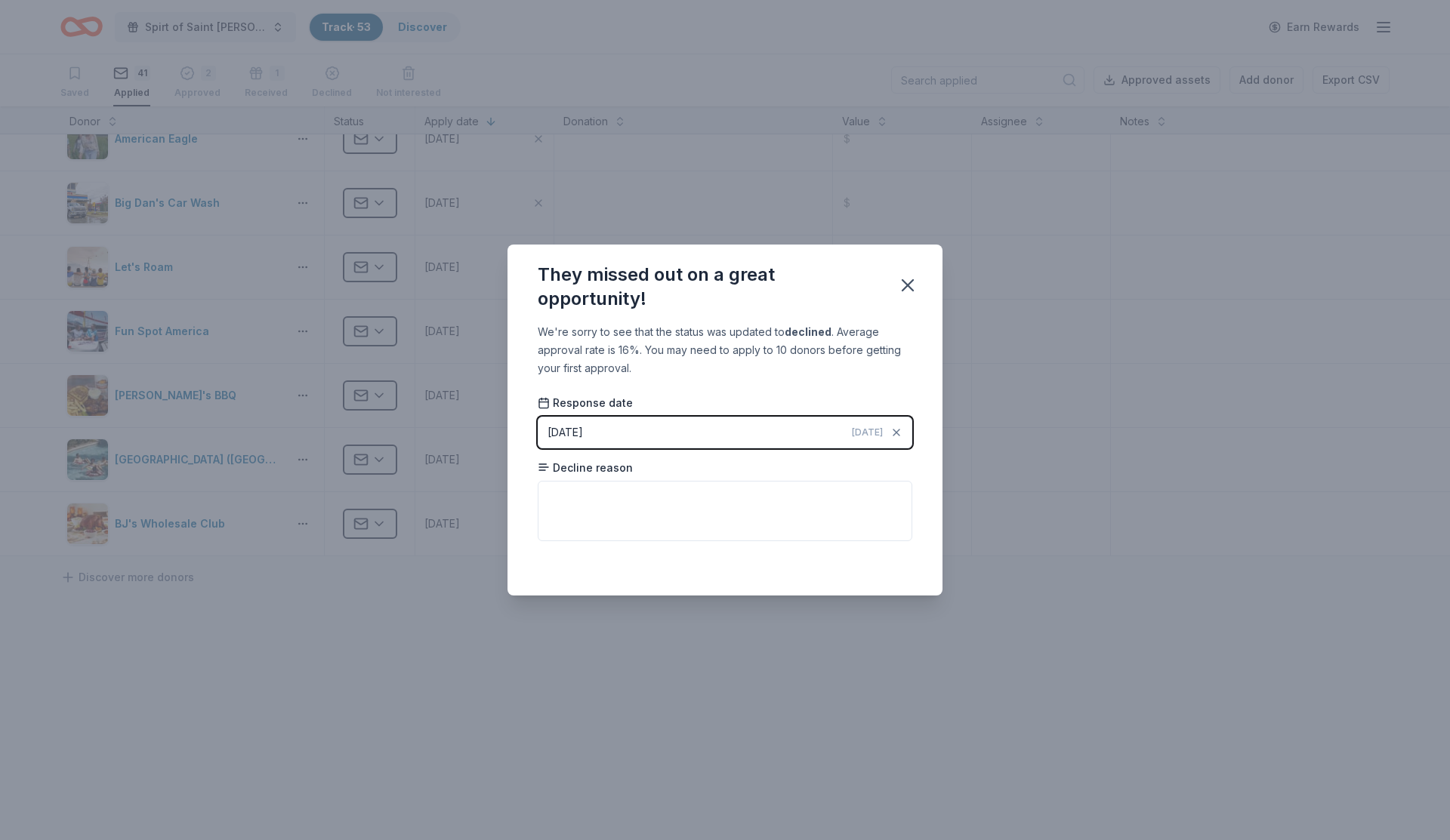
click at [593, 477] on div "Decline reason" at bounding box center [725, 501] width 375 height 81
click at [593, 496] on textarea at bounding box center [725, 511] width 375 height 60
type textarea "Rejected"
click at [907, 283] on icon "button" at bounding box center [908, 285] width 21 height 21
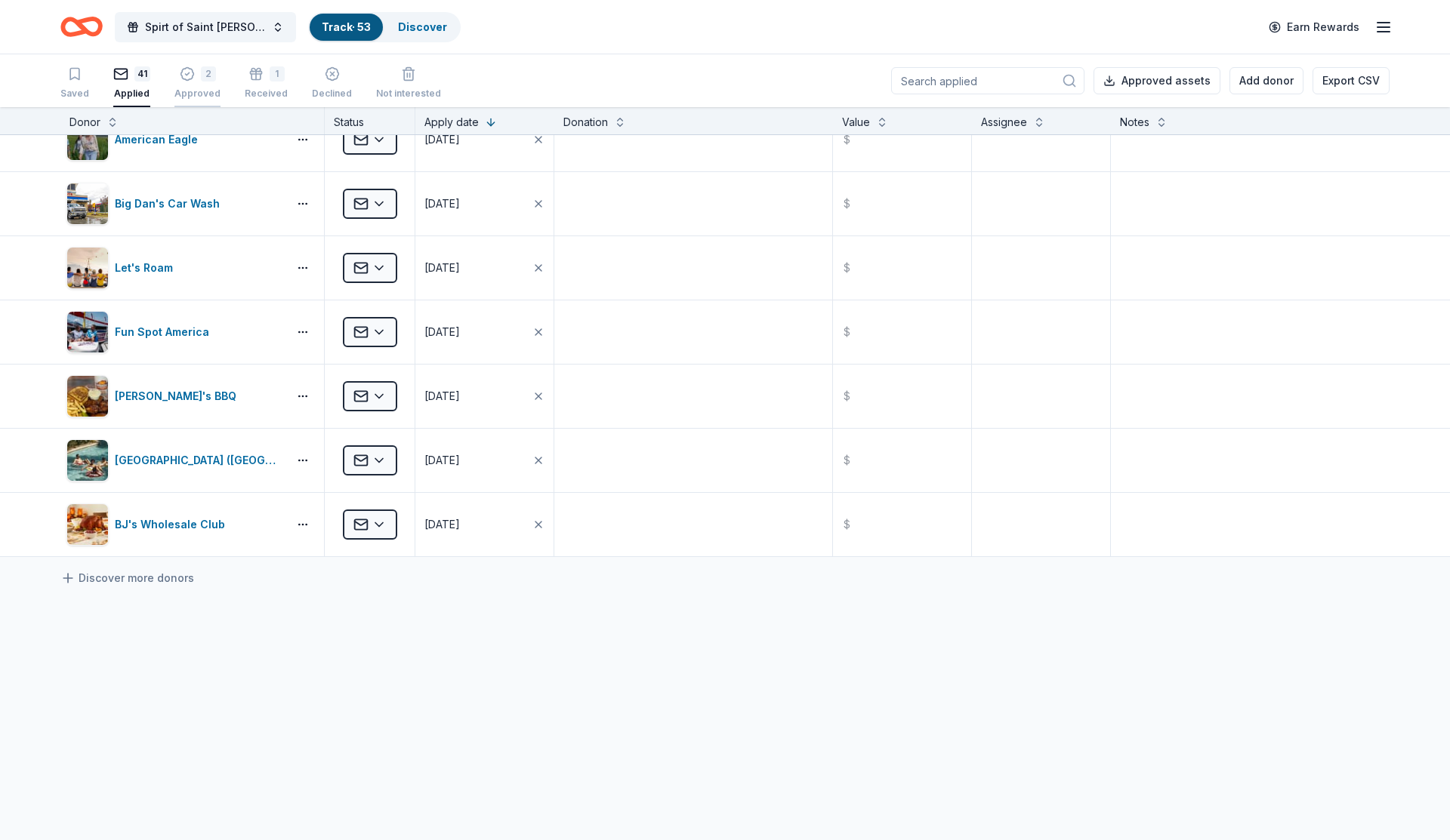
click at [187, 73] on icon "button" at bounding box center [187, 66] width 15 height 15
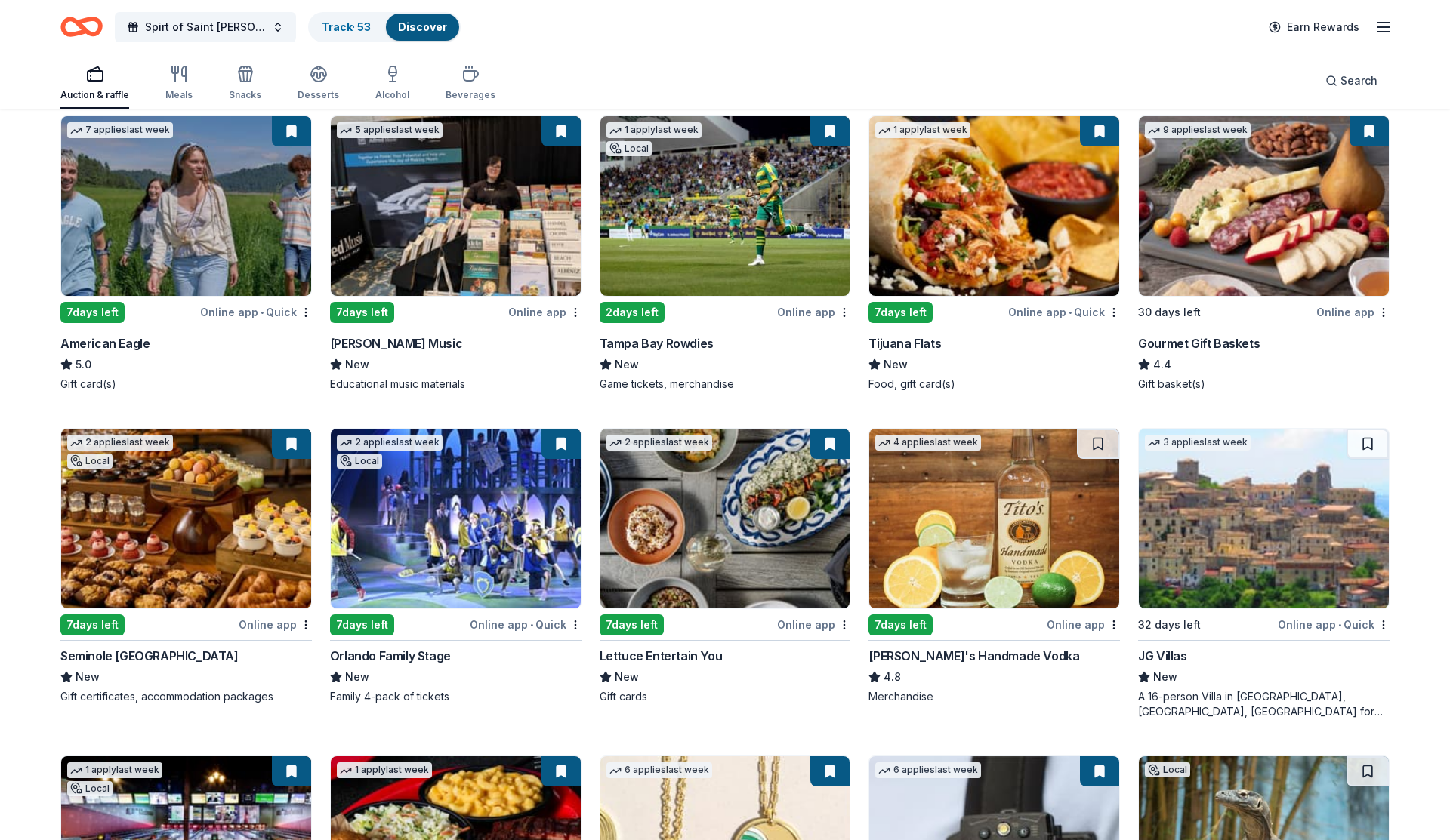
scroll to position [2753, 0]
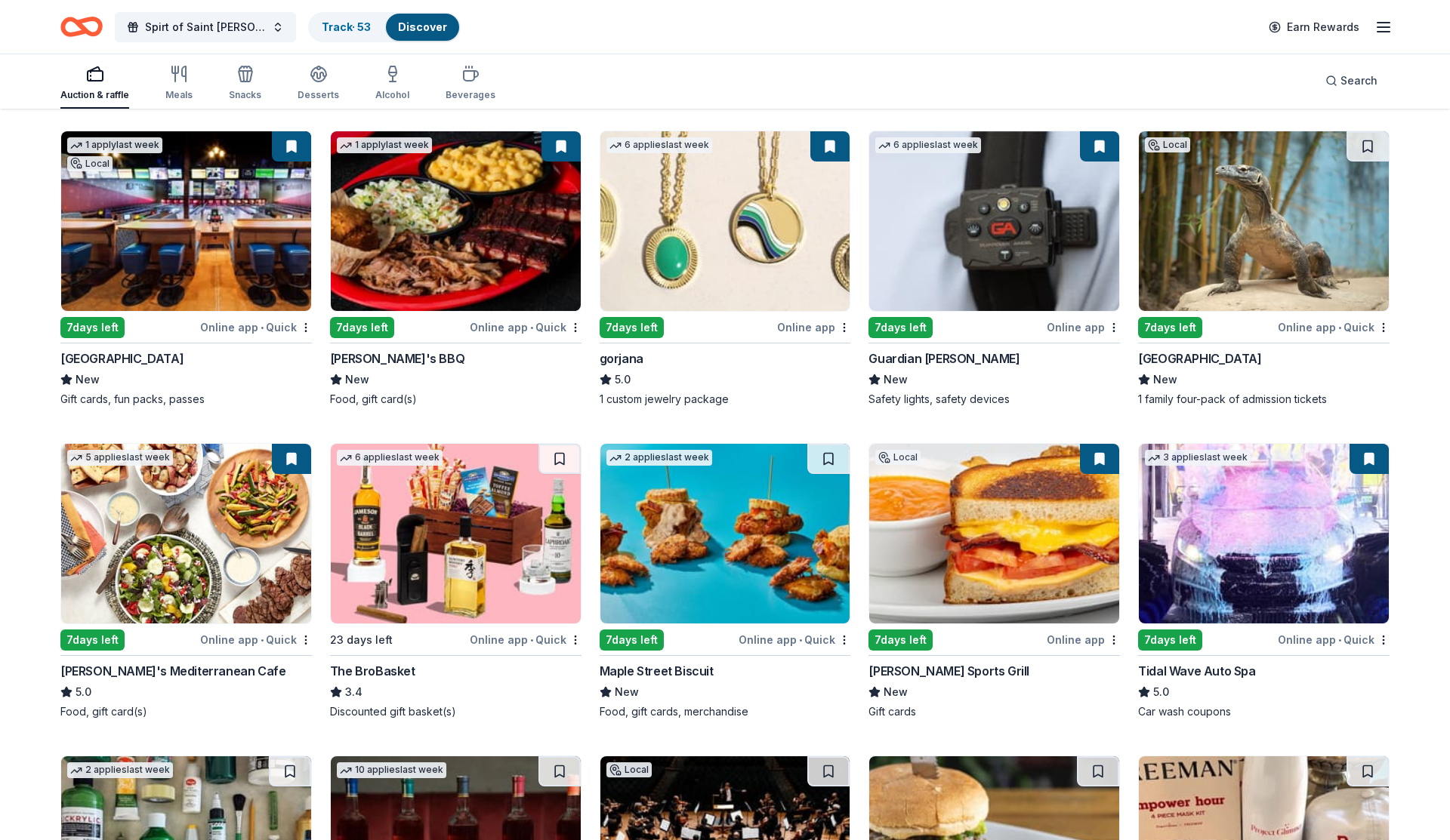
click at [727, 580] on img at bounding box center [726, 533] width 250 height 180
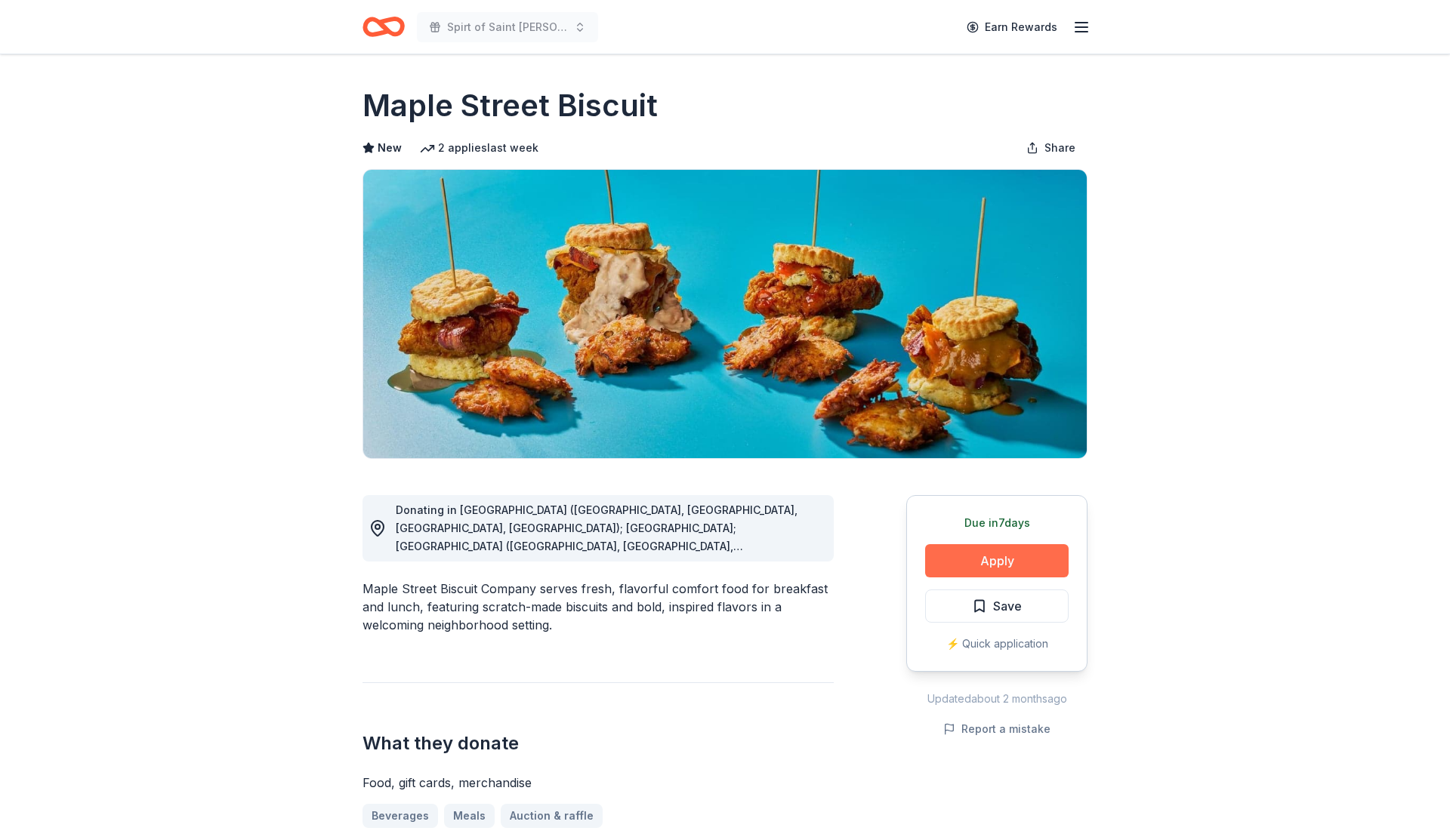
click at [940, 564] on button "Apply" at bounding box center [996, 561] width 144 height 33
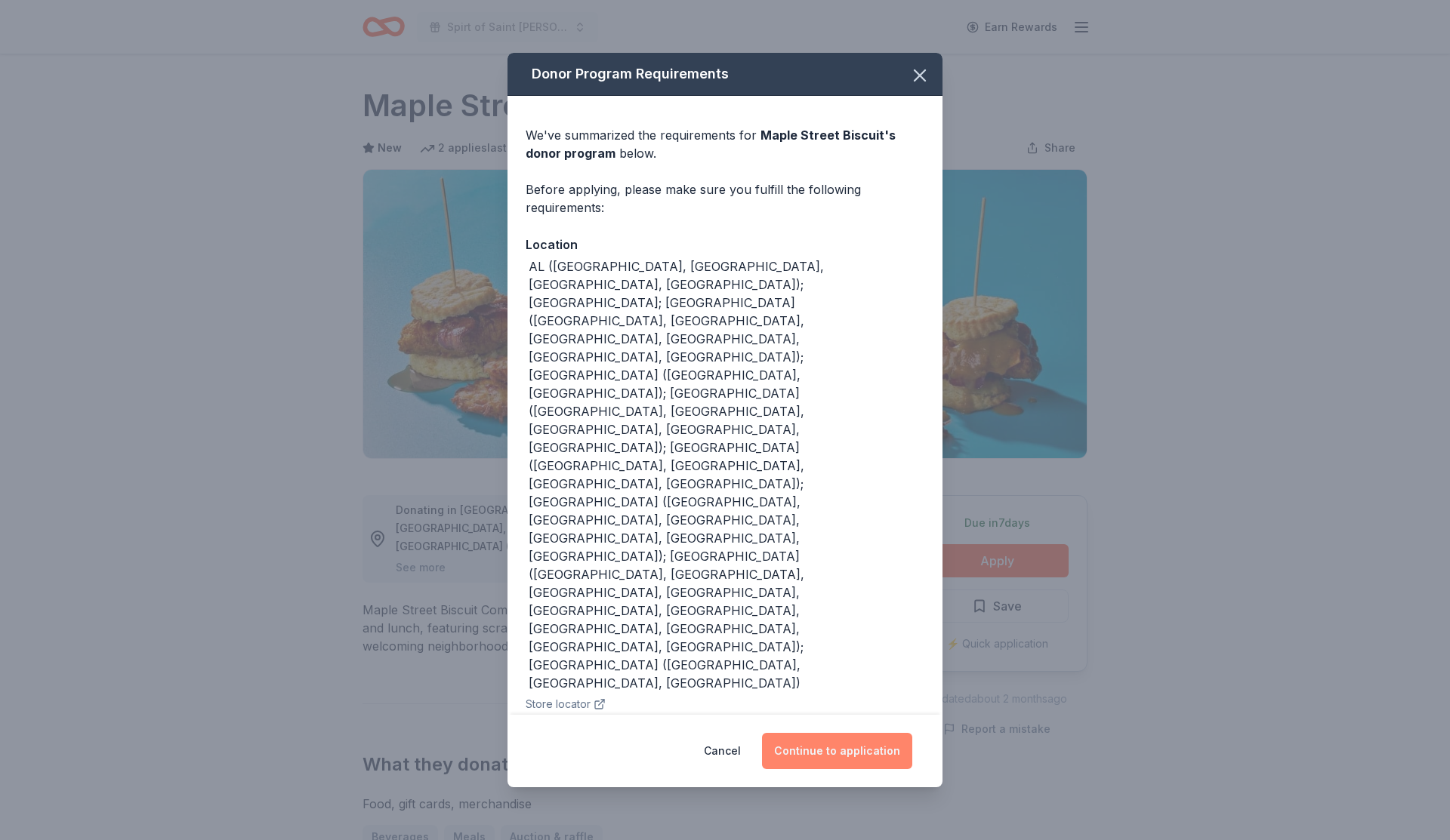
click at [816, 733] on button "Continue to application" at bounding box center [837, 751] width 150 height 37
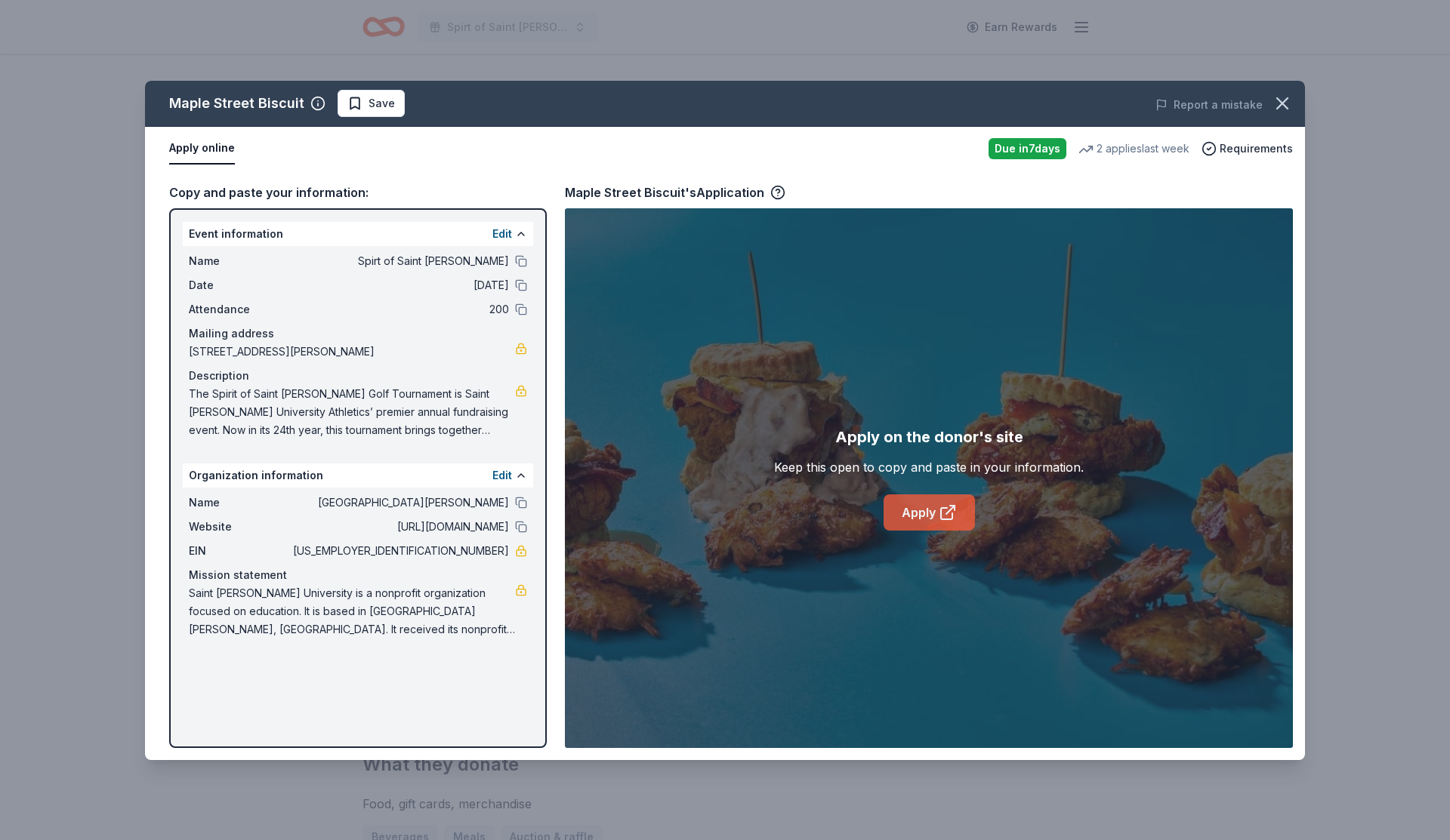
click at [934, 500] on link "Apply" at bounding box center [929, 513] width 91 height 37
click at [382, 100] on span "Save" at bounding box center [381, 103] width 27 height 18
click at [401, 102] on html "Spirt of Saint Leo Earn Rewards Due in 7 days Share Maple Street Biscuit New 2 …" at bounding box center [725, 420] width 1450 height 840
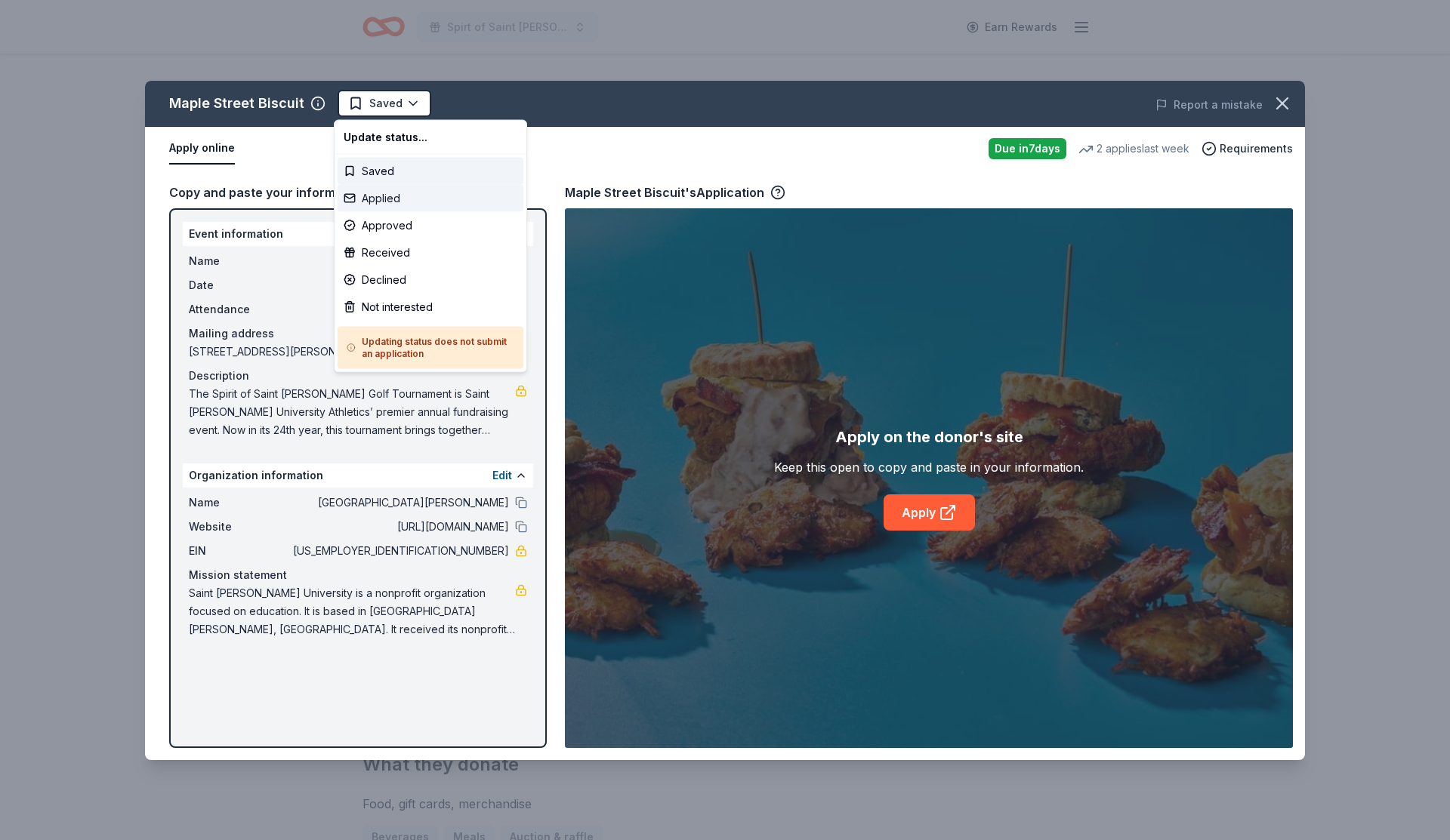
click at [408, 203] on div "Applied" at bounding box center [430, 198] width 186 height 27
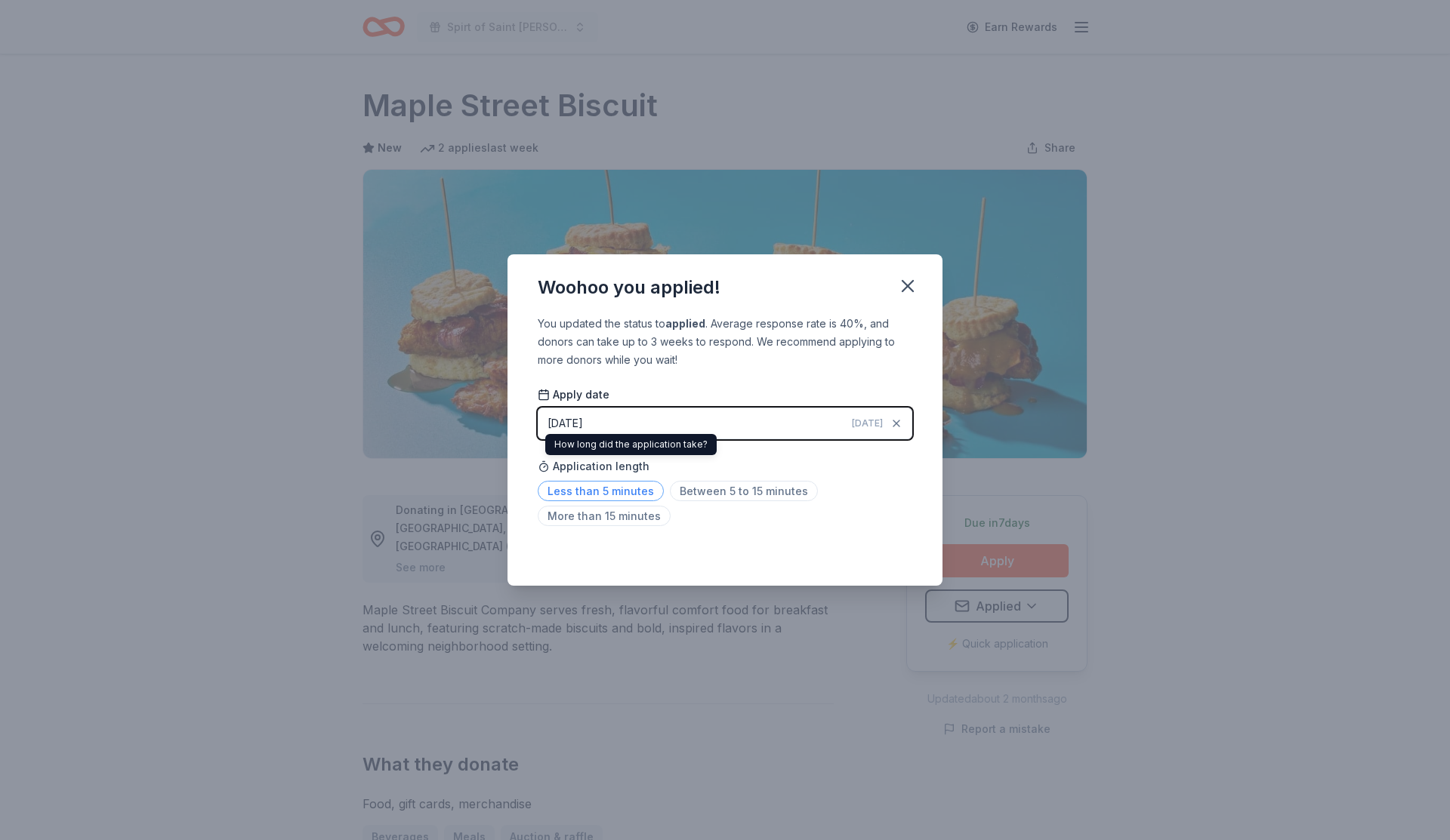
click at [636, 489] on span "Less than 5 minutes" at bounding box center [601, 491] width 126 height 20
click at [915, 286] on icon "button" at bounding box center [908, 286] width 21 height 21
